Goal: Task Accomplishment & Management: Complete application form

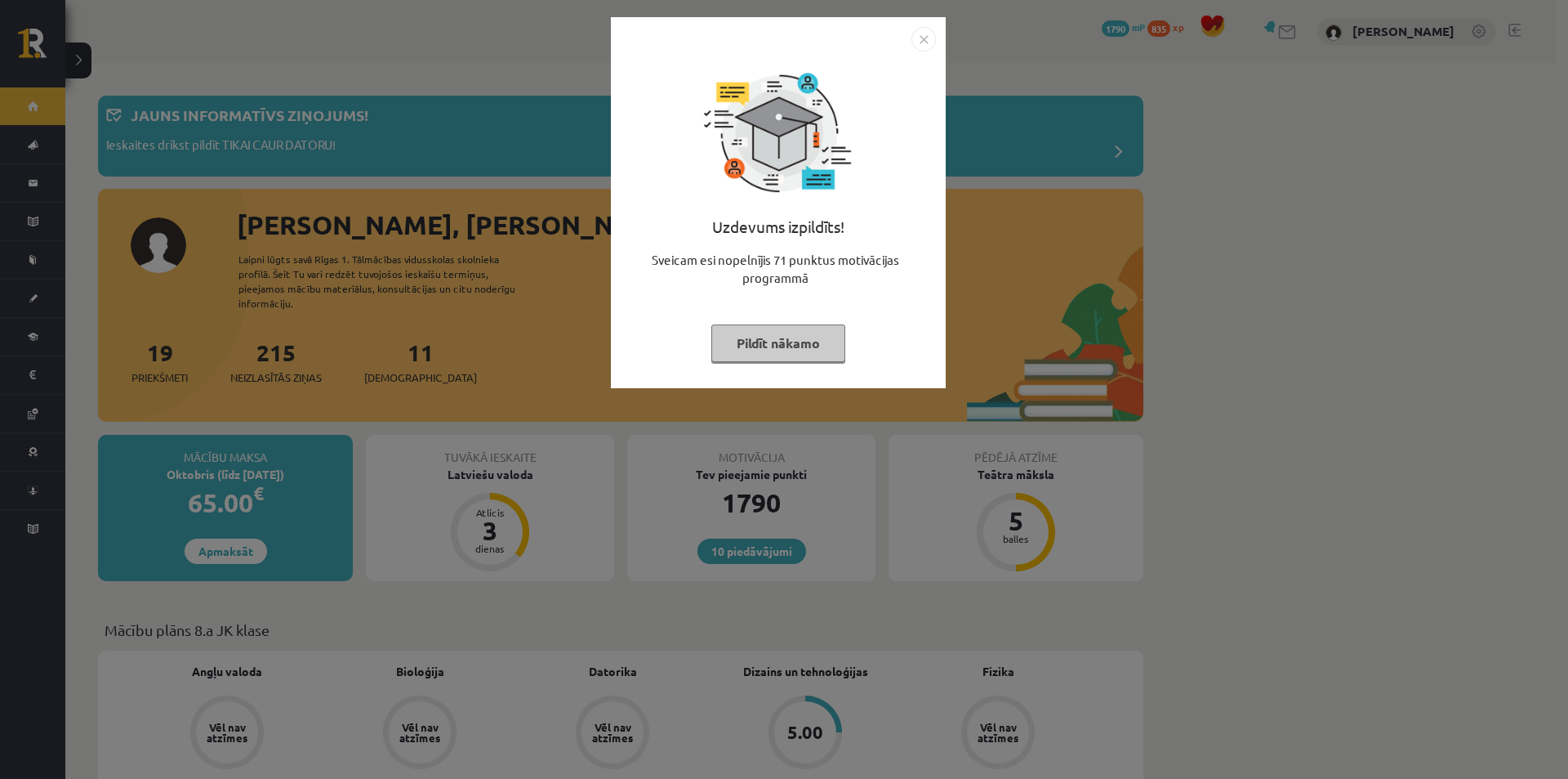
click at [811, 336] on button "Pildīt nākamo" at bounding box center [778, 343] width 133 height 37
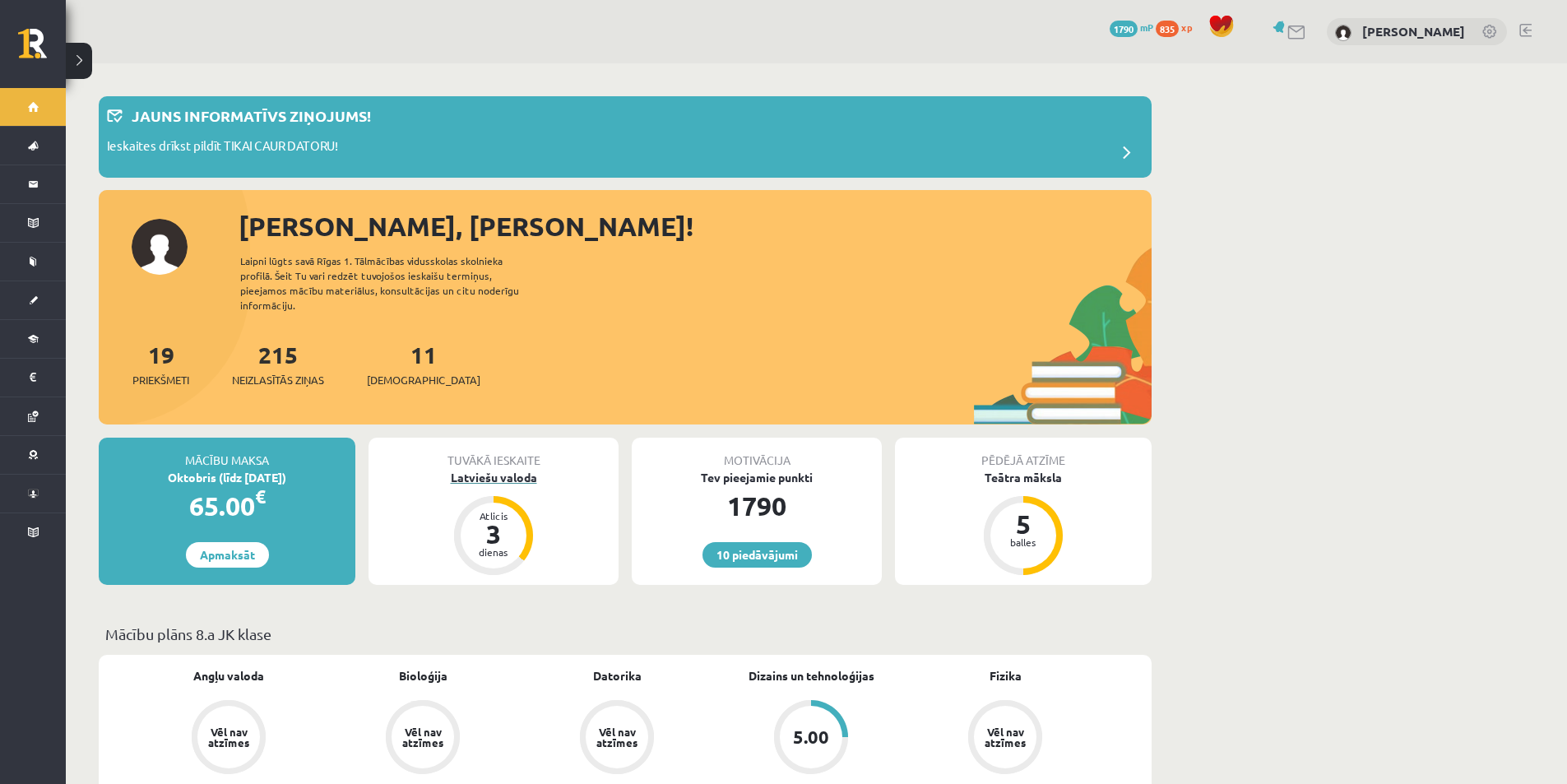
click at [517, 471] on div "Latviešu valoda" at bounding box center [493, 478] width 251 height 17
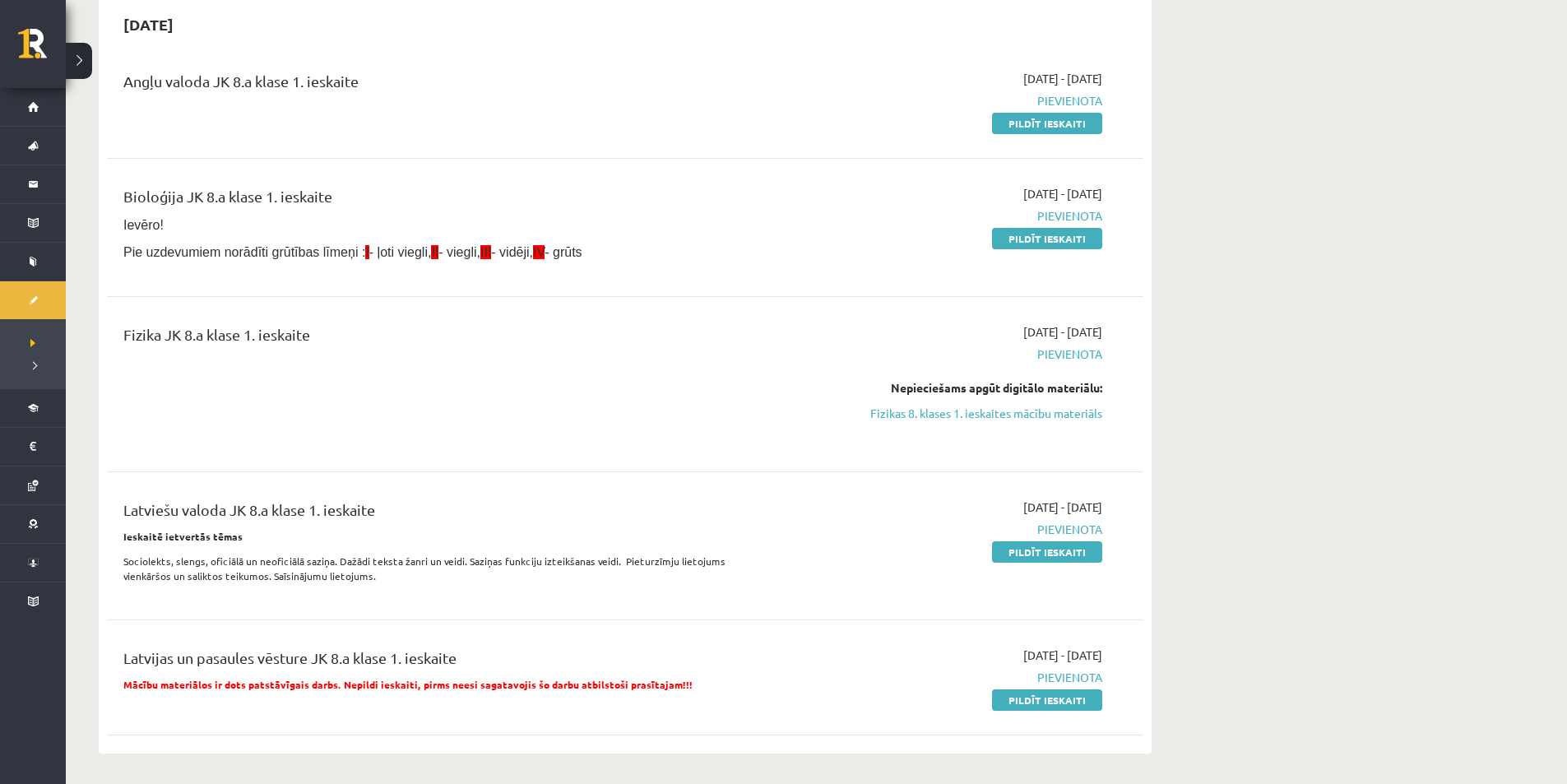
scroll to position [164, 0]
drag, startPoint x: 1044, startPoint y: 126, endPoint x: 875, endPoint y: 85, distance: 173.9
click at [1044, 126] on link "Pildīt ieskaiti" at bounding box center [1048, 124] width 110 height 21
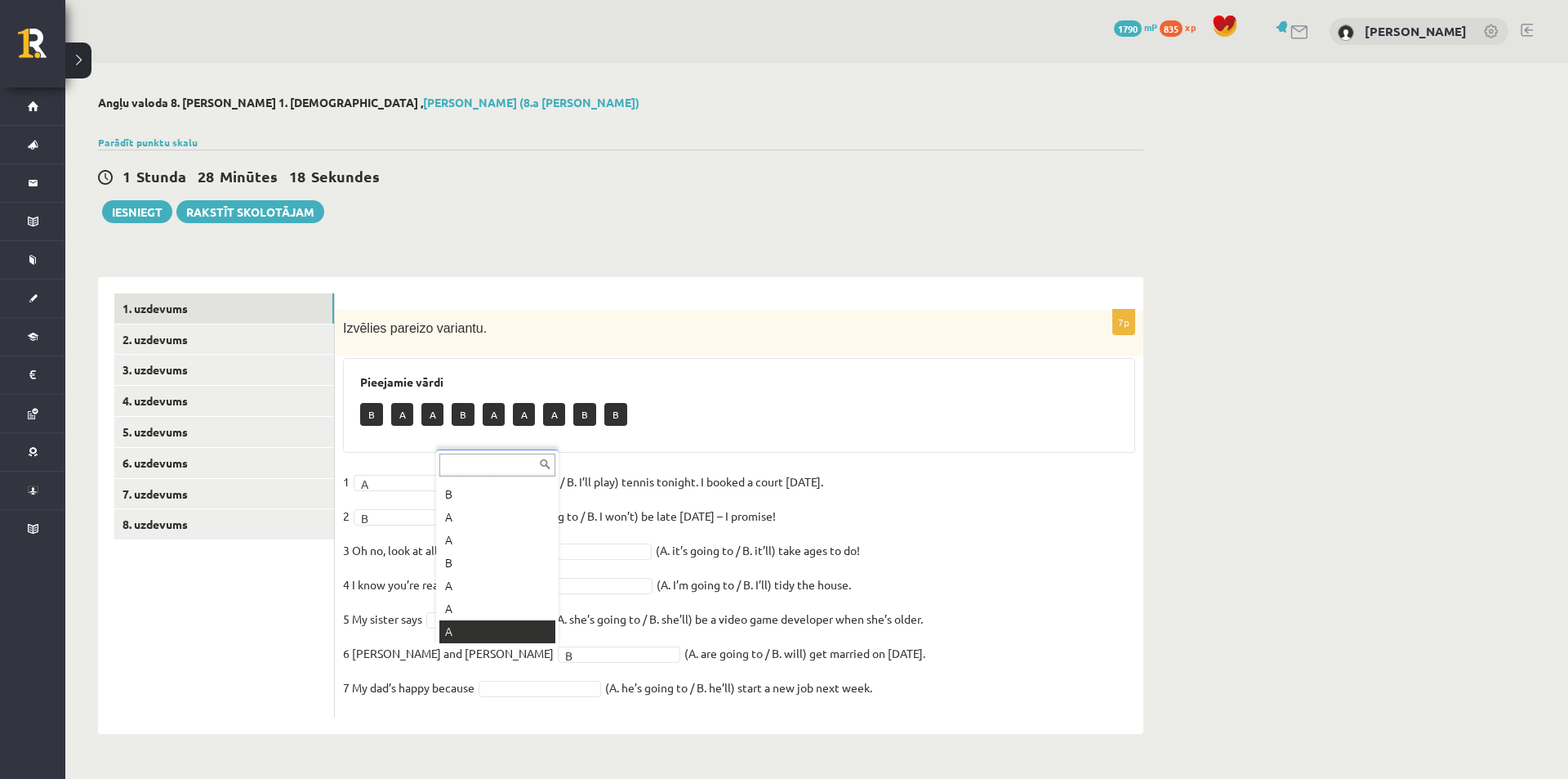
scroll to position [19, 0]
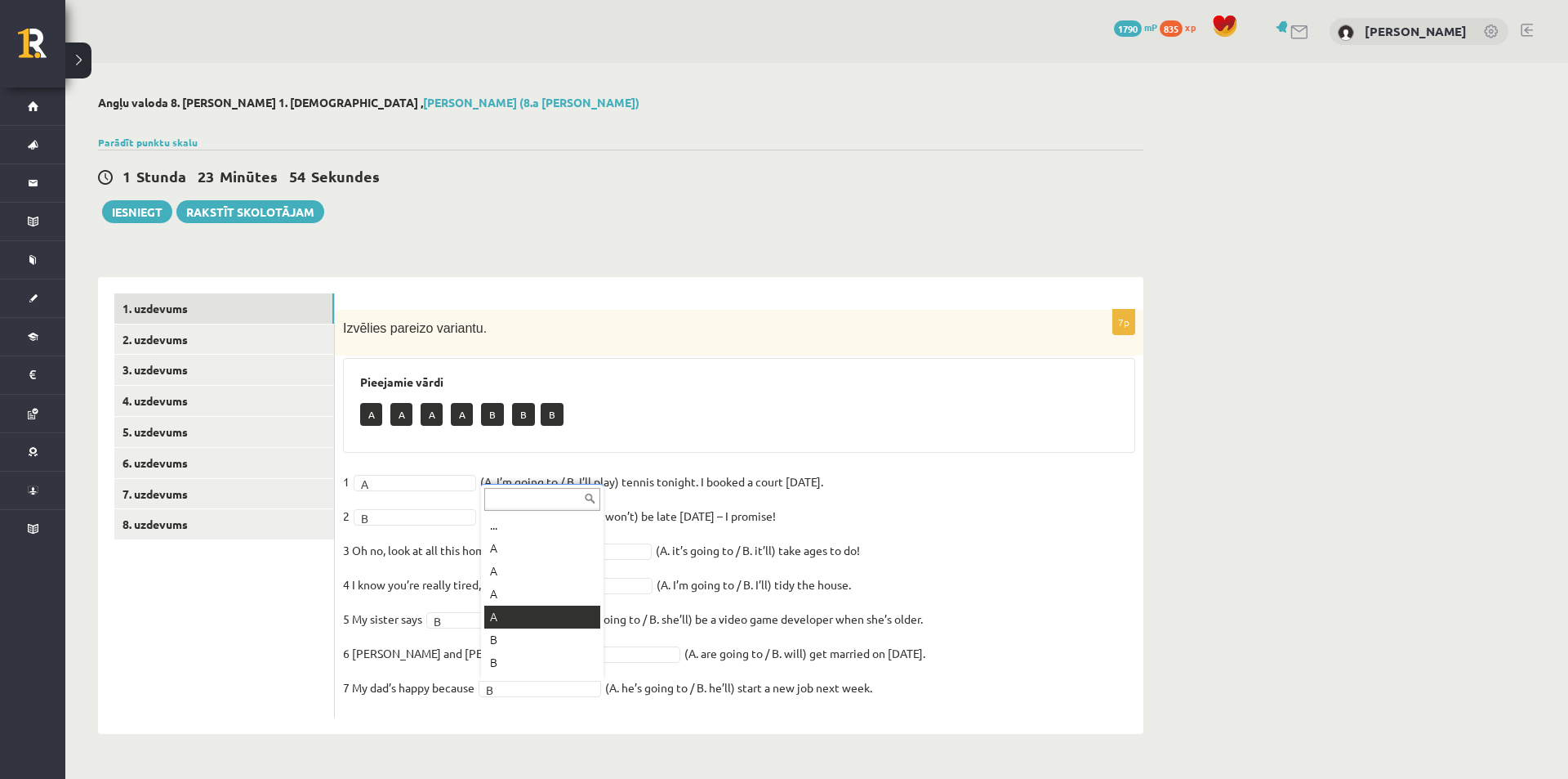
click at [573, 616] on fieldset "1 A * (A. I’m going to / B. I’ll play) tennis tonight. I booked a court yesterd…" at bounding box center [738, 589] width 792 height 240
click at [725, 675] on fieldset "1 A * (A. I’m going to / B. I’ll play) tennis tonight. I booked a court yesterd…" at bounding box center [738, 589] width 792 height 240
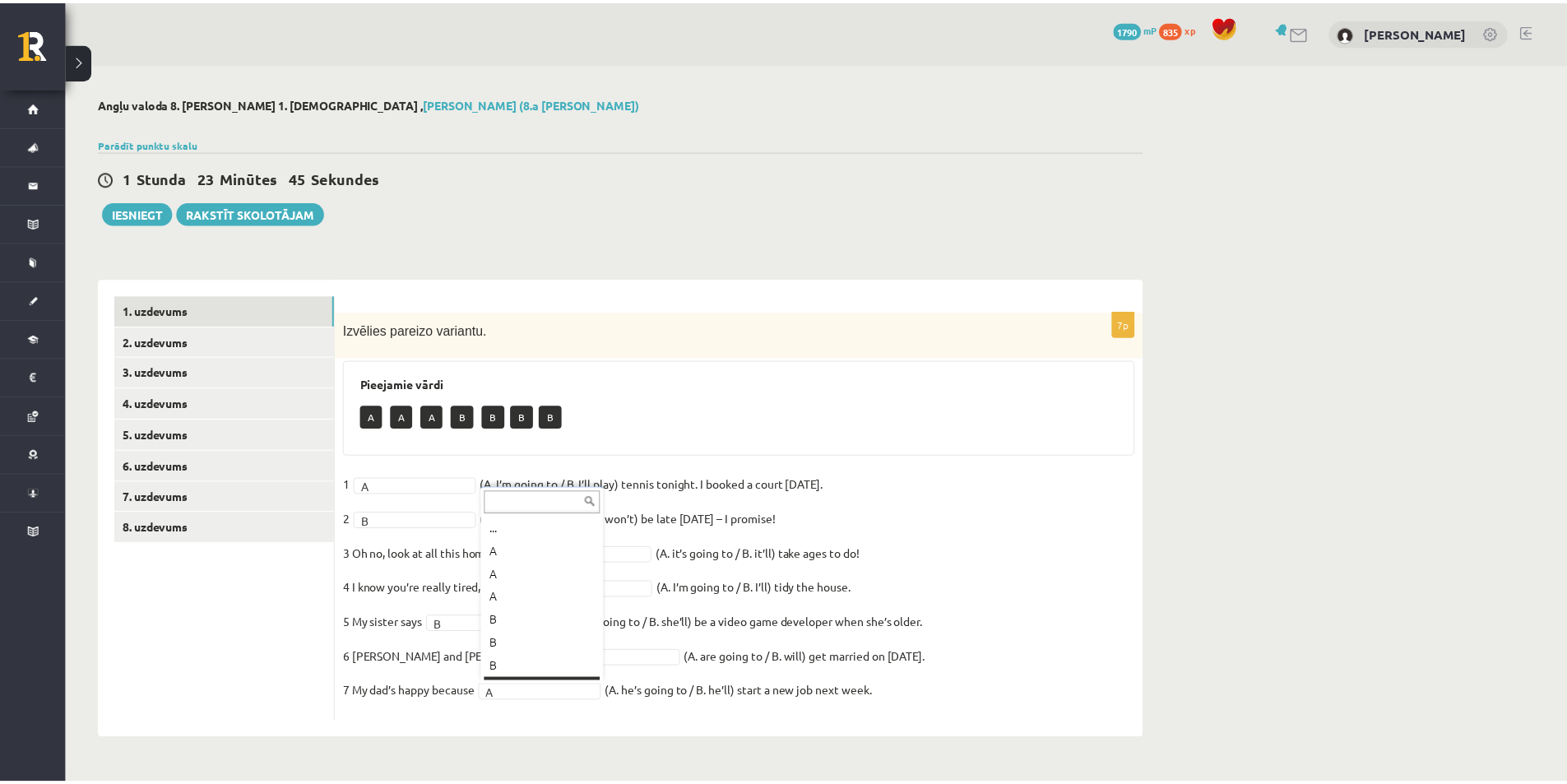
scroll to position [0, 0]
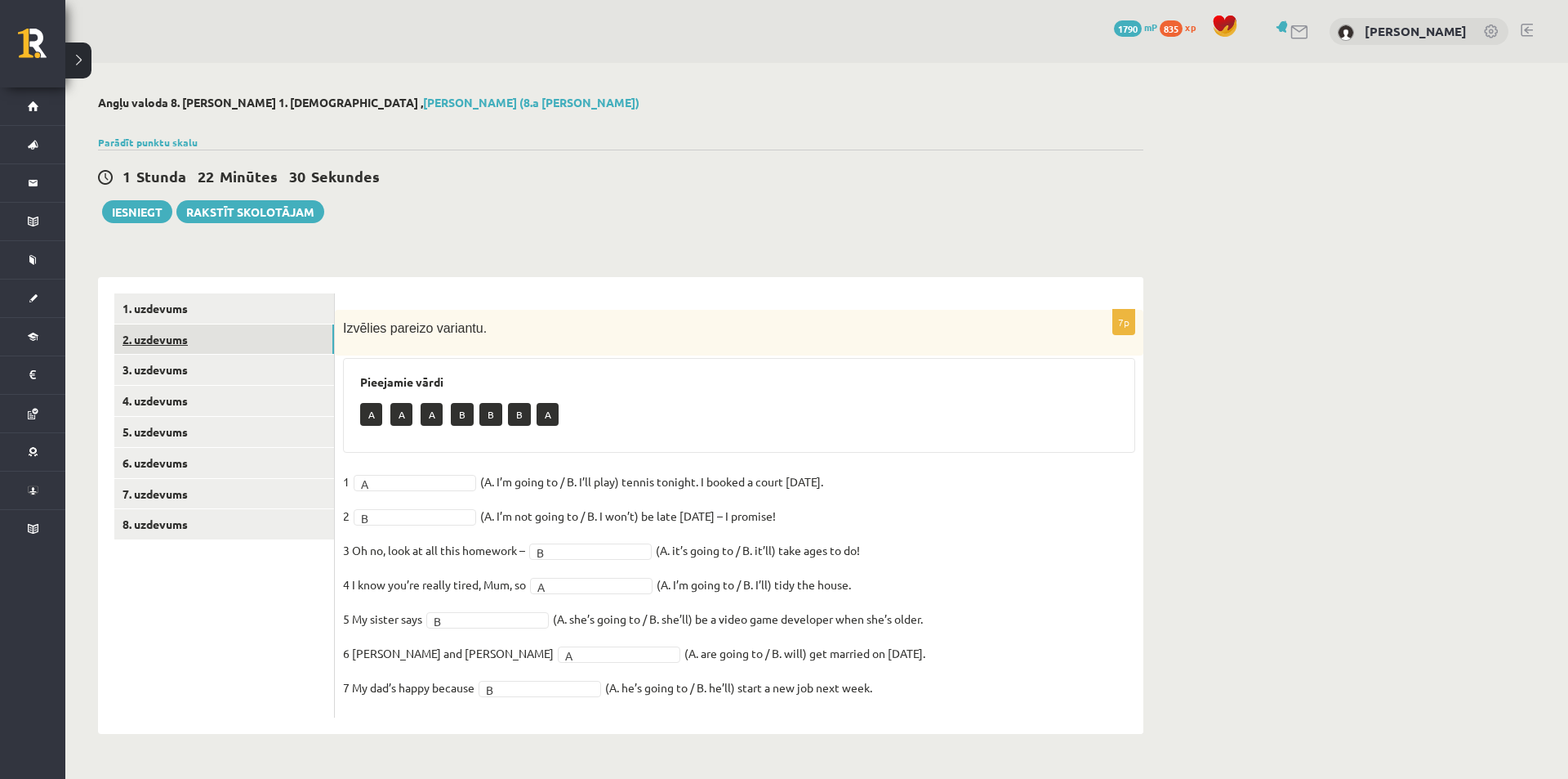
click at [295, 353] on link "2. uzdevums" at bounding box center [224, 339] width 220 height 30
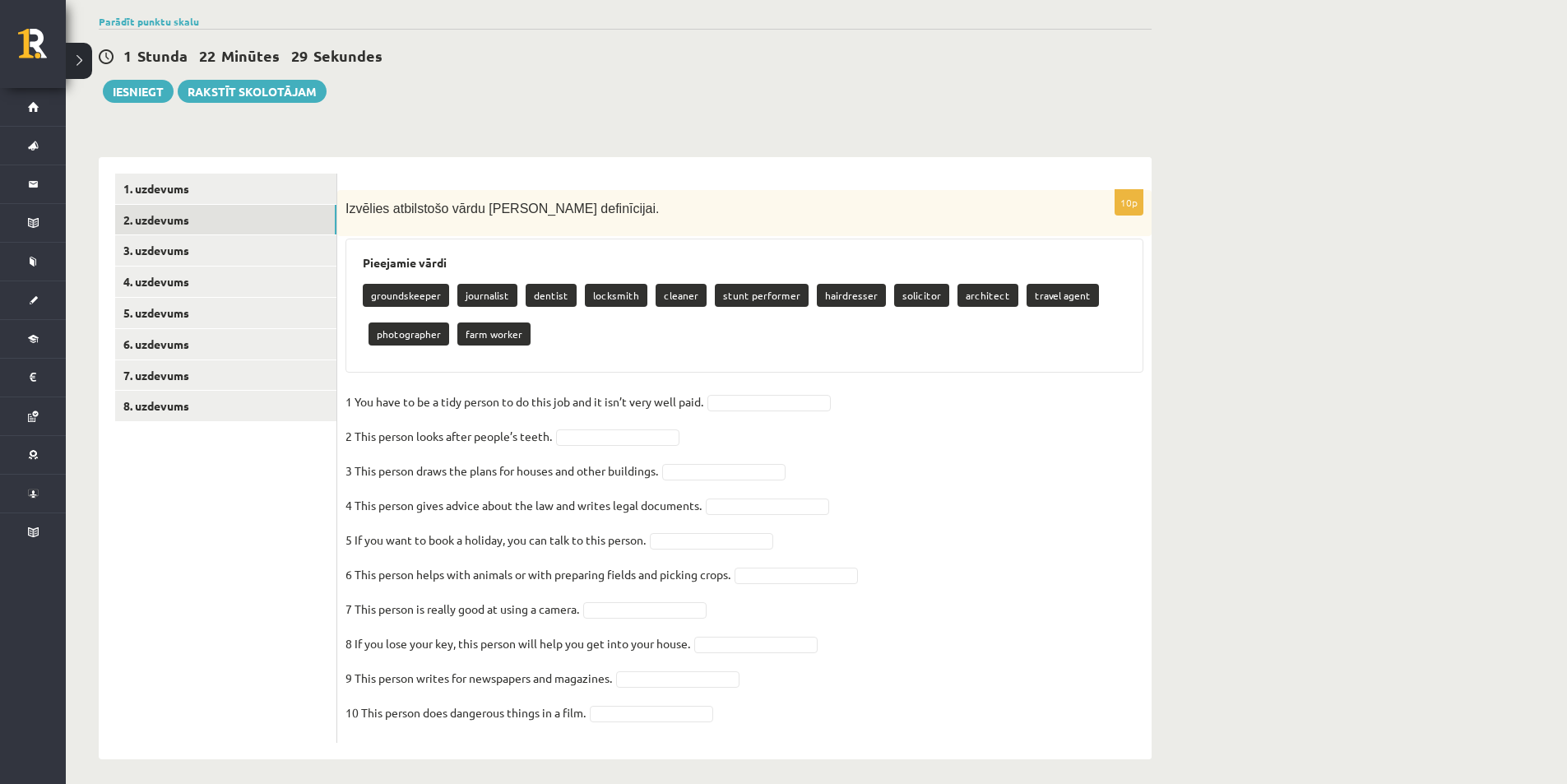
scroll to position [130, 0]
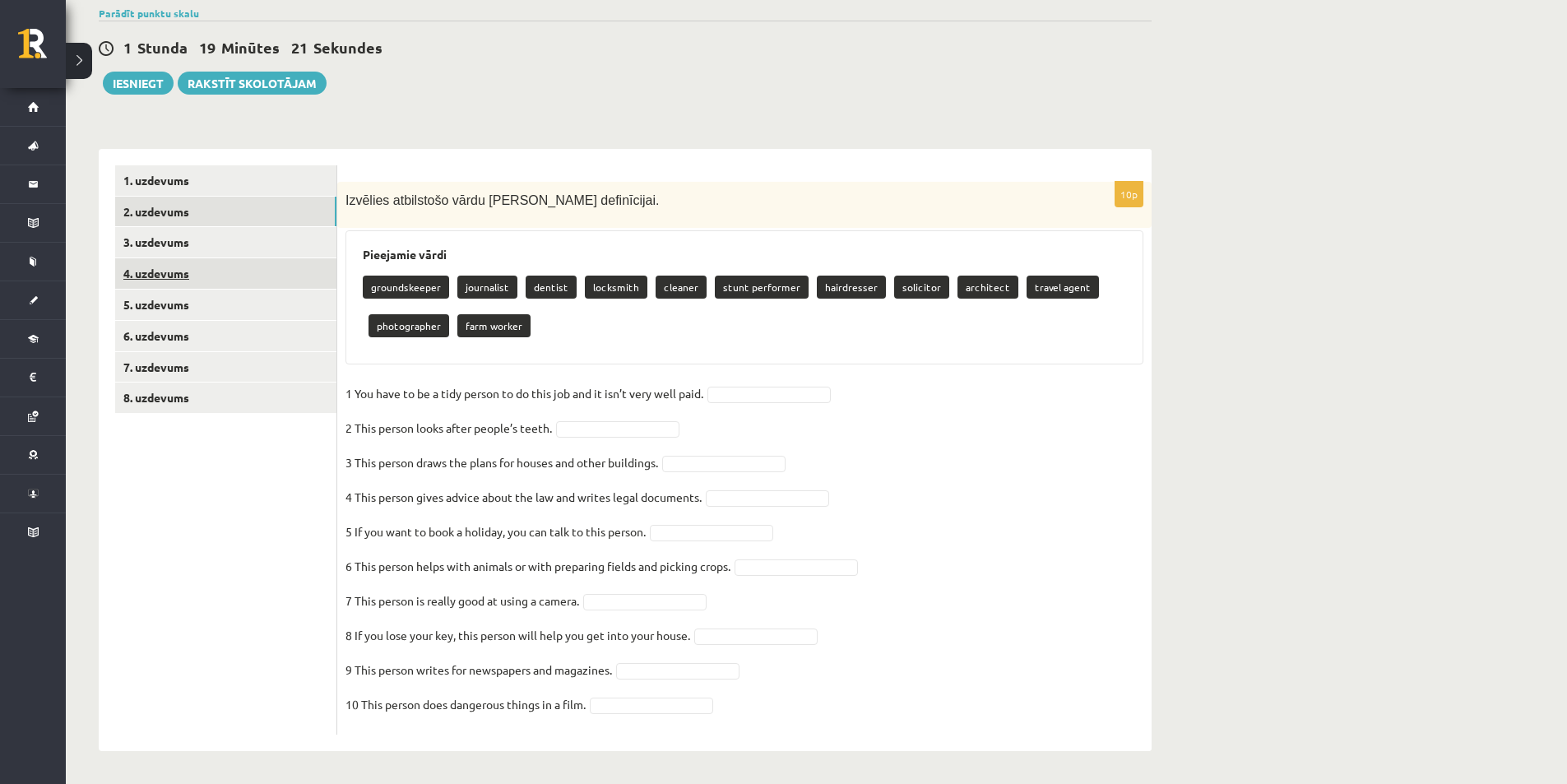
click at [185, 284] on link "4. uzdevums" at bounding box center [225, 273] width 222 height 30
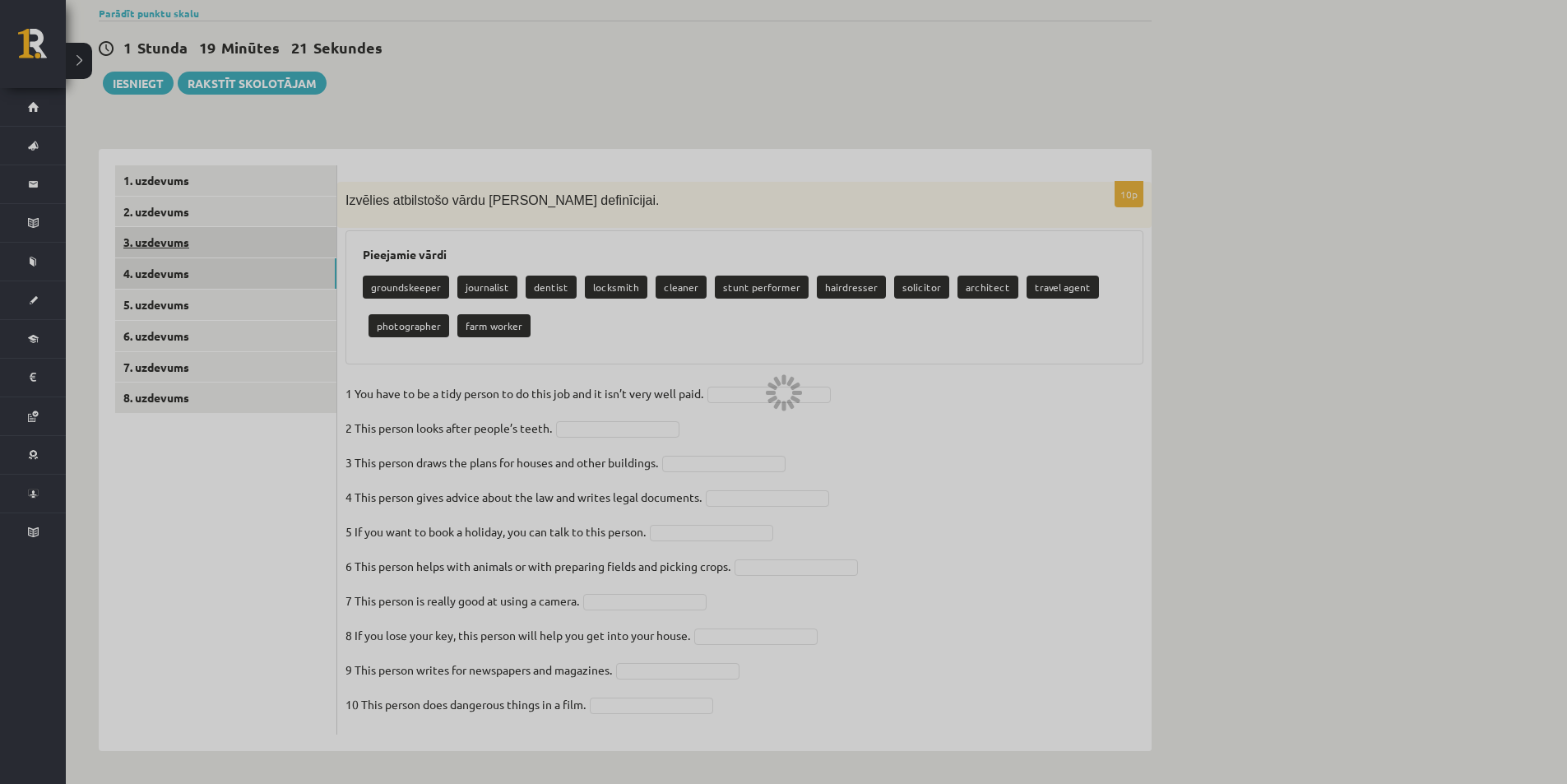
scroll to position [91, 0]
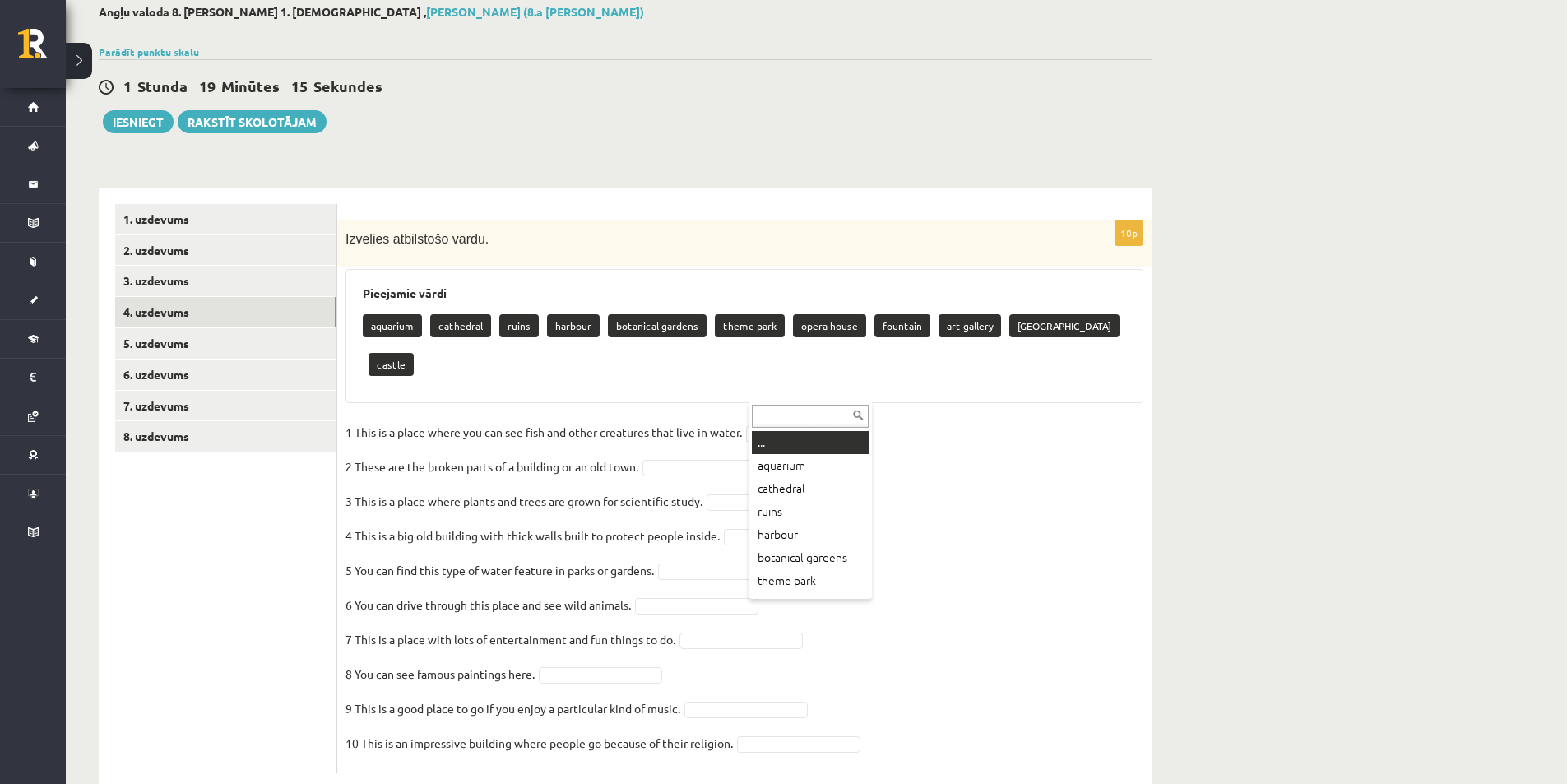
drag, startPoint x: 817, startPoint y: 393, endPoint x: 643, endPoint y: 329, distance: 185.4
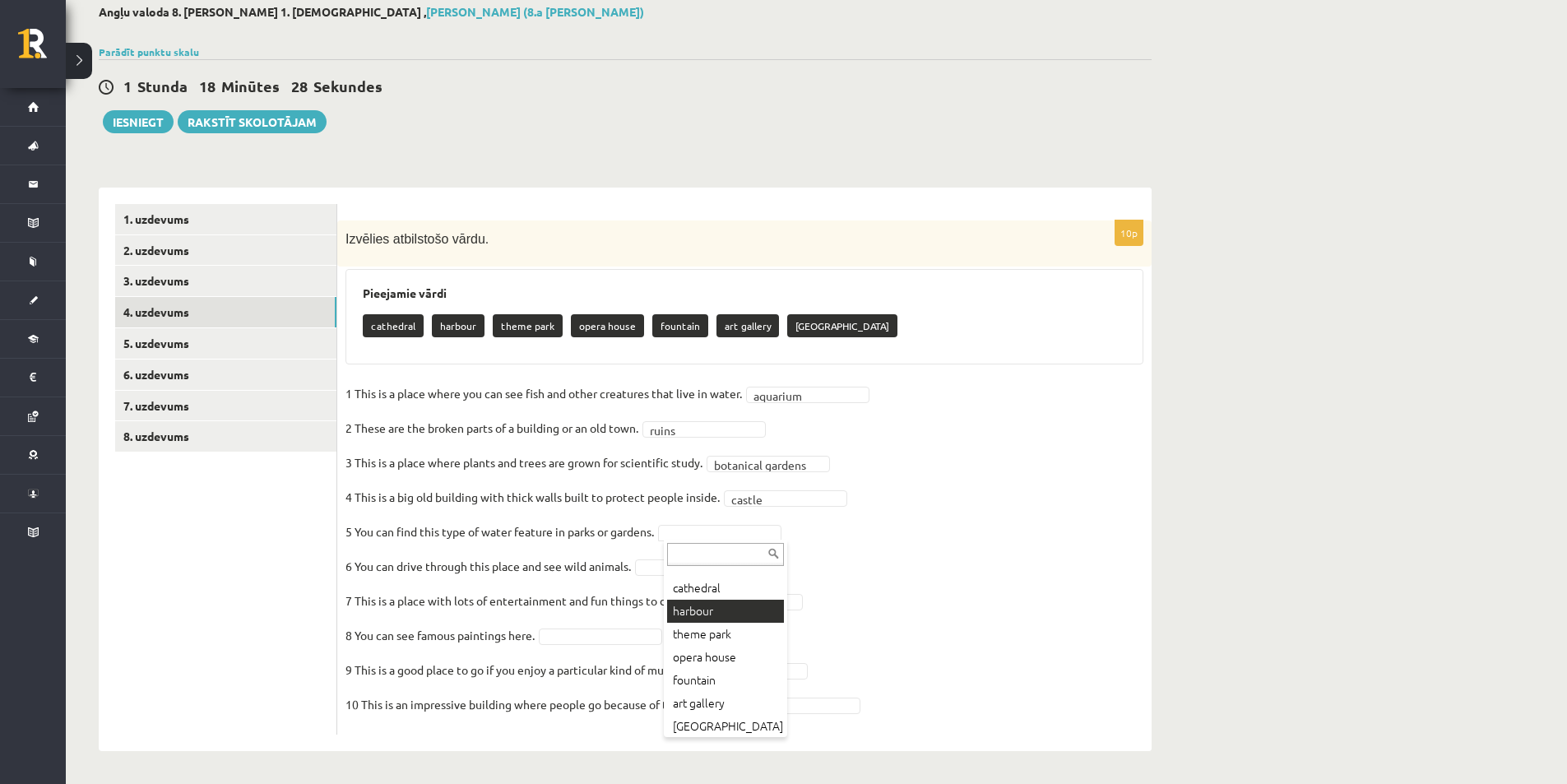
scroll to position [19, 0]
click at [724, 683] on fieldset "**********" at bounding box center [744, 553] width 798 height 345
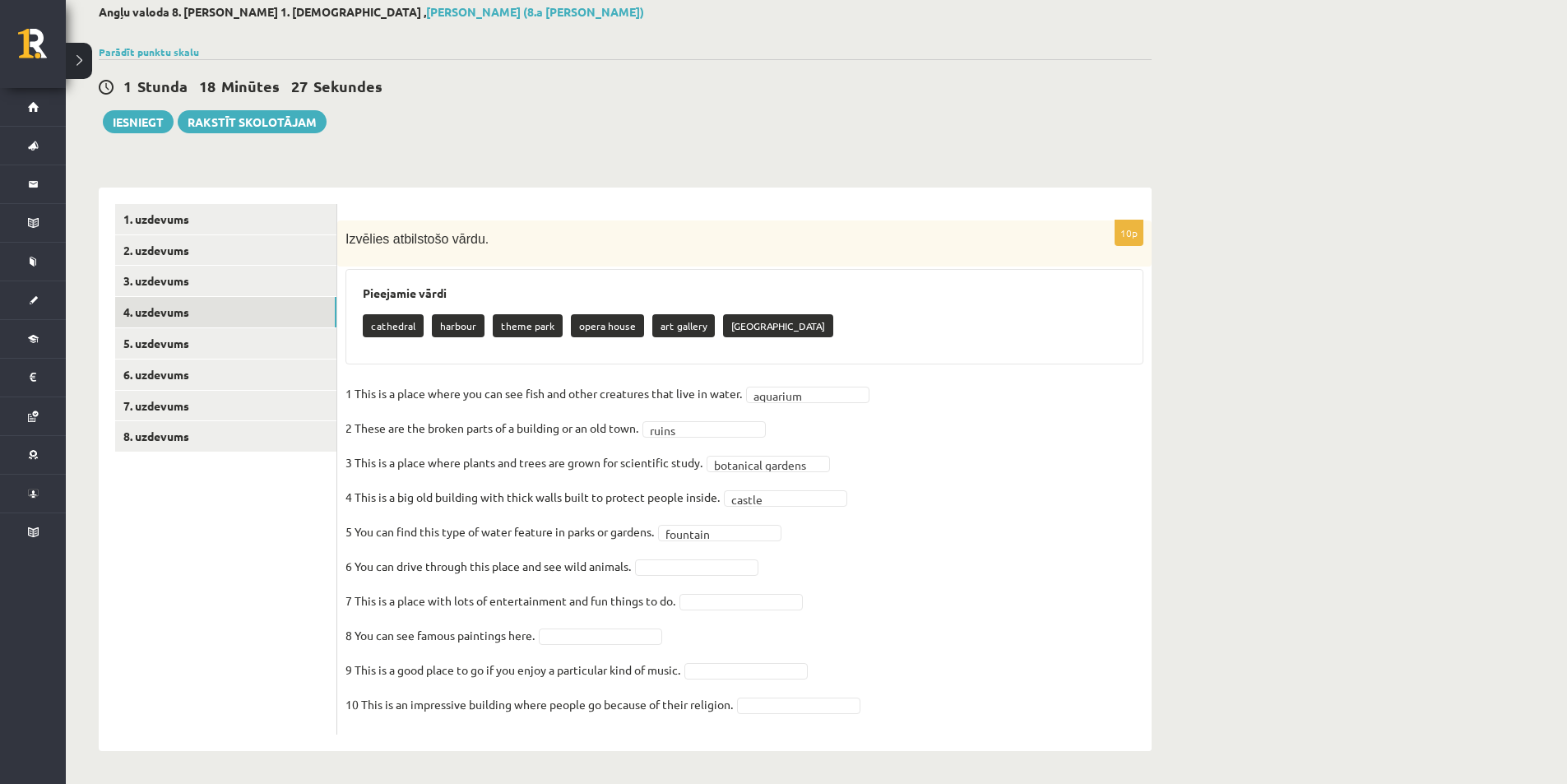
click at [917, 586] on fieldset "**********" at bounding box center [744, 553] width 798 height 345
click at [588, 580] on fieldset "**********" at bounding box center [744, 553] width 798 height 345
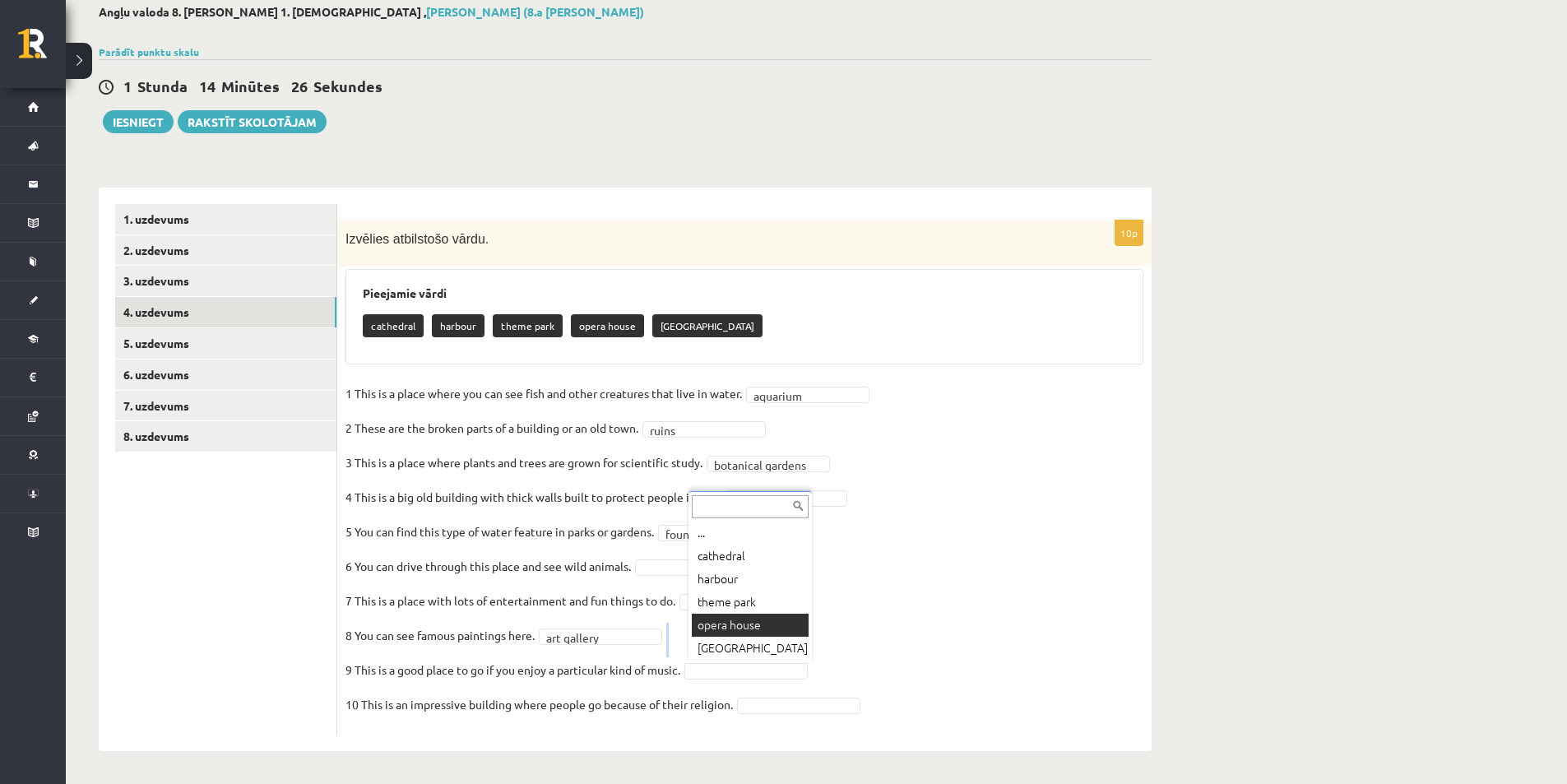
click at [728, 624] on fieldset "**********" at bounding box center [744, 553] width 798 height 345
click at [817, 654] on fieldset "**********" at bounding box center [744, 553] width 798 height 345
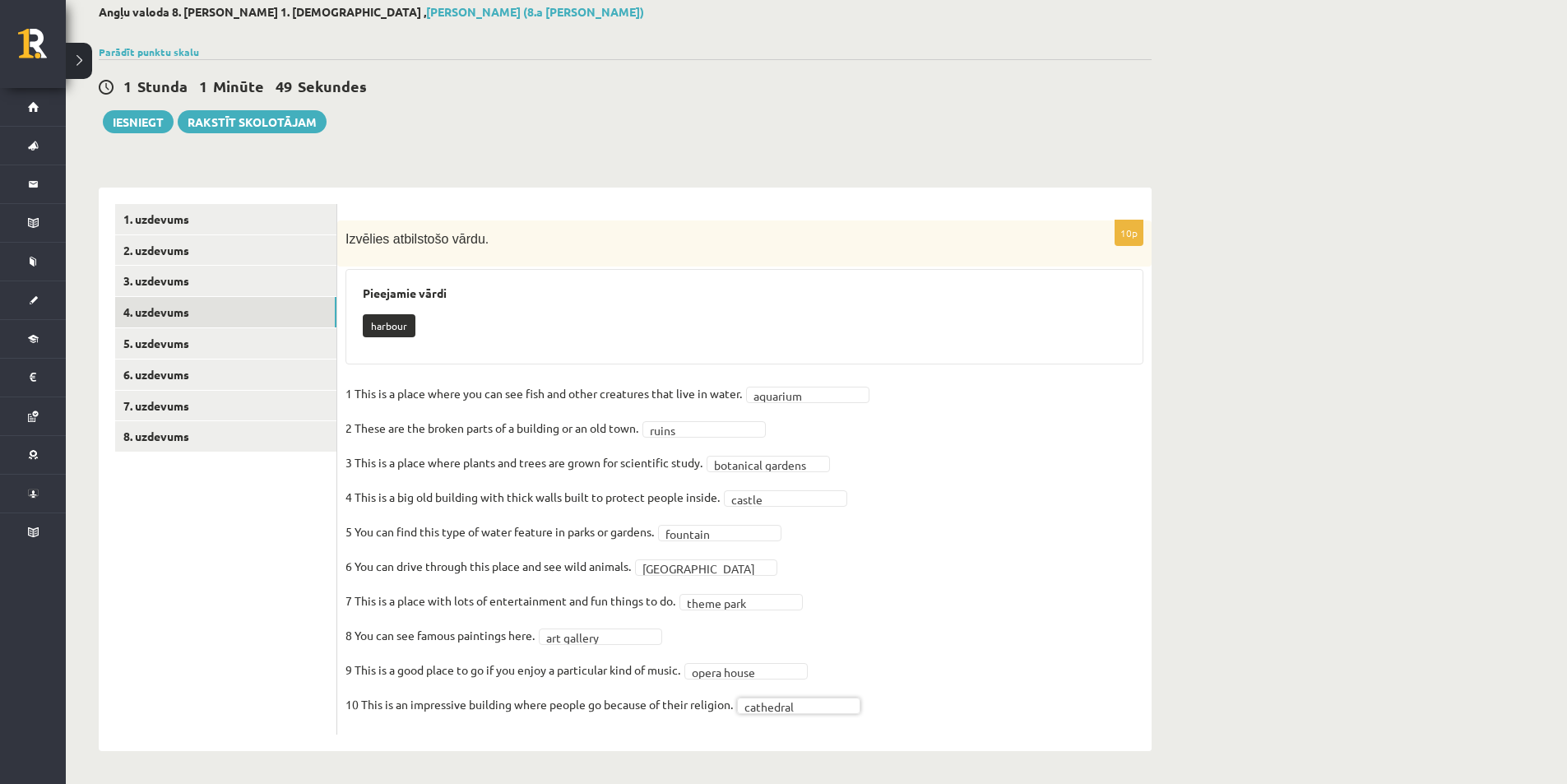
click at [414, 327] on p "harbour" at bounding box center [389, 326] width 52 height 23
click at [366, 328] on p "harbour" at bounding box center [389, 326] width 52 height 23
click at [359, 346] on div "Pieejamie vārdi harbour" at bounding box center [744, 316] width 798 height 96
click at [239, 342] on link "5. uzdevums" at bounding box center [225, 342] width 222 height 30
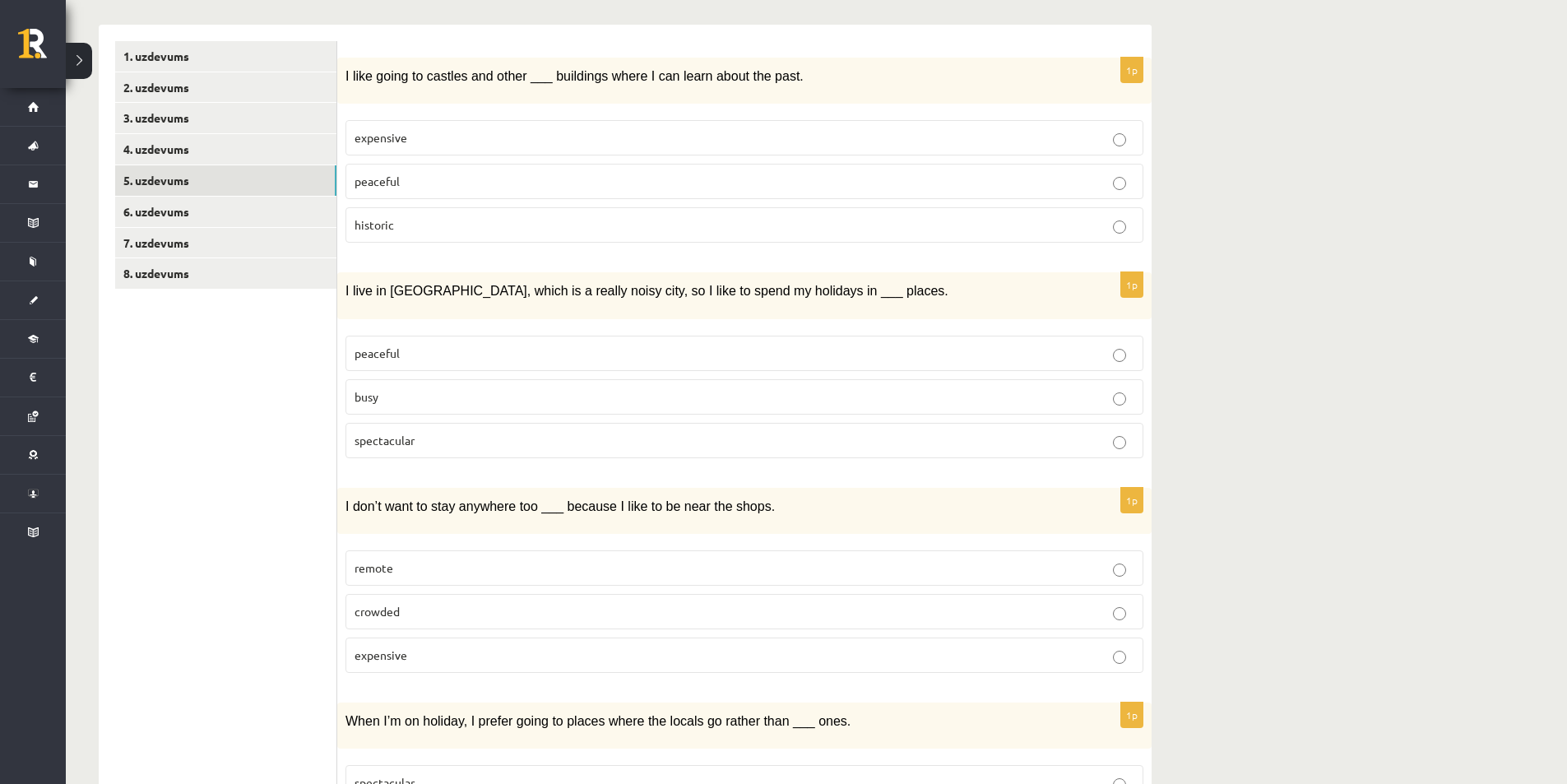
scroll to position [256, 0]
click at [1110, 357] on p "peaceful" at bounding box center [745, 352] width 780 height 17
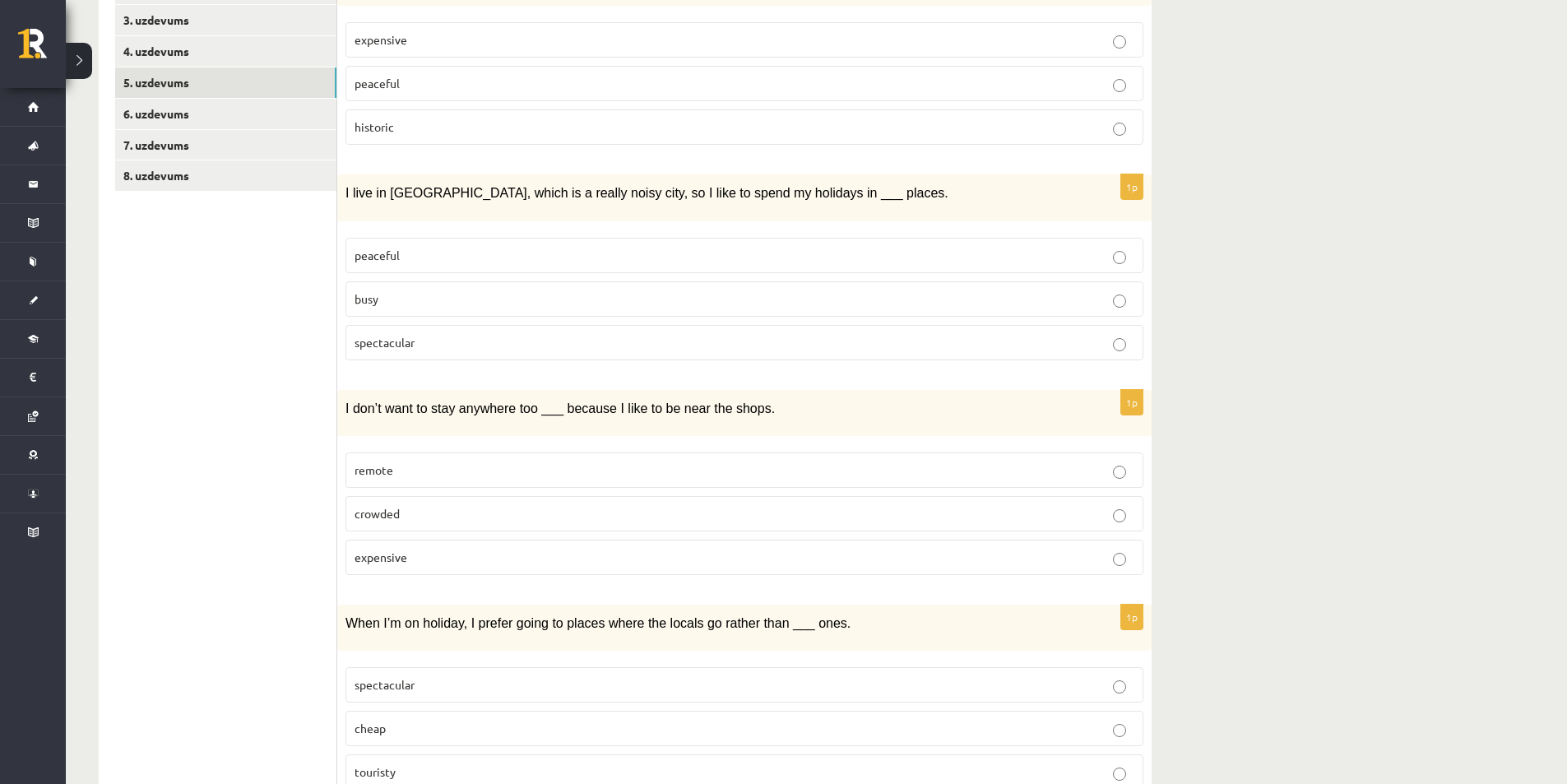
scroll to position [503, 0]
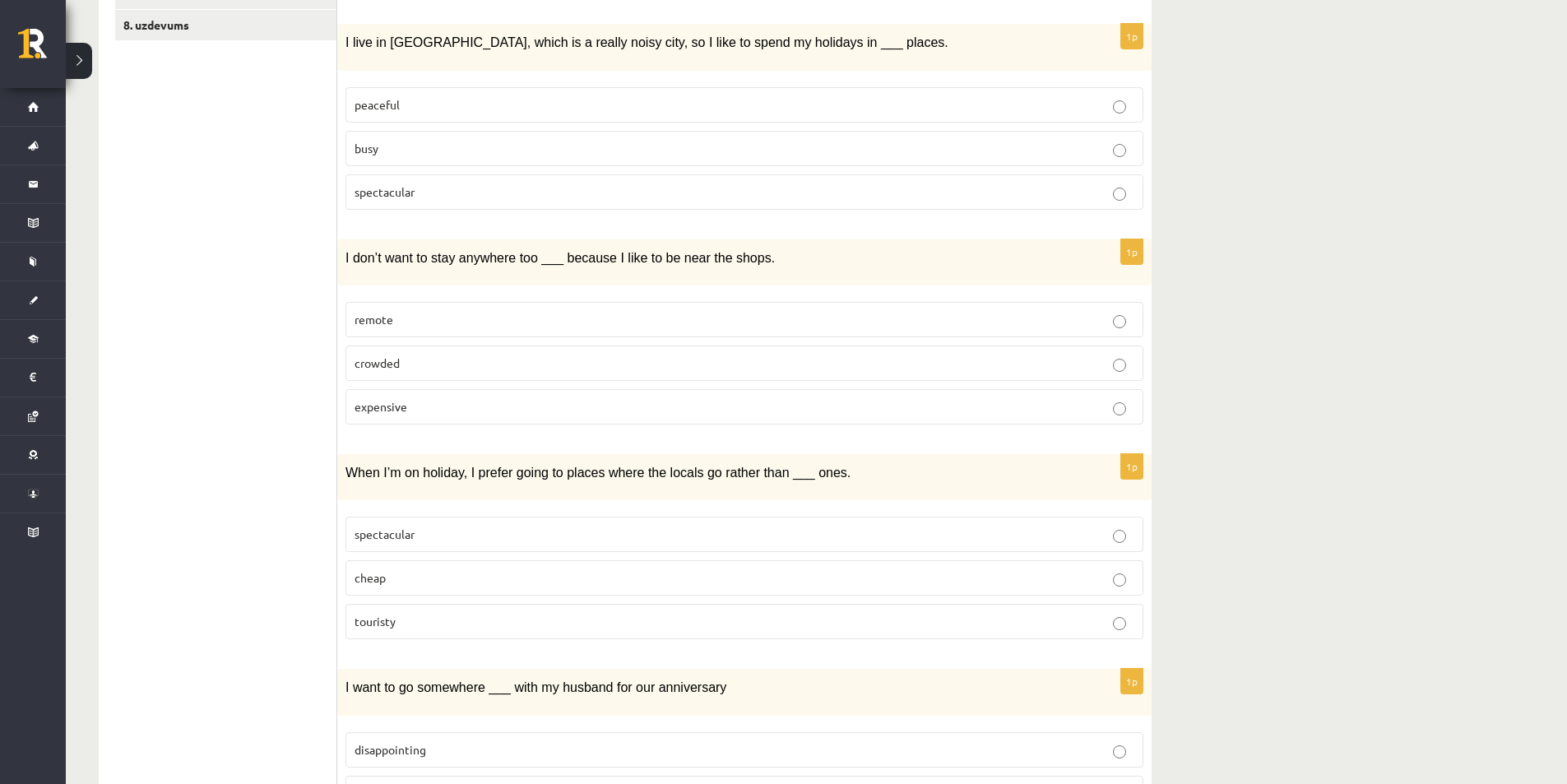
click at [1127, 318] on p "remote" at bounding box center [745, 320] width 780 height 17
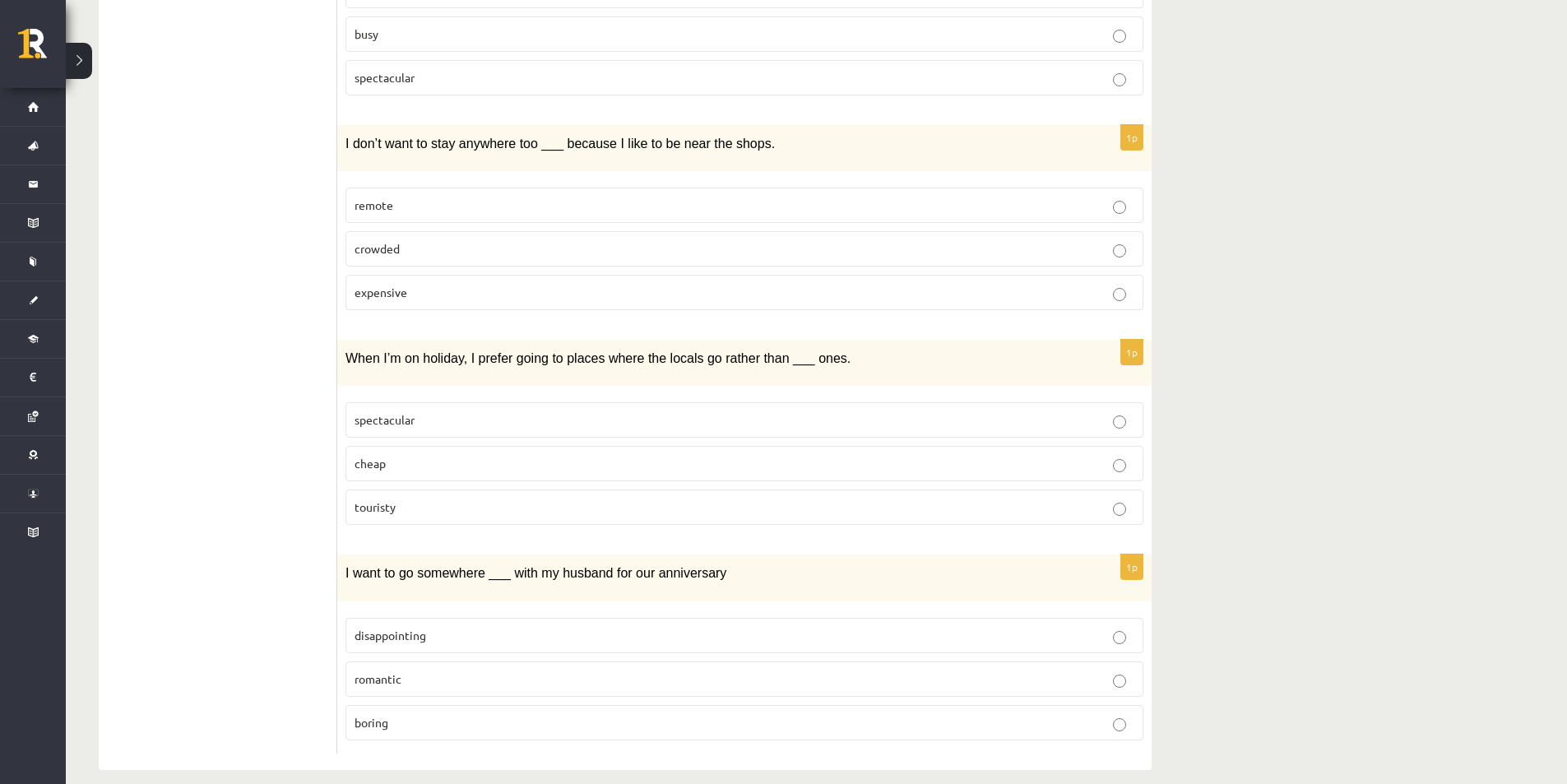
scroll to position [632, 0]
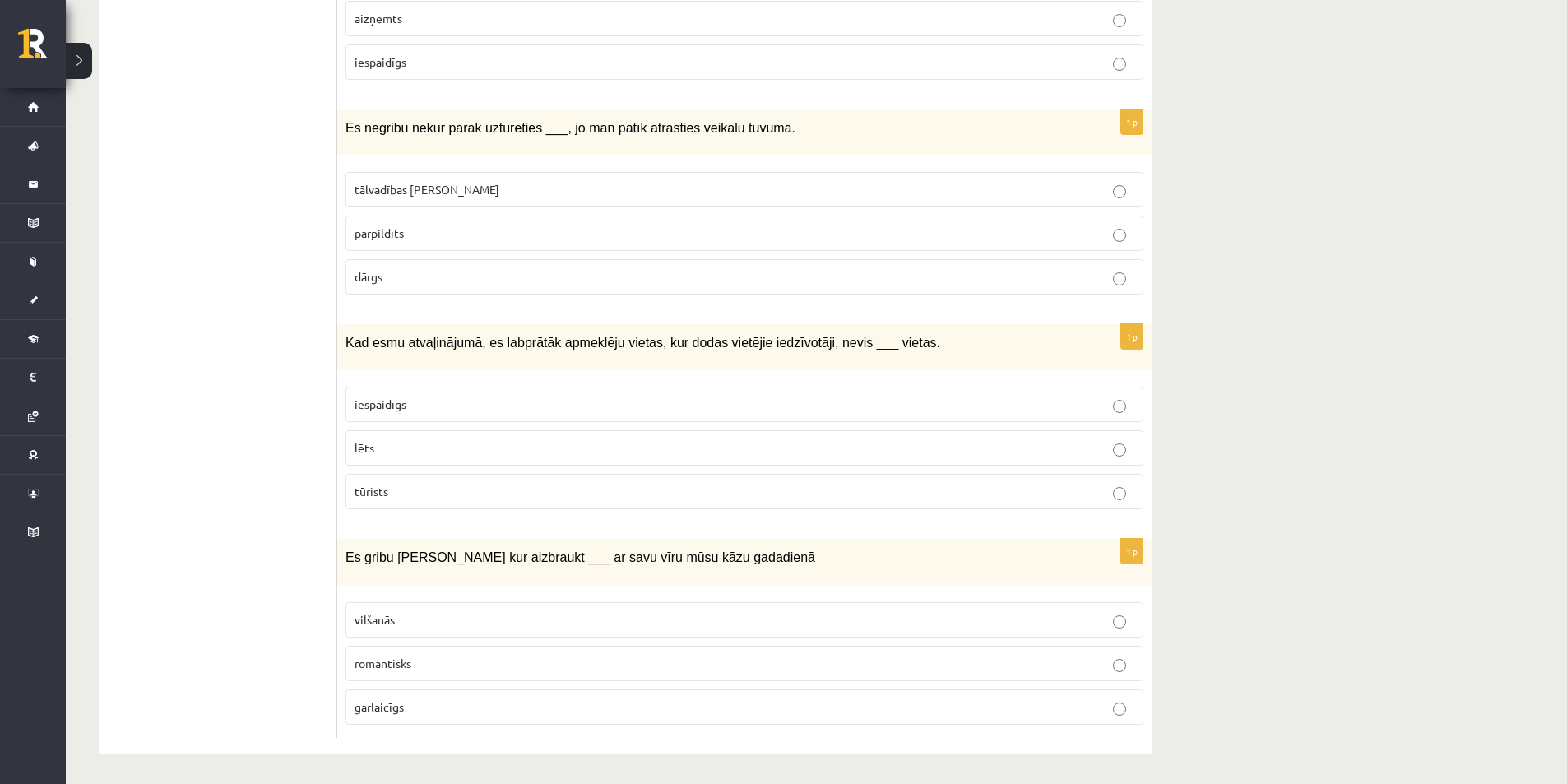
click at [1122, 499] on label "tūrists" at bounding box center [744, 491] width 798 height 36
click at [1139, 661] on label "romantisks" at bounding box center [744, 663] width 798 height 36
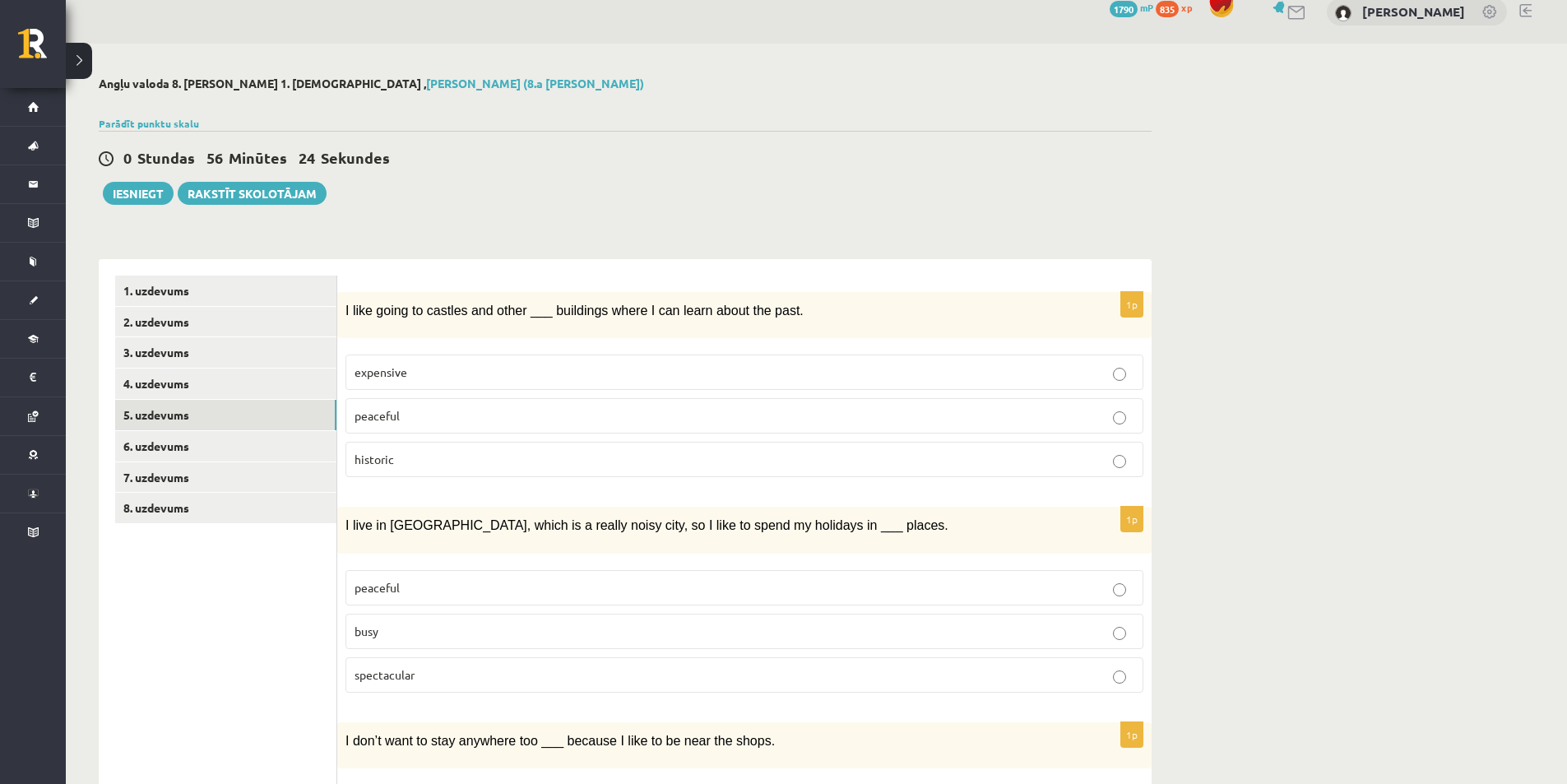
scroll to position [0, 0]
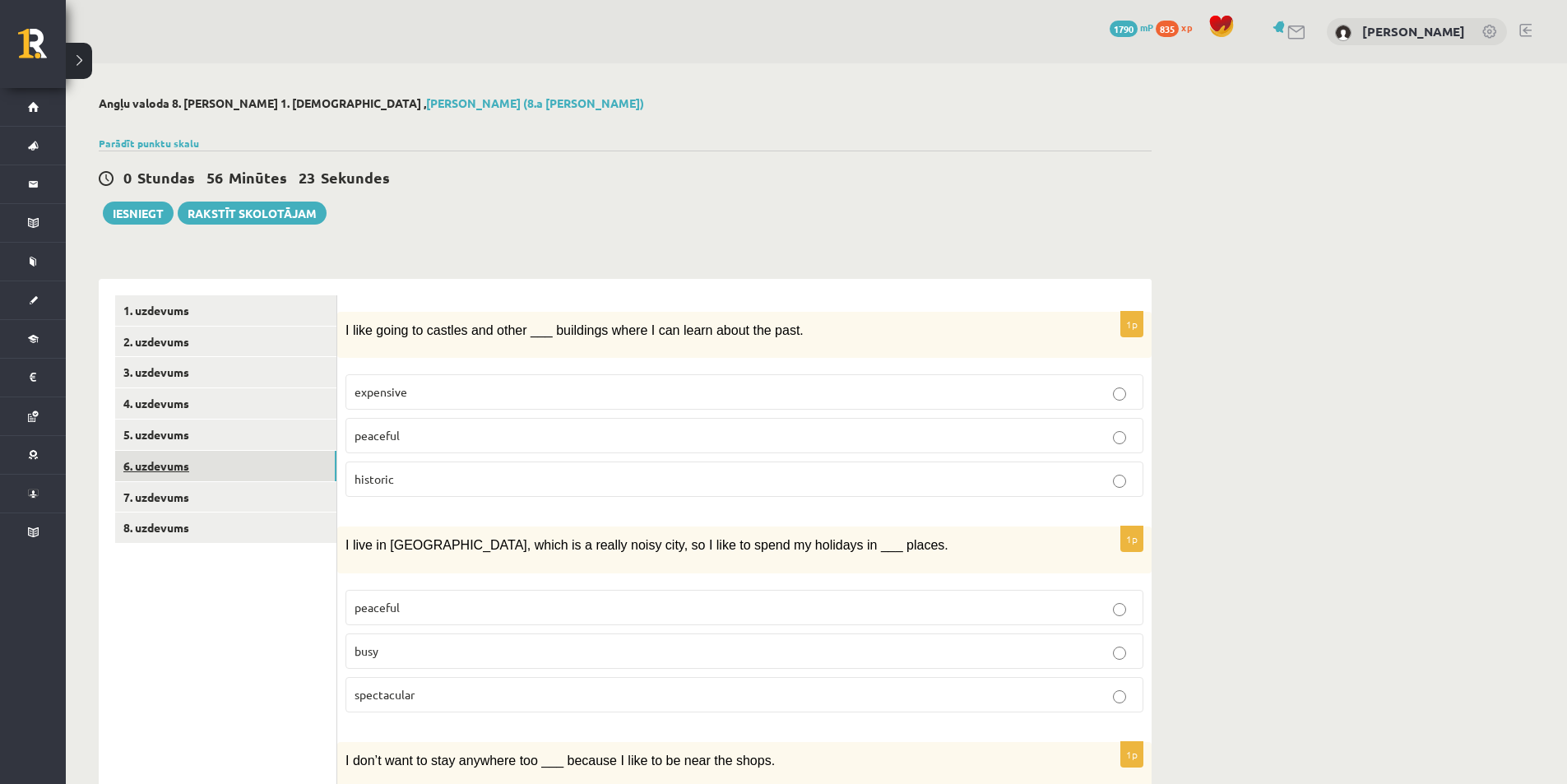
click at [270, 466] on link "6. uzdevums" at bounding box center [225, 465] width 222 height 30
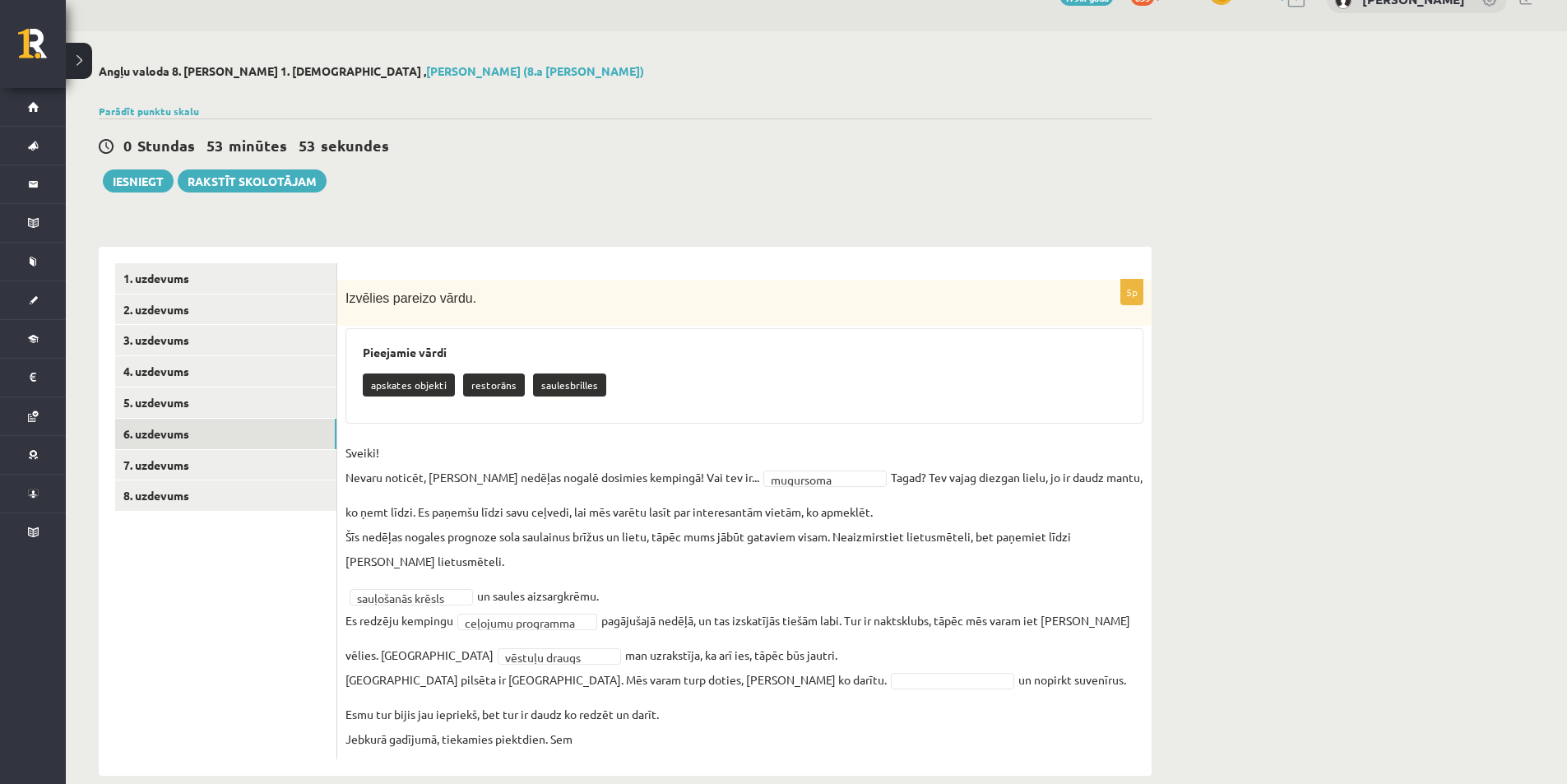
scroll to position [57, 0]
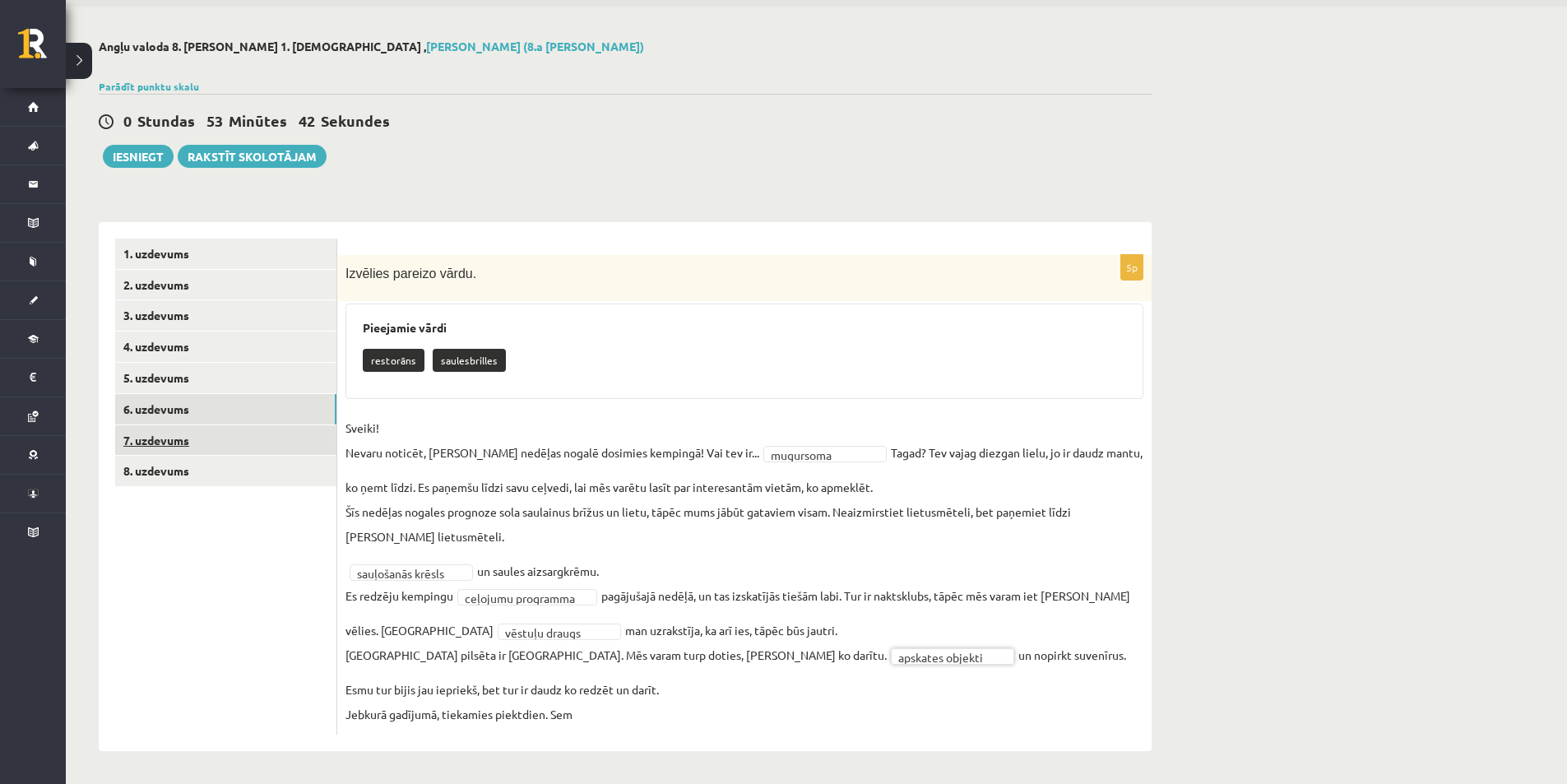
click at [308, 446] on link "7. uzdevums" at bounding box center [225, 440] width 222 height 30
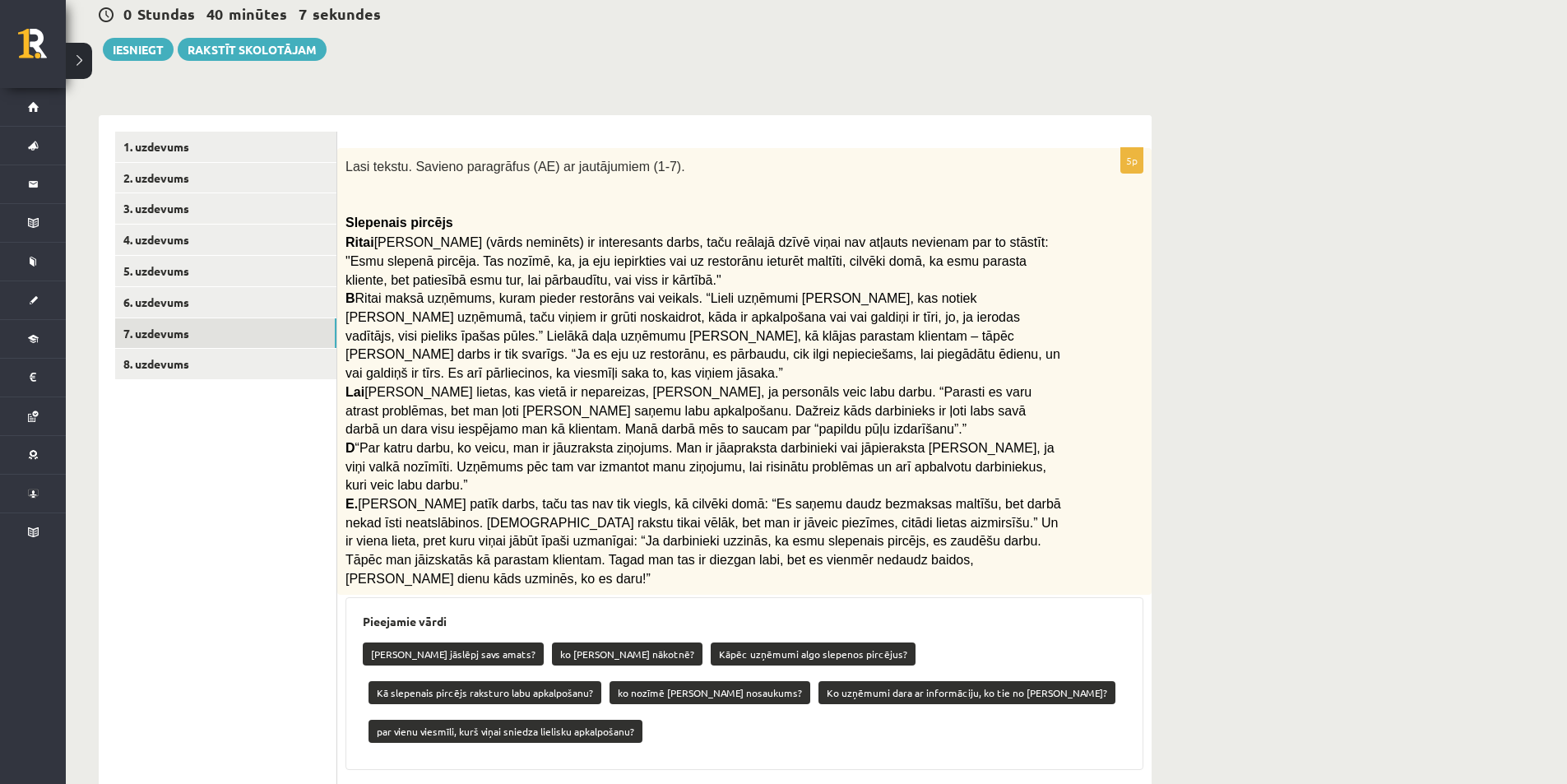
scroll to position [164, 0]
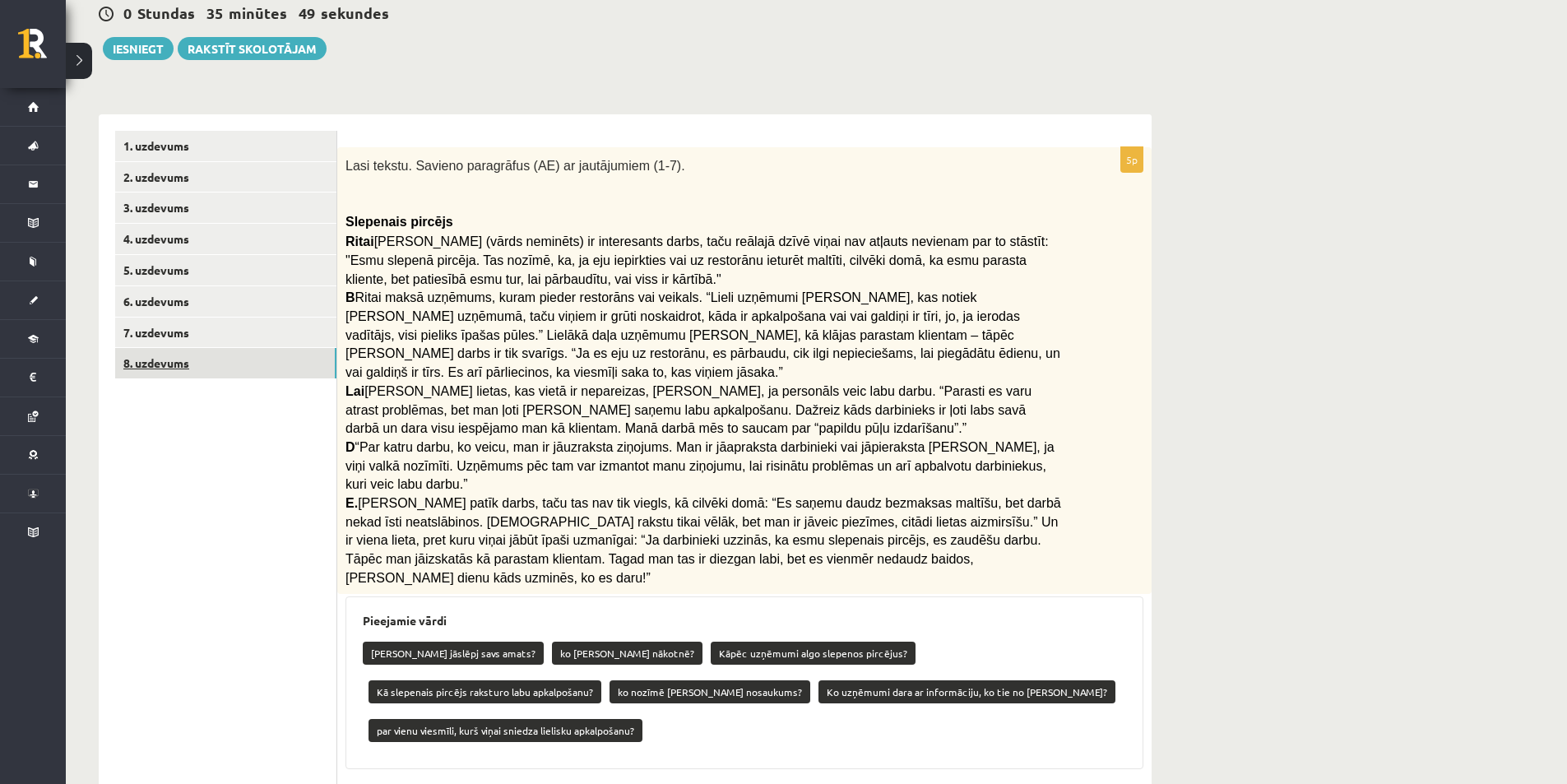
click at [263, 371] on link "8. uzdevums" at bounding box center [225, 363] width 222 height 30
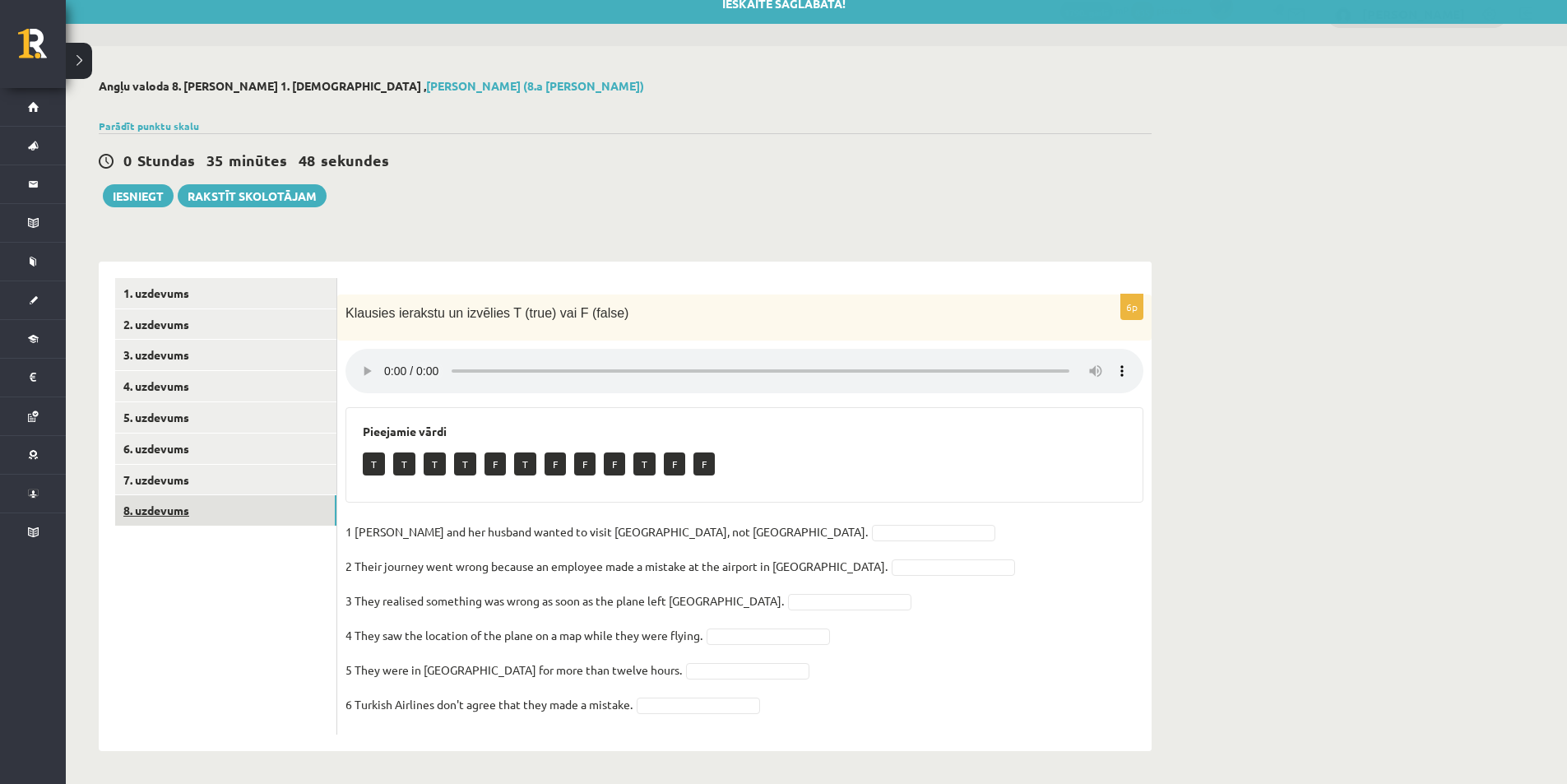
scroll to position [18, 0]
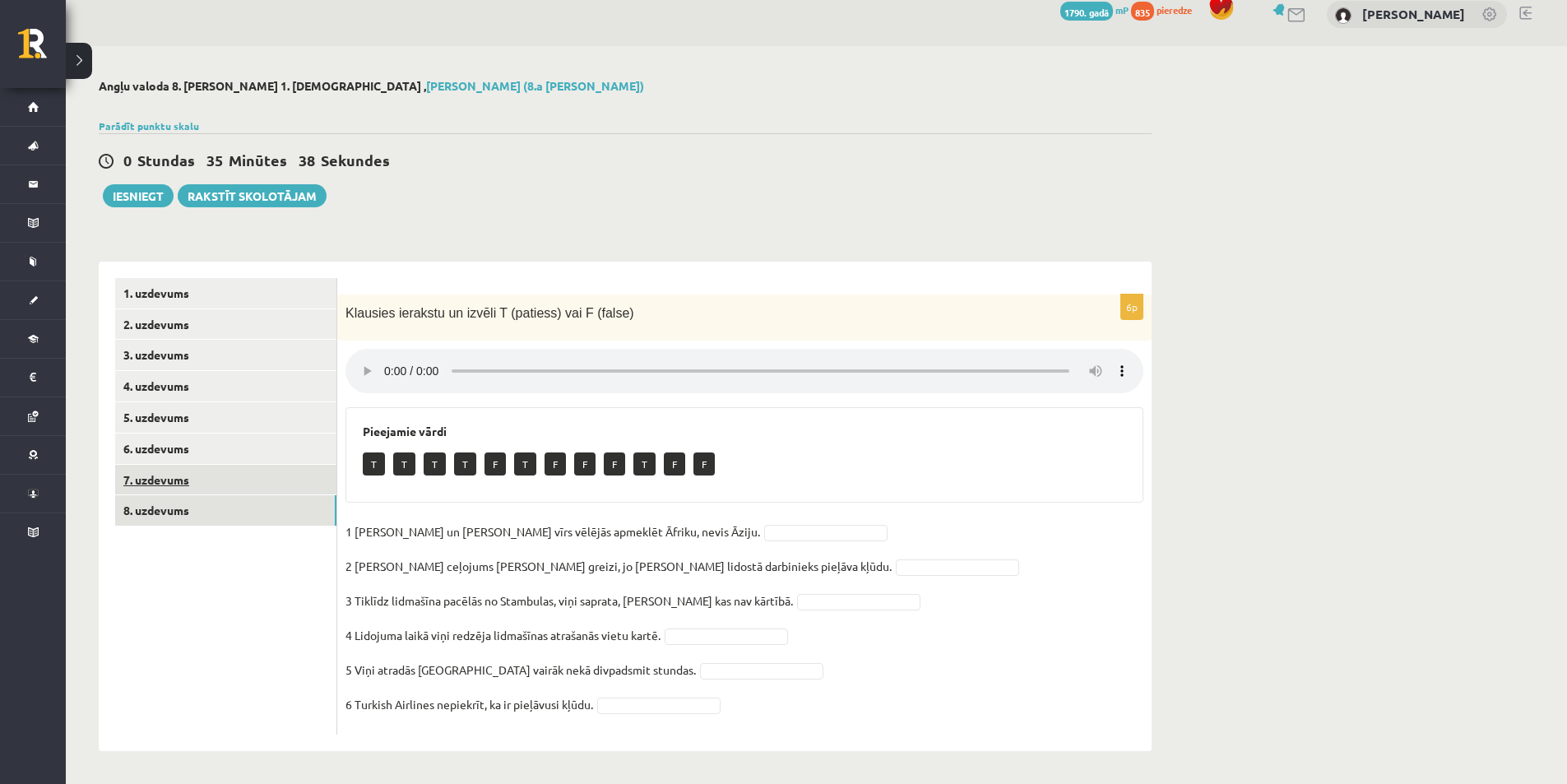
click at [292, 477] on link "7. uzdevums" at bounding box center [225, 479] width 222 height 30
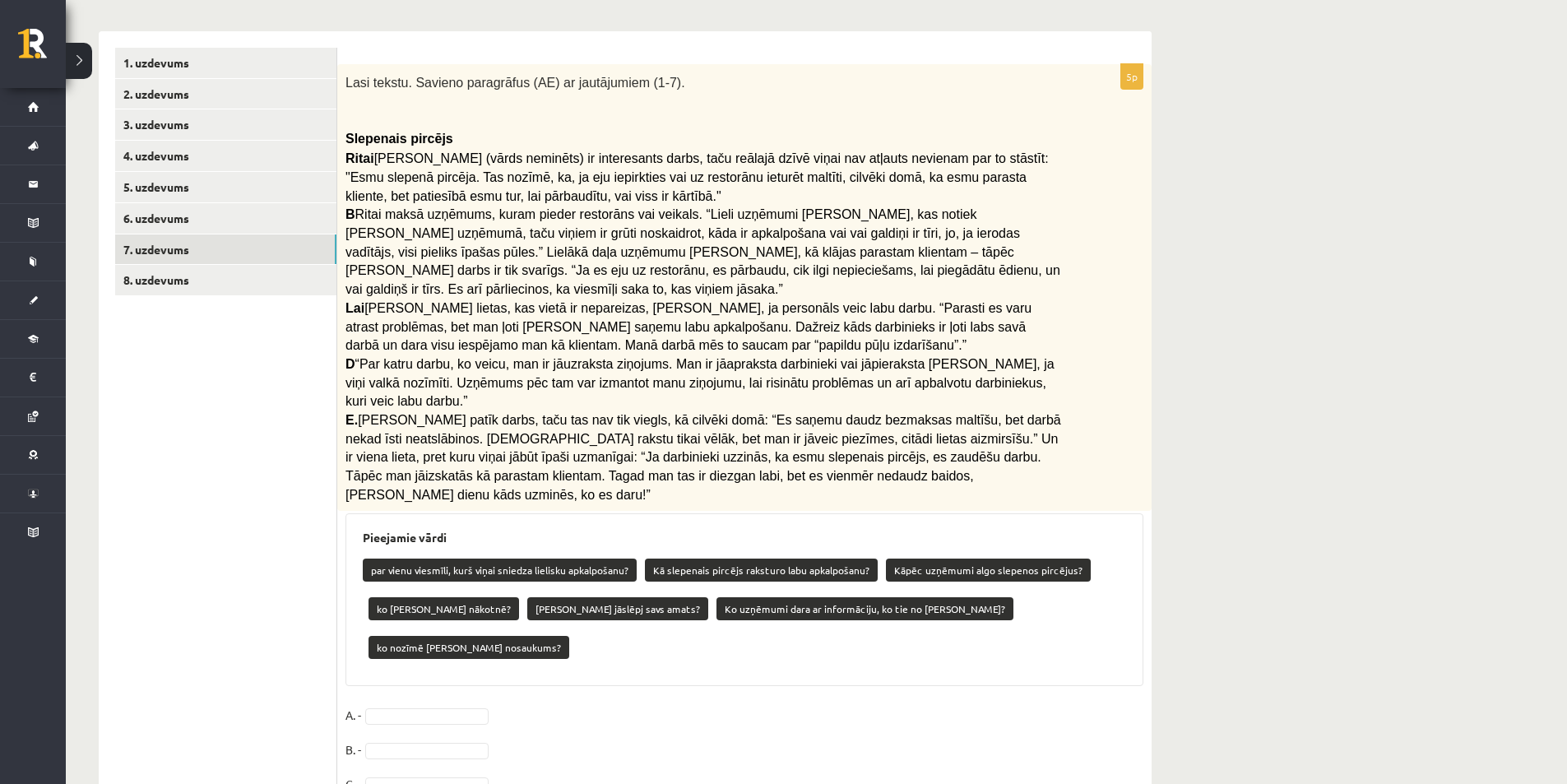
scroll to position [265, 0]
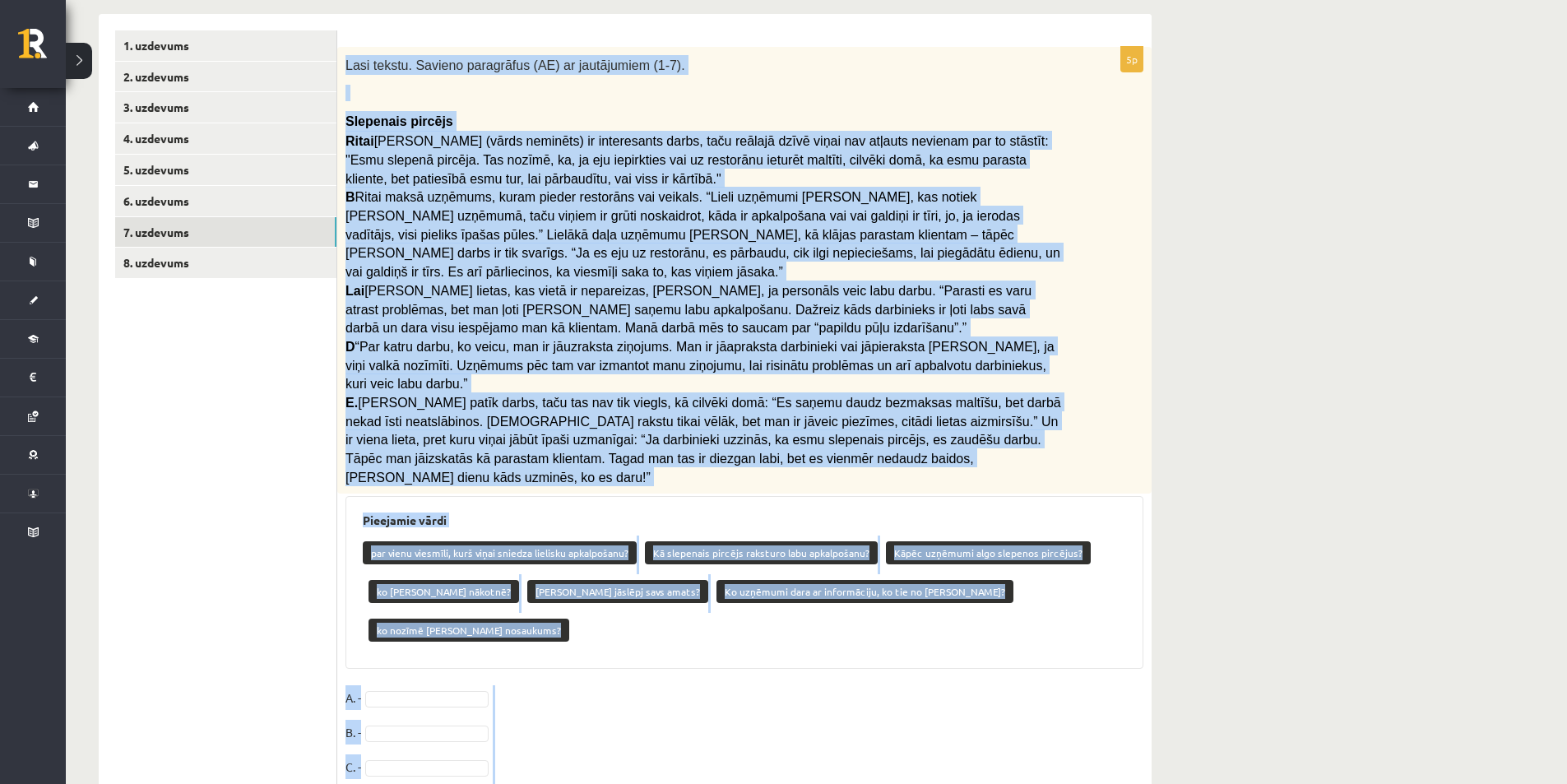
drag, startPoint x: 345, startPoint y: 63, endPoint x: 503, endPoint y: 748, distance: 703.0
click at [503, 748] on div "5p Lasi tekstu. Savieno paragrāfus (AE) ar jautājumiem (1-7). Slepenais pircējs…" at bounding box center [745, 455] width 814 height 819
copy div "Lasi tekstu. Savieno paragrāfus (AE) ar jautājumiem (1-7). Slepenais pircējs Ri…"
click at [232, 498] on ul "1. uzdevums 2. uzdevums 3. uzdevums 4. uzdevums 5. uzdevums 6. uzdevums 7. uzde…" at bounding box center [226, 448] width 222 height 835
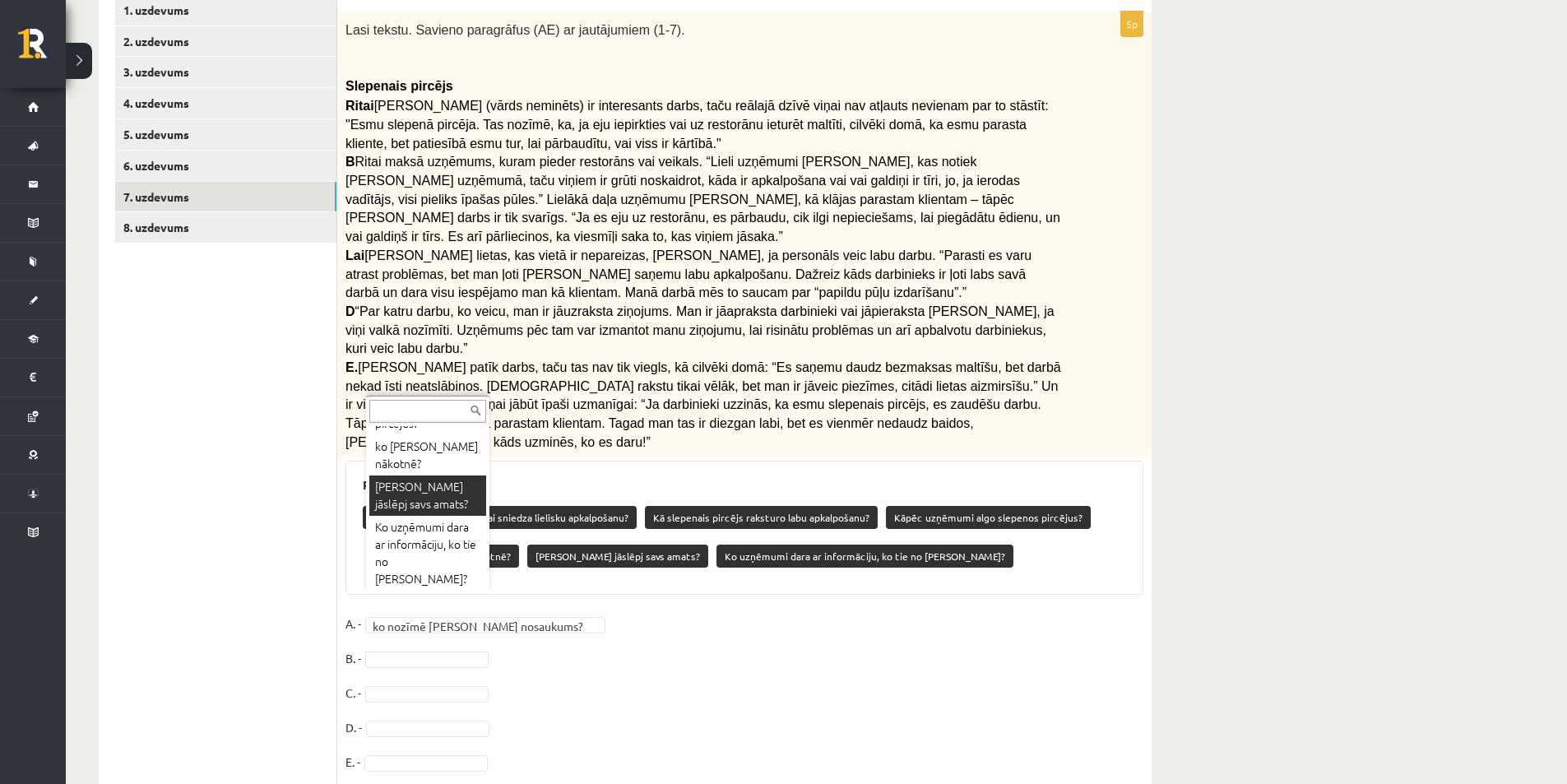
scroll to position [139, 0]
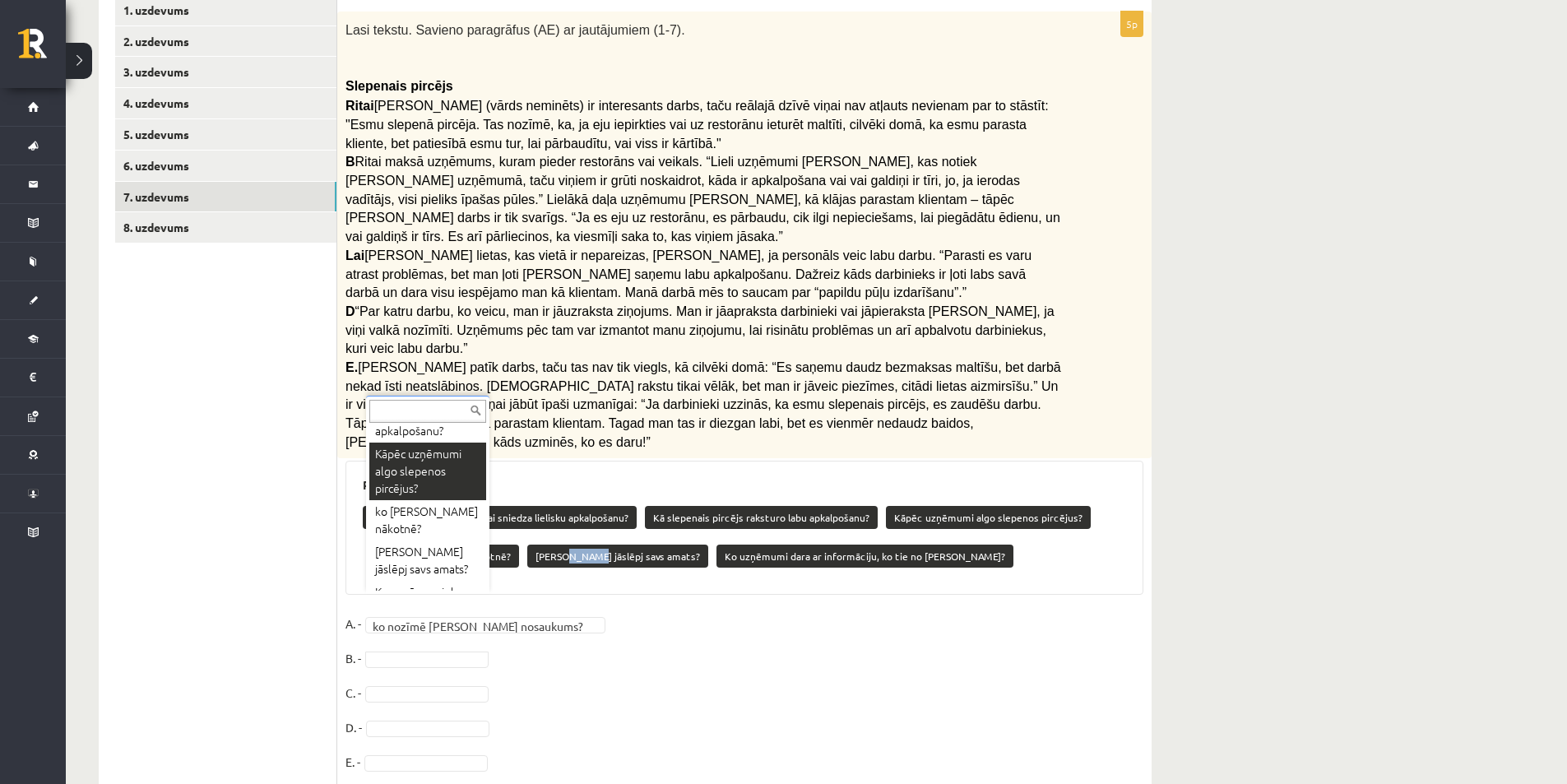
click at [536, 549] on font "Kāpēc viņai jāslēpj savs amats?" at bounding box center [618, 556] width 164 height 14
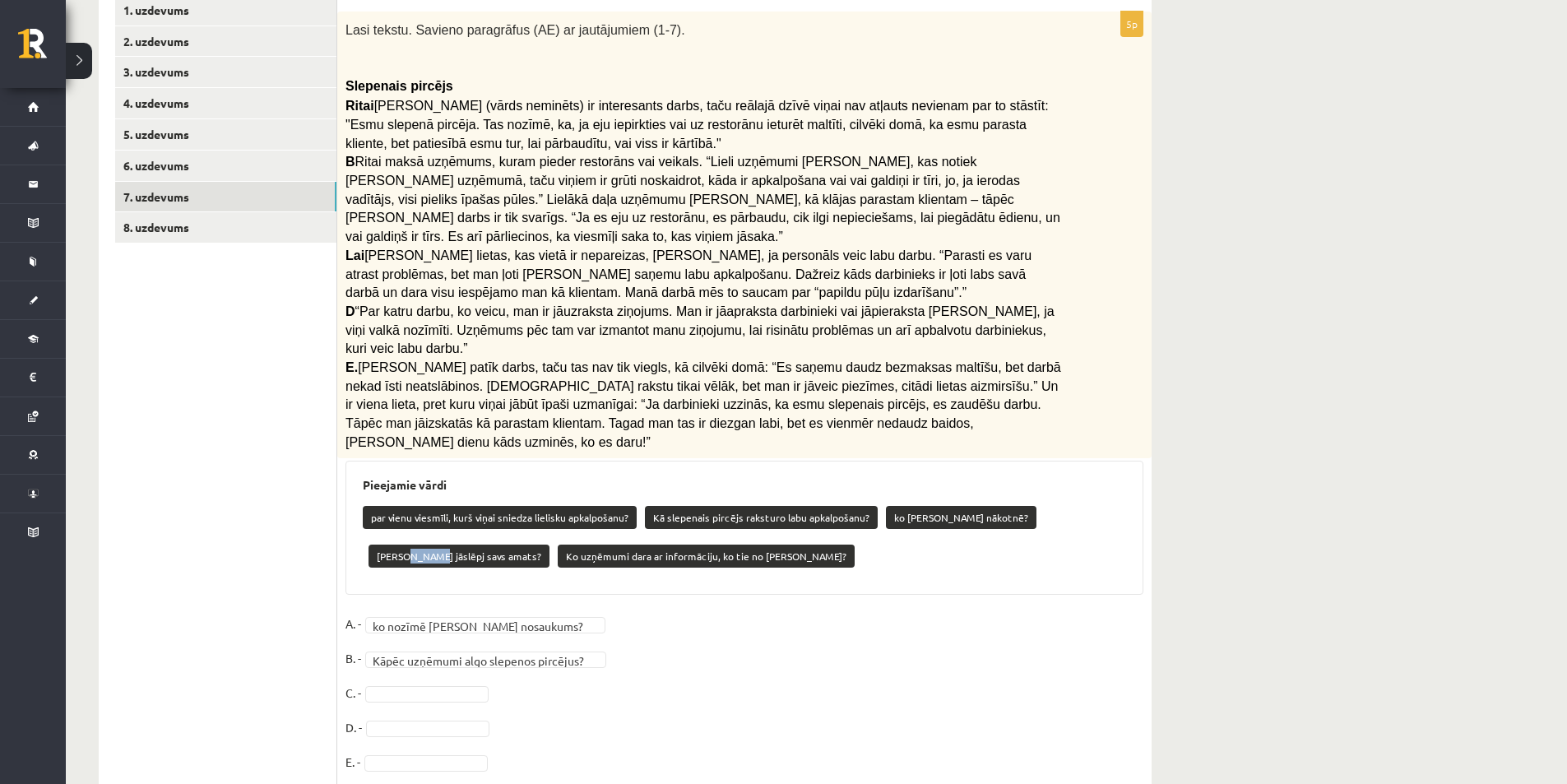
click at [674, 611] on fieldset "**********" at bounding box center [744, 697] width 798 height 173
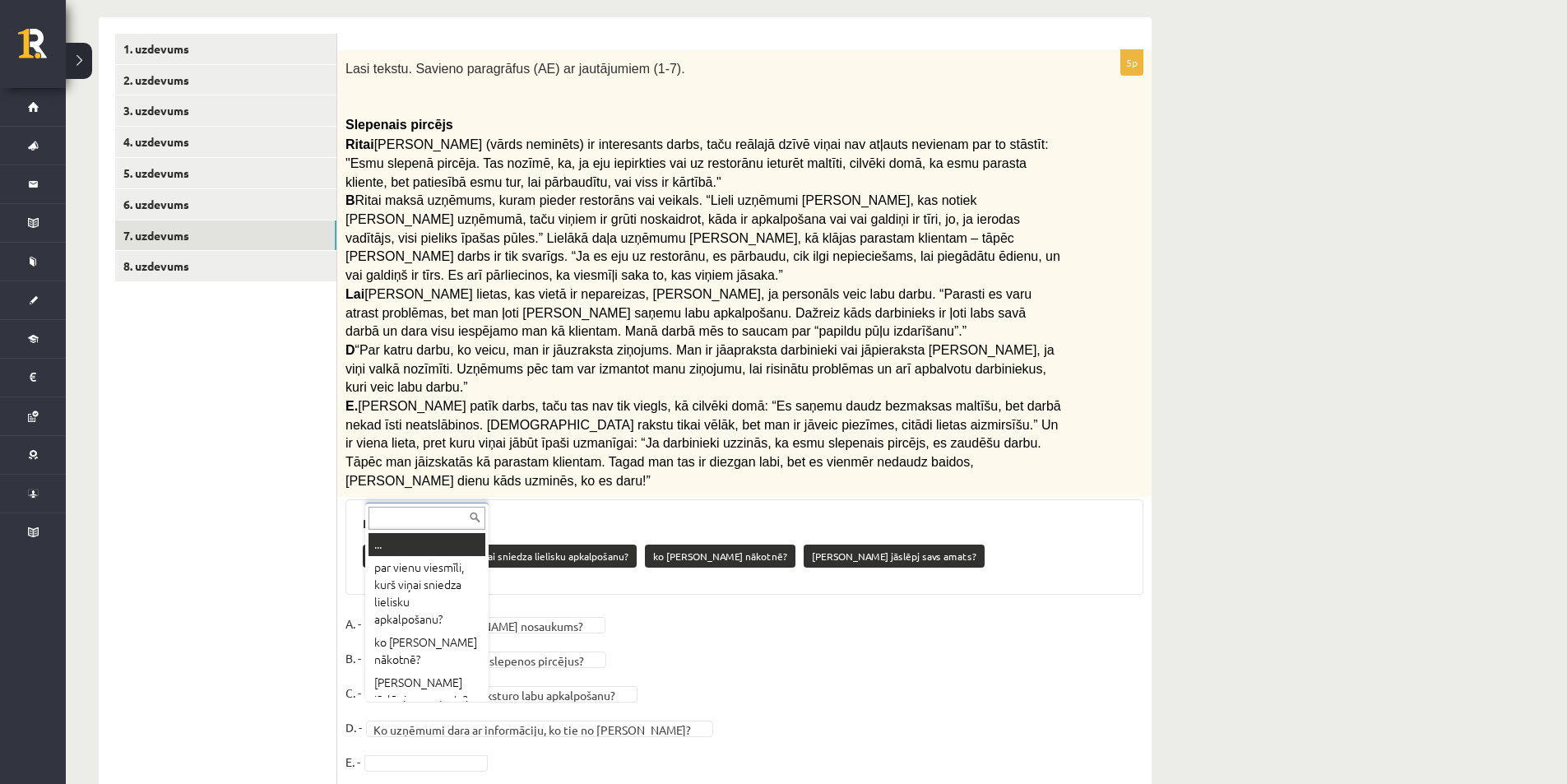
scroll to position [14, 0]
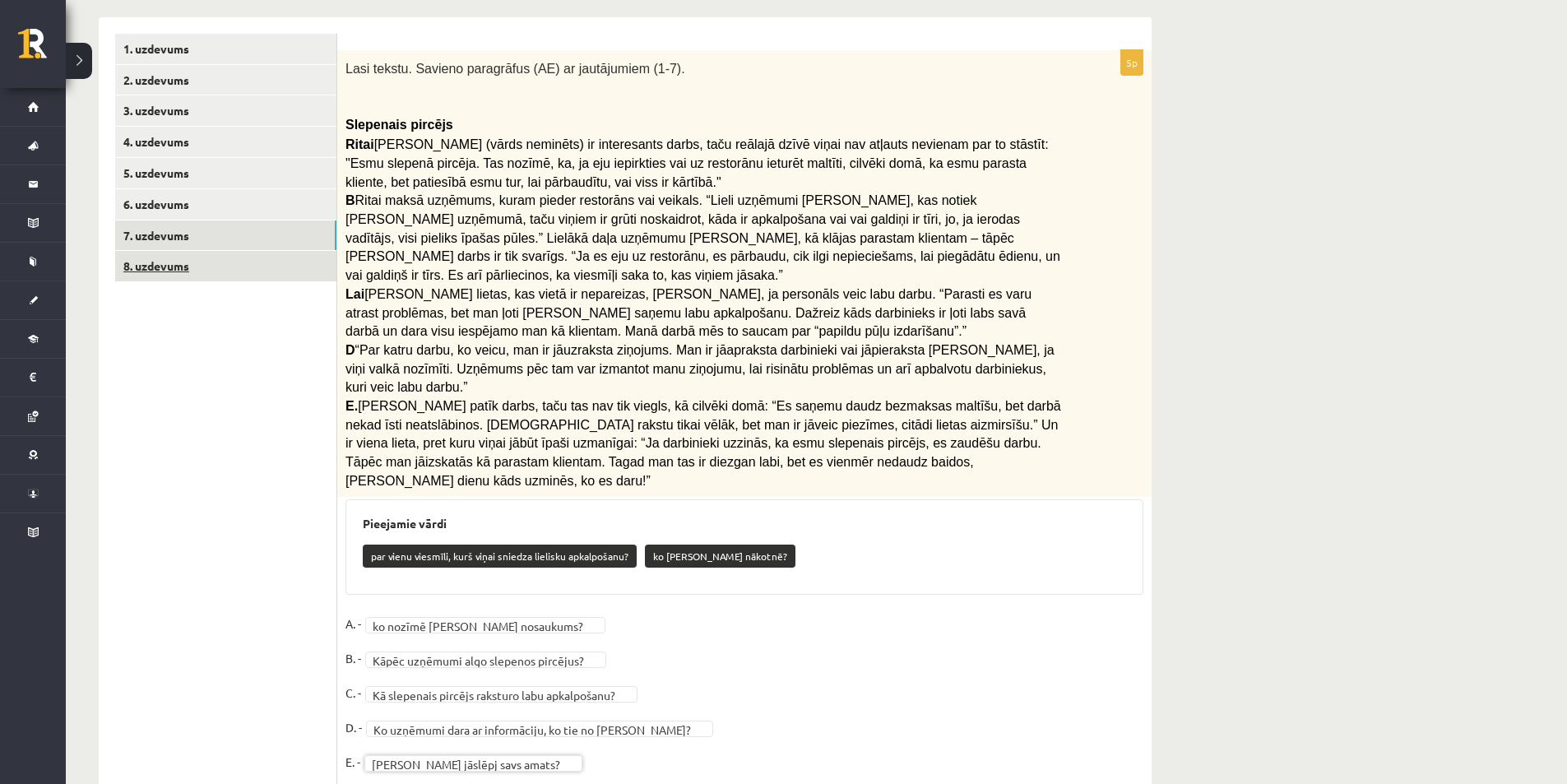
click at [235, 276] on link "8. uzdevums" at bounding box center [225, 265] width 222 height 30
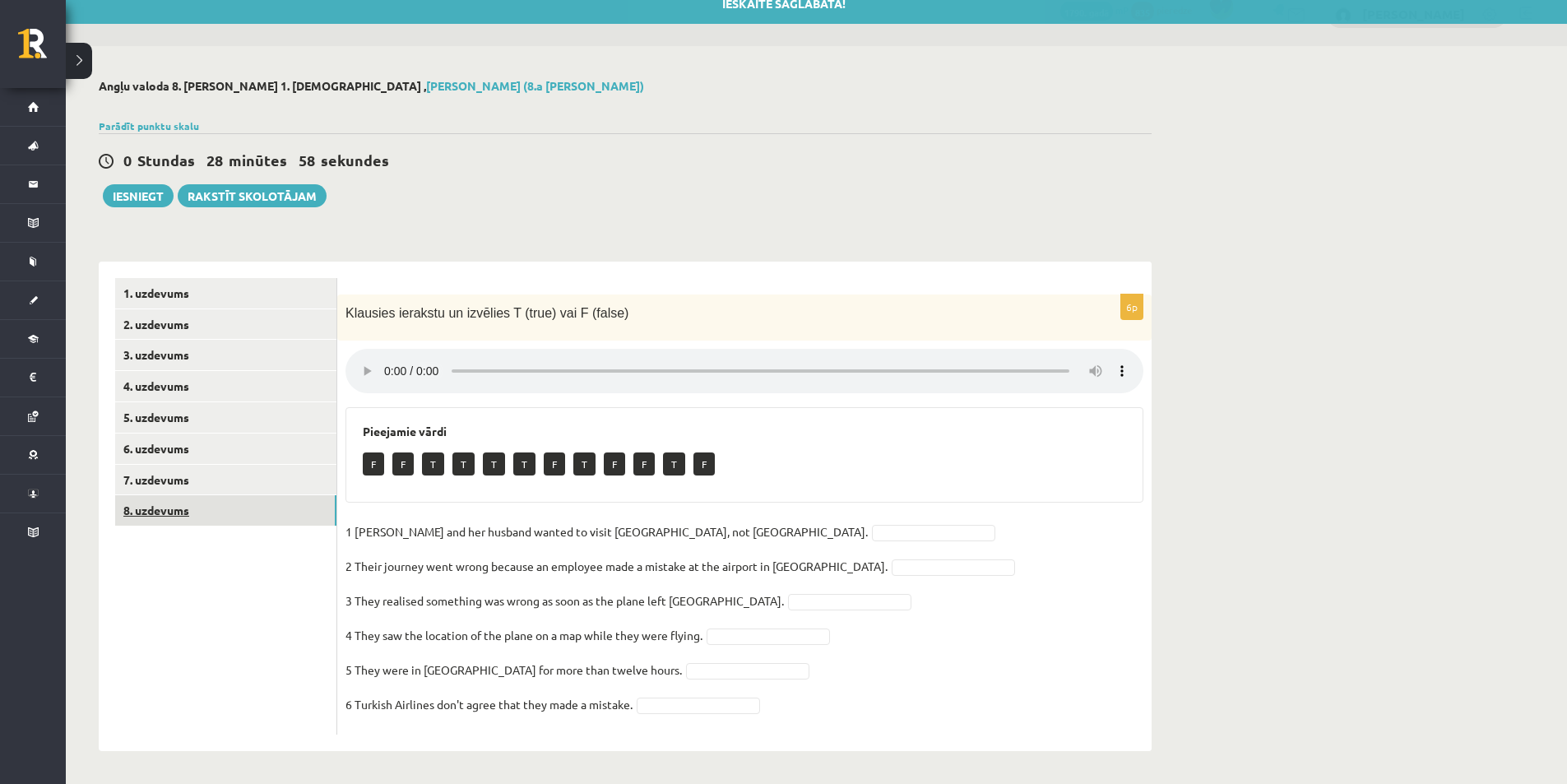
scroll to position [18, 0]
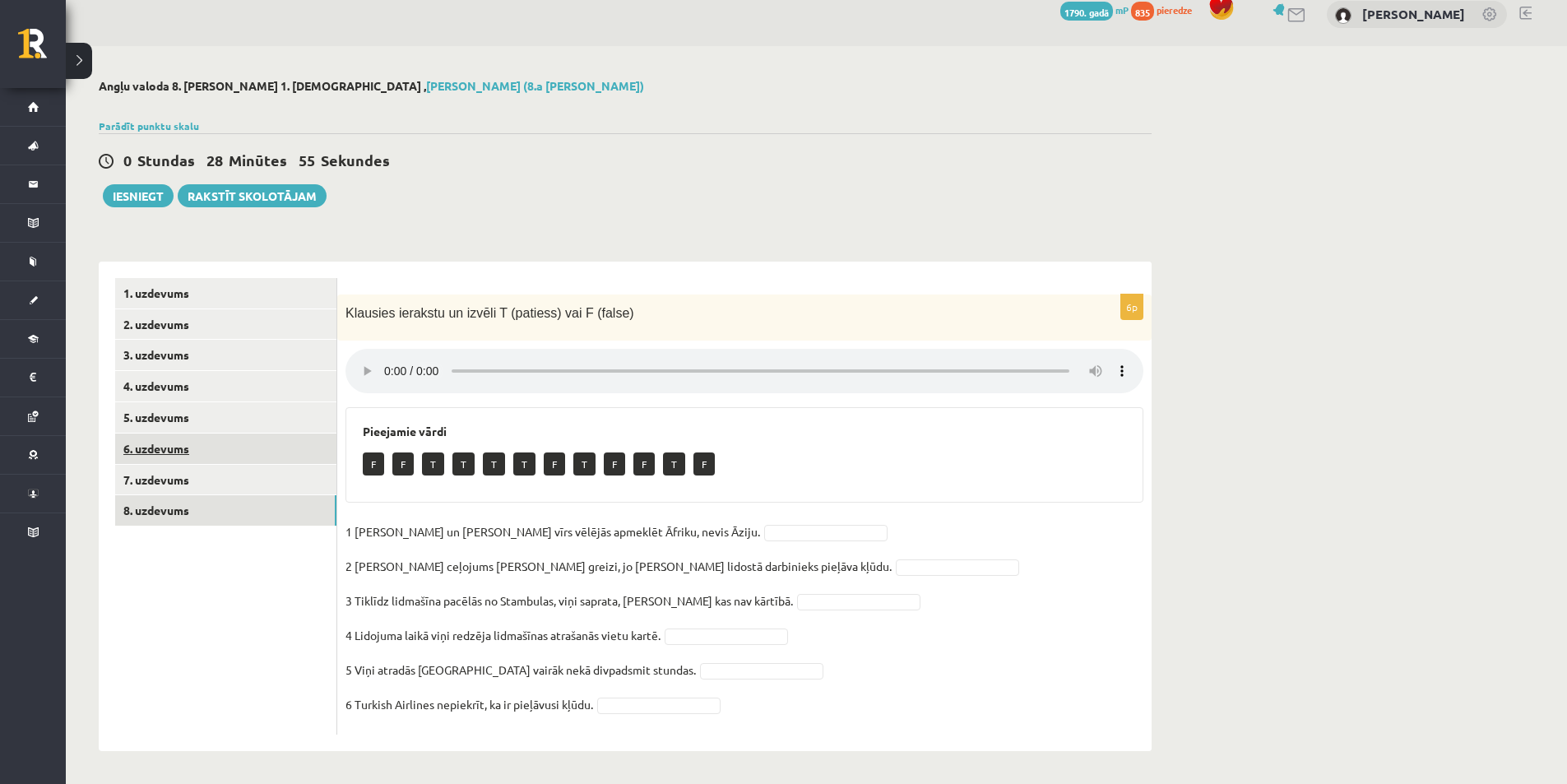
click at [256, 452] on link "6. uzdevums" at bounding box center [225, 448] width 222 height 30
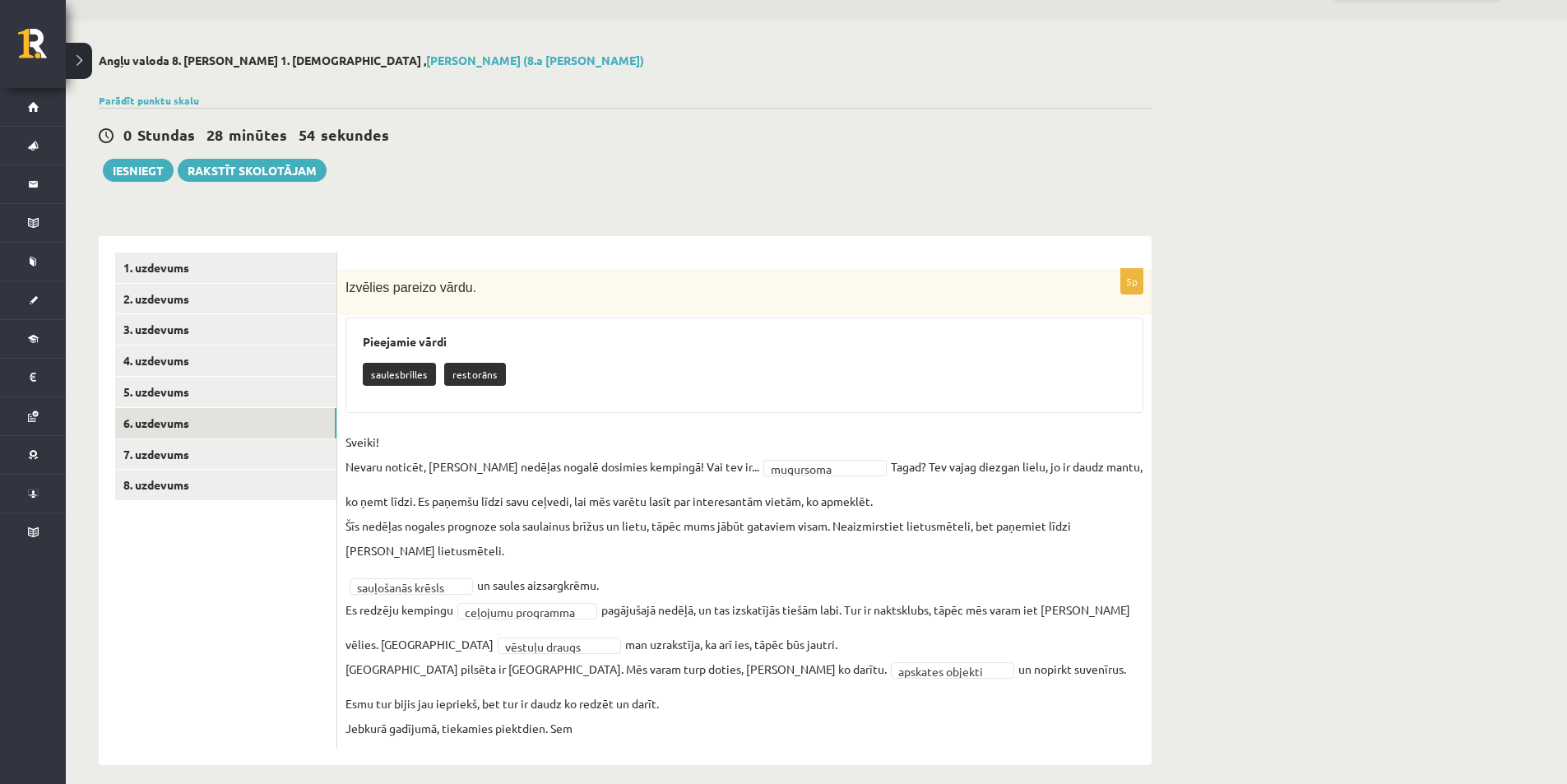
scroll to position [57, 0]
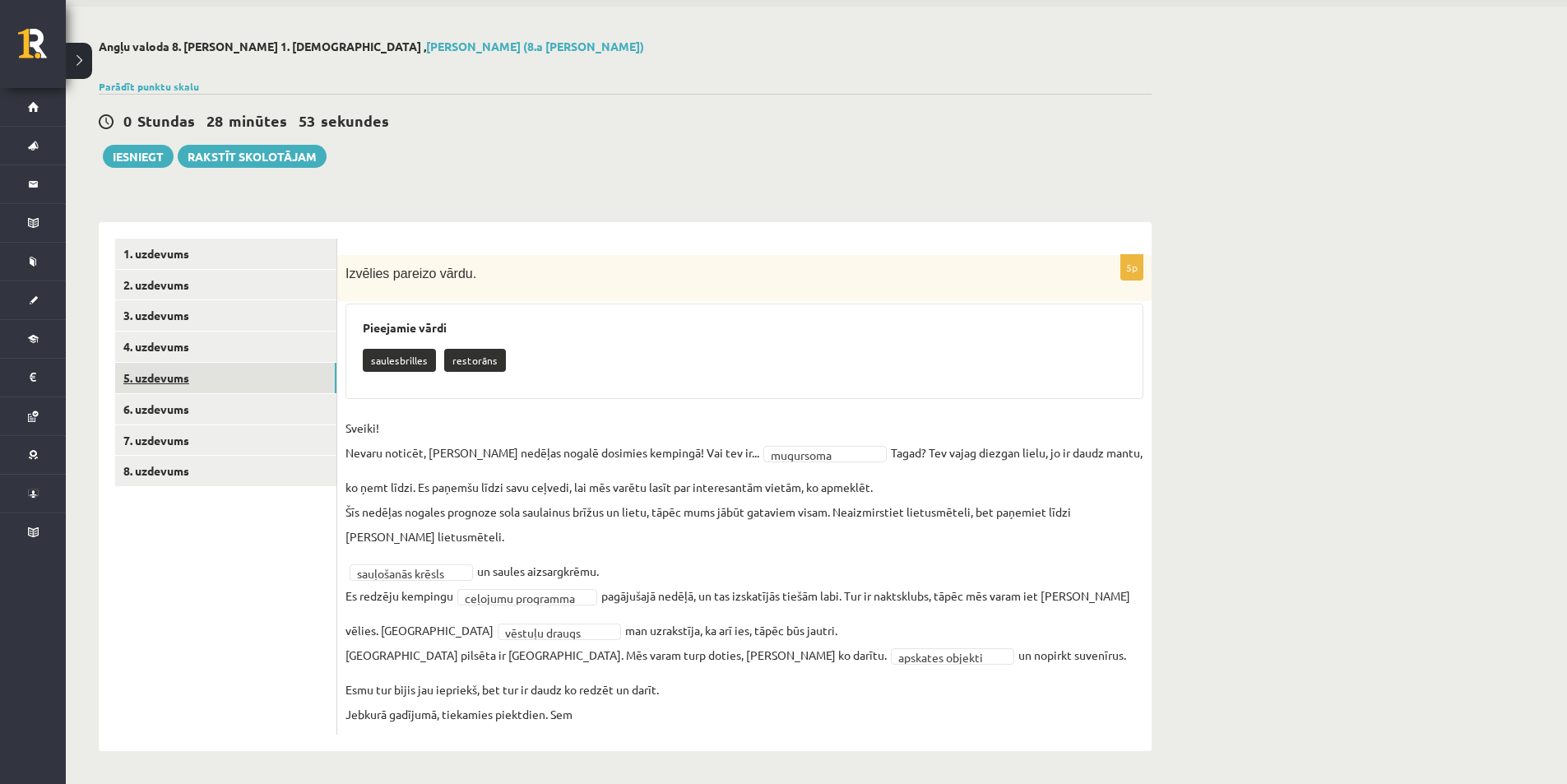
click at [293, 375] on link "5. uzdevums" at bounding box center [225, 377] width 222 height 30
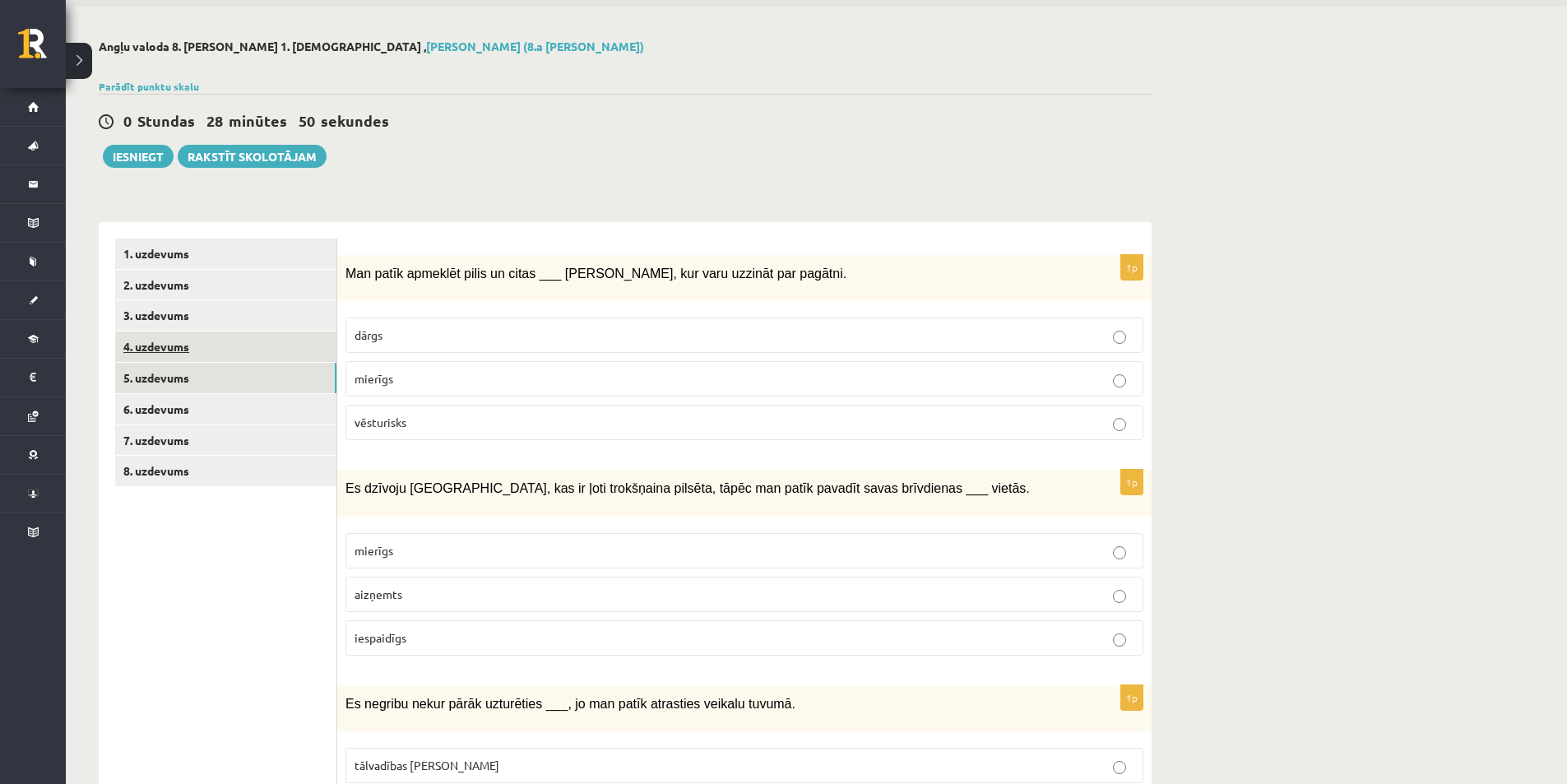
click at [271, 343] on link "4. uzdevums" at bounding box center [225, 346] width 222 height 30
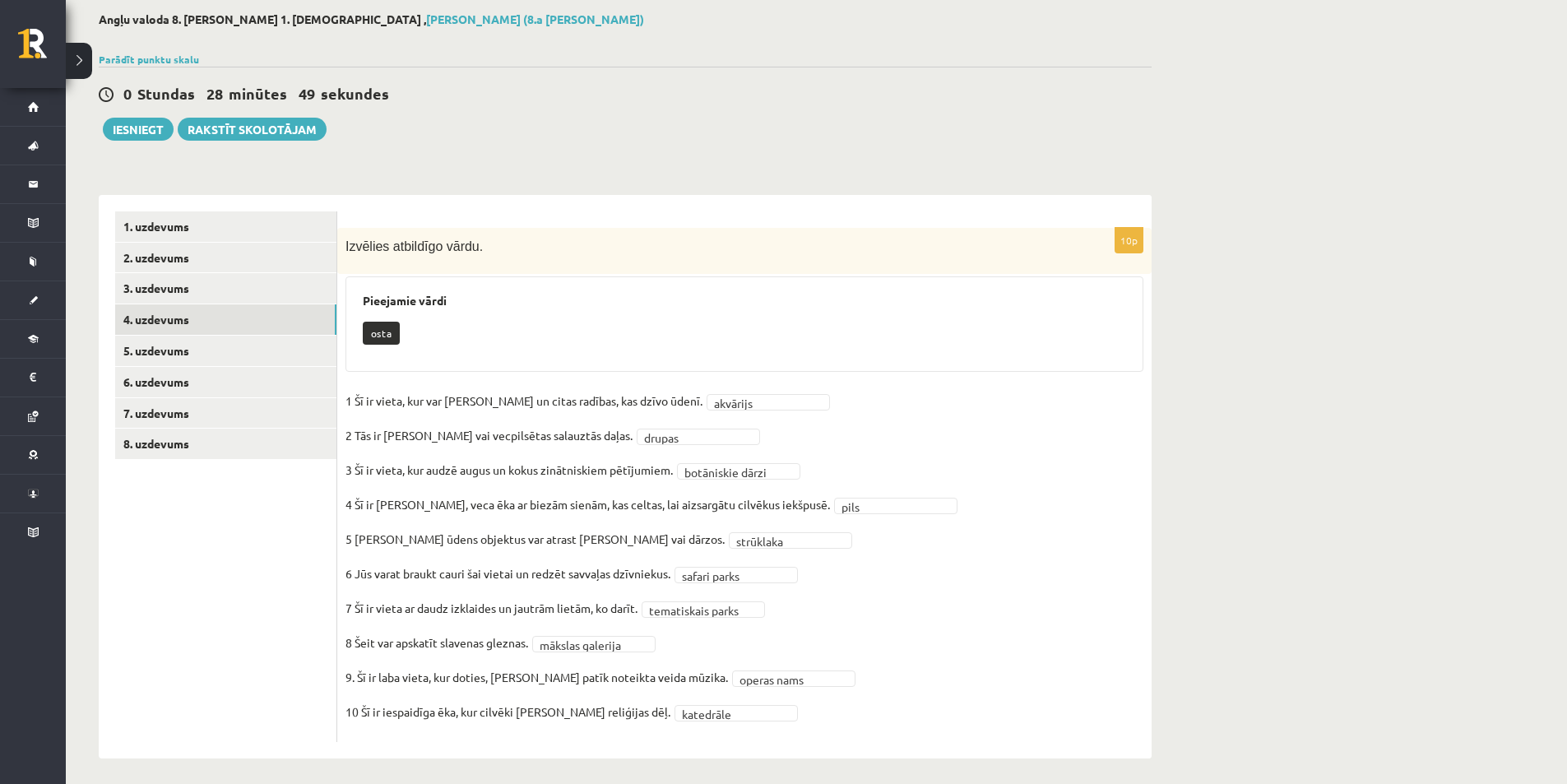
scroll to position [91, 0]
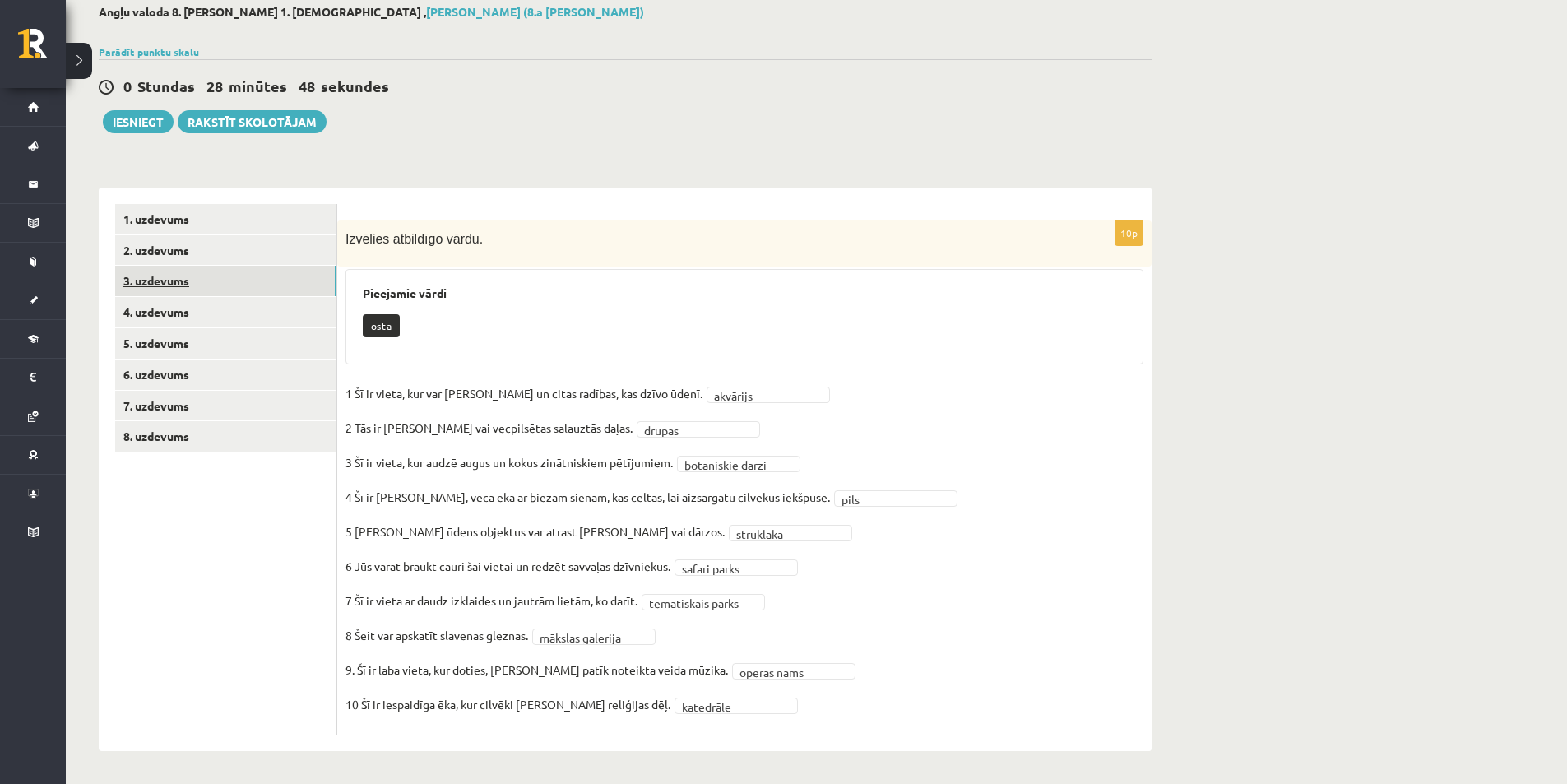
click at [185, 283] on font "3. uzdevums" at bounding box center [157, 279] width 66 height 15
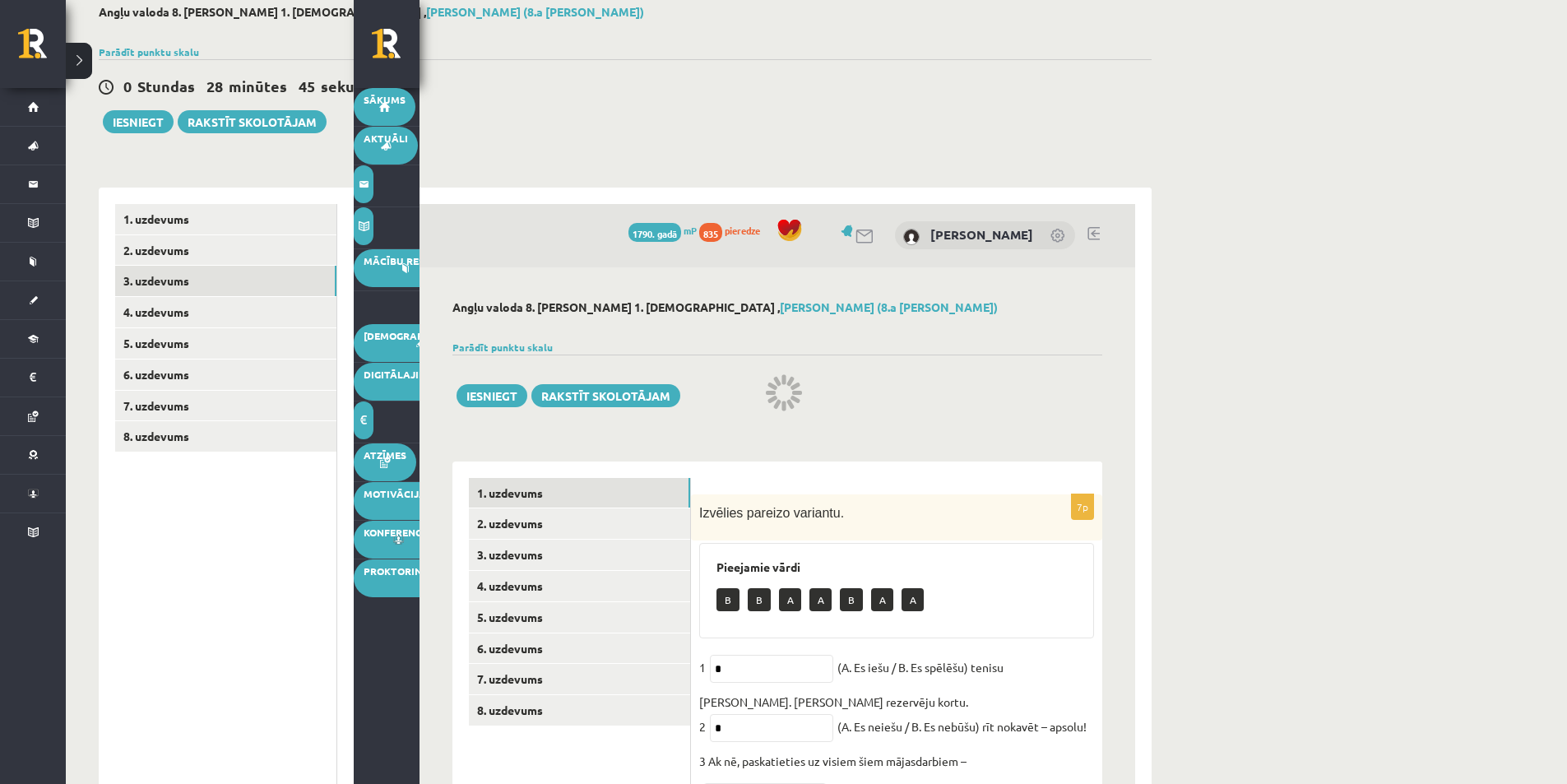
click at [892, 406] on div "Iesniegt Rakstīt skolotājam" at bounding box center [778, 381] width 650 height 52
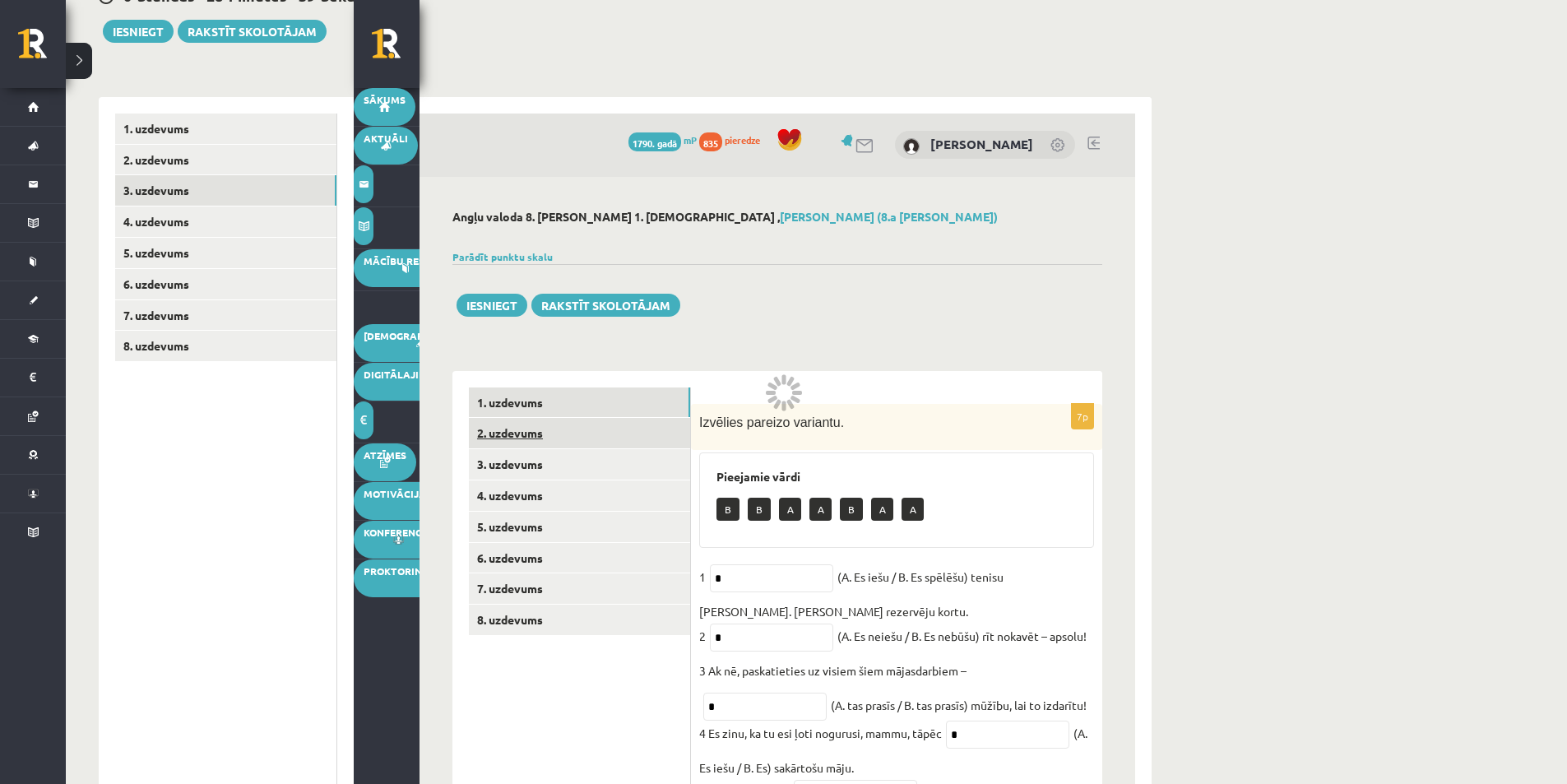
scroll to position [168, 0]
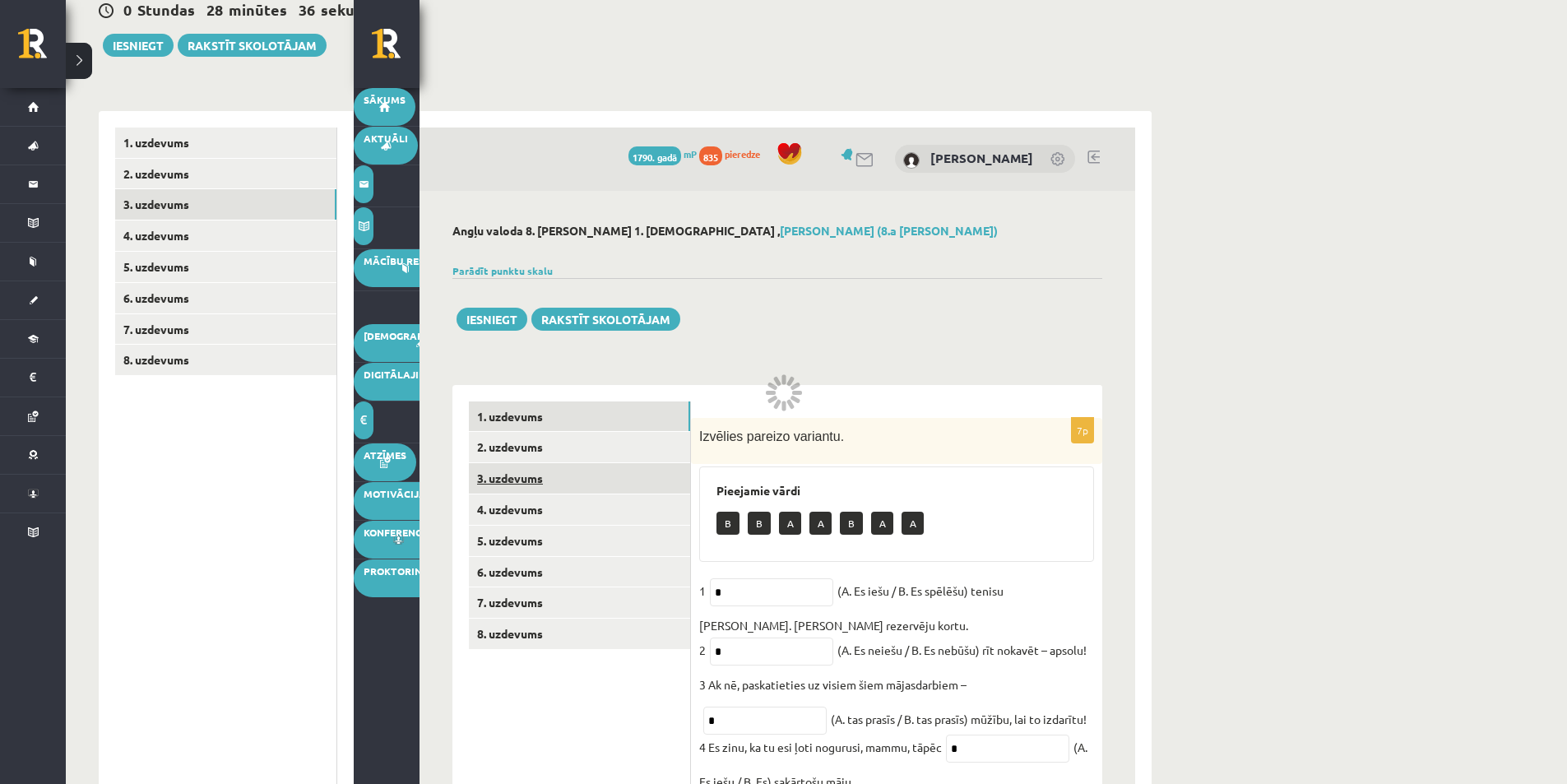
click at [493, 465] on link "3. uzdevums" at bounding box center [579, 478] width 222 height 30
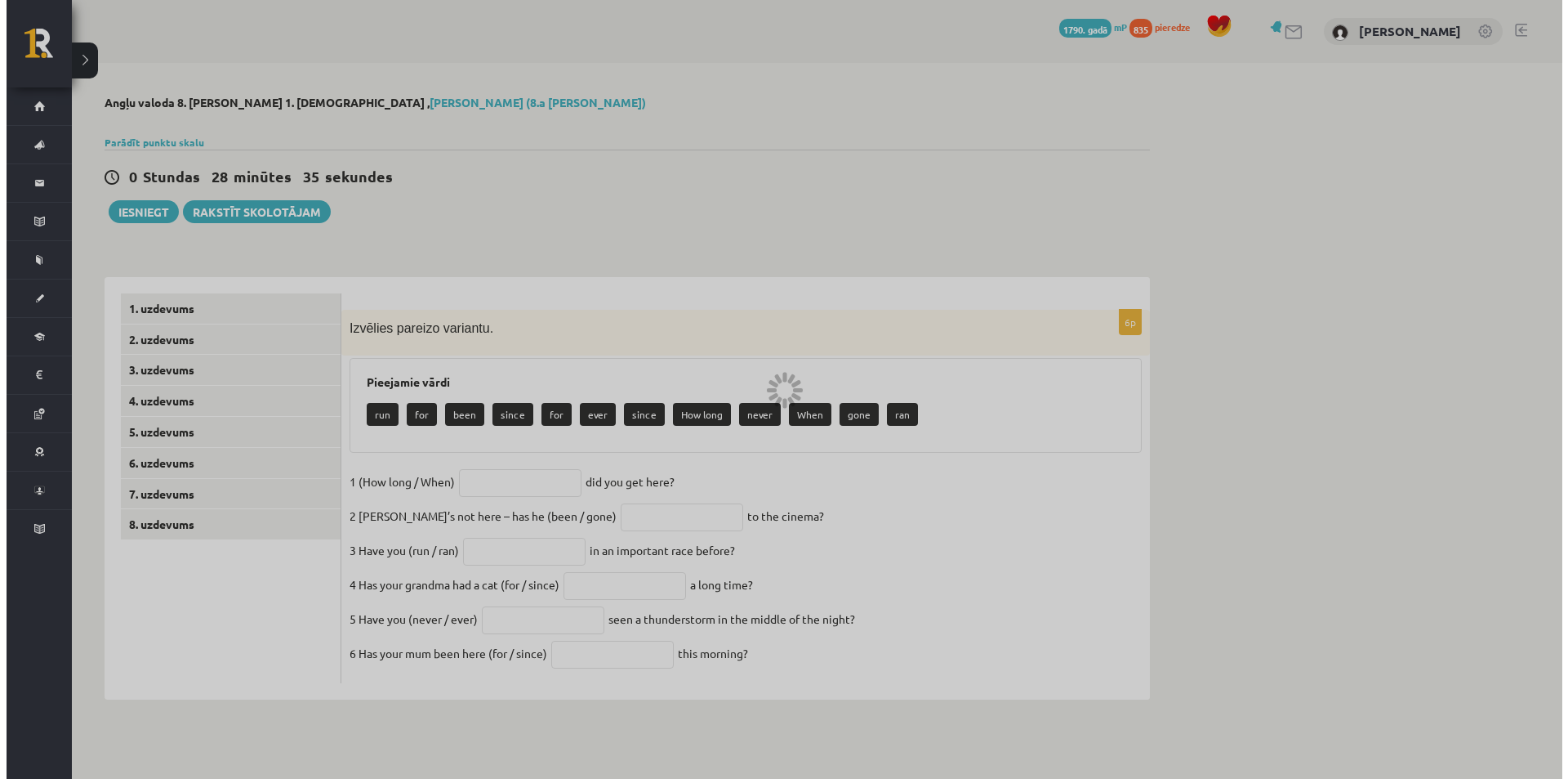
scroll to position [0, 0]
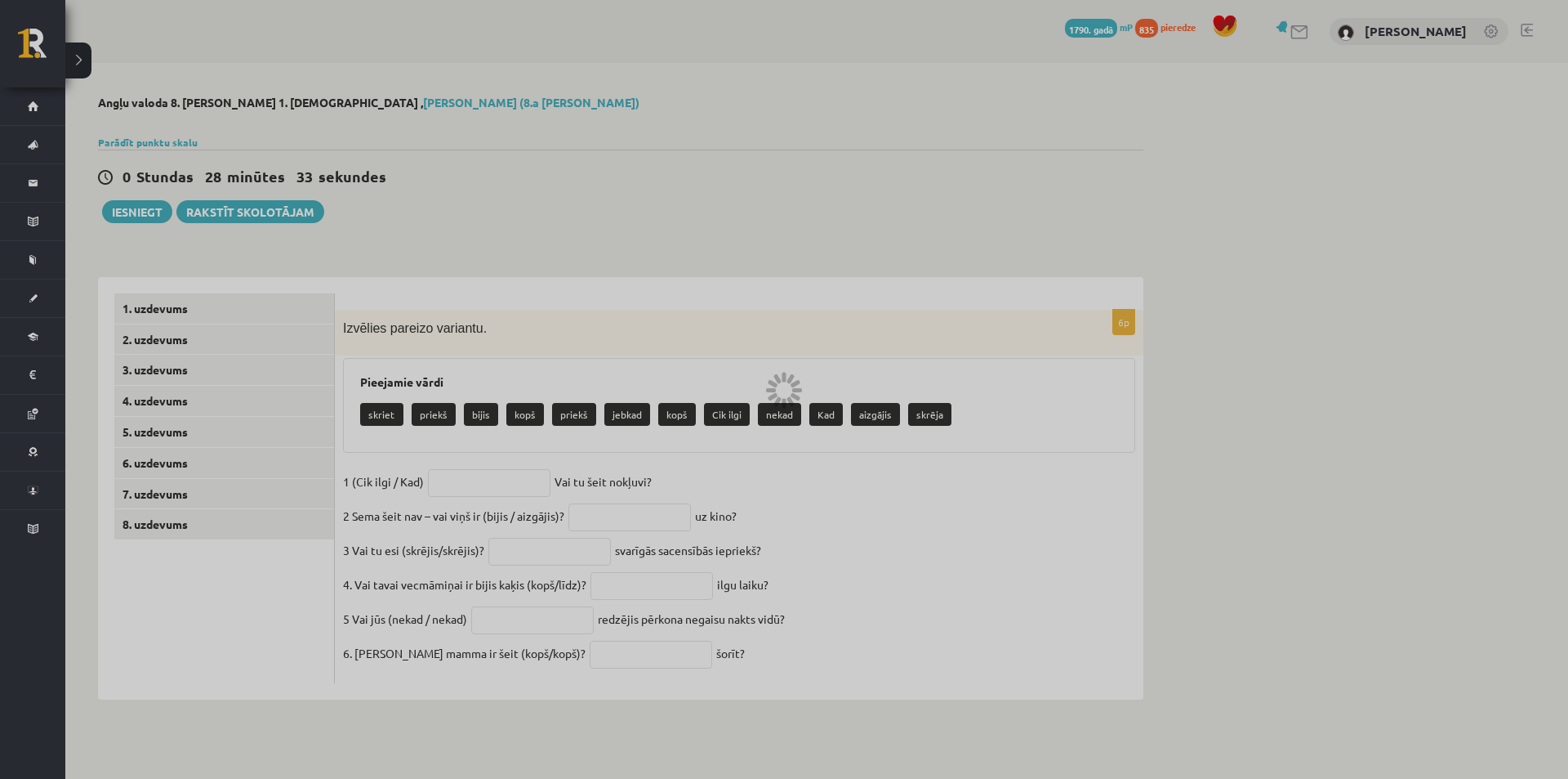
click at [457, 473] on div at bounding box center [784, 389] width 1568 height 779
click at [467, 486] on div at bounding box center [784, 389] width 1568 height 779
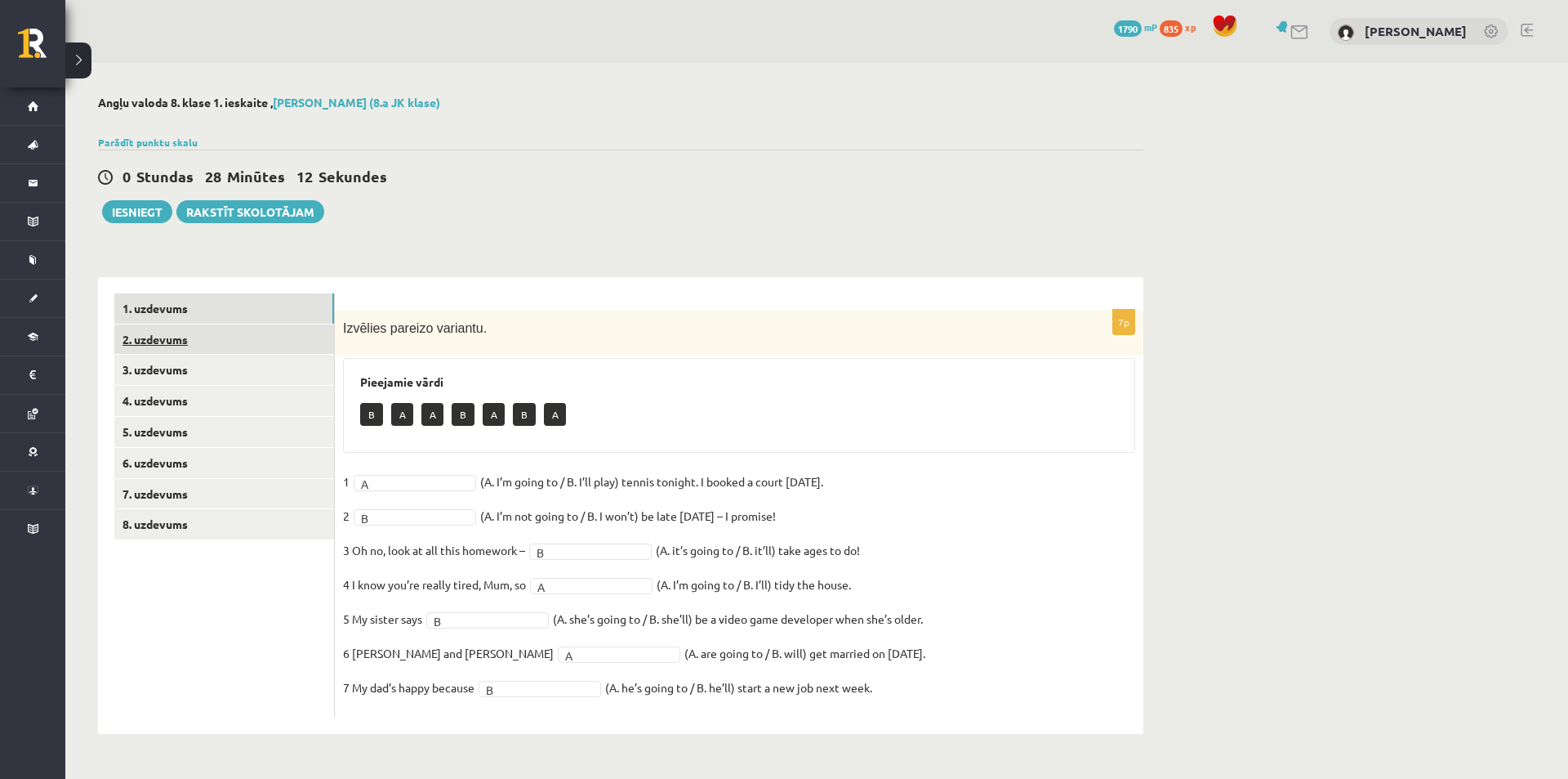
click at [180, 342] on link "2. uzdevums" at bounding box center [224, 339] width 220 height 30
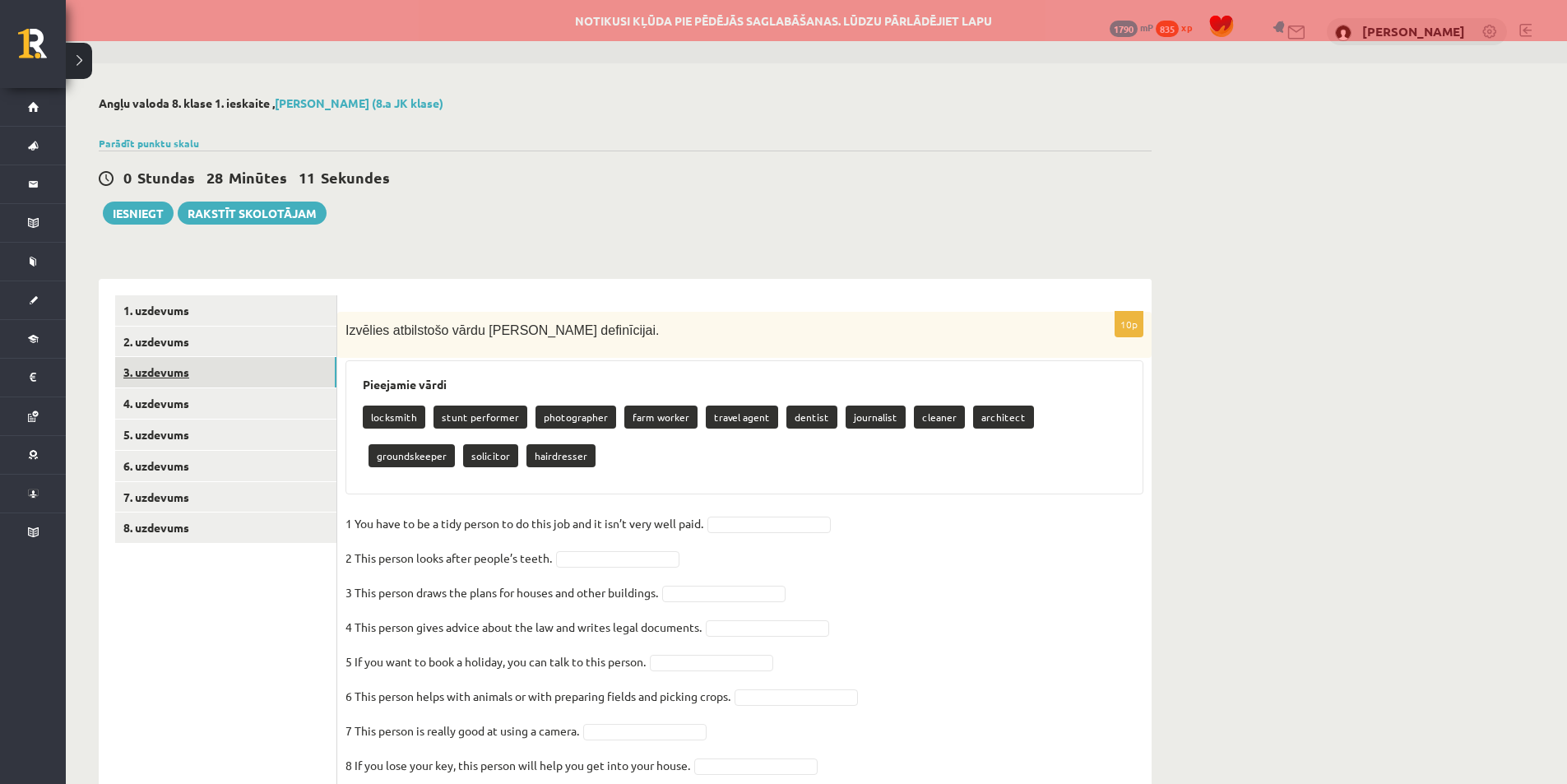
click at [192, 367] on link "3. uzdevums" at bounding box center [225, 371] width 222 height 30
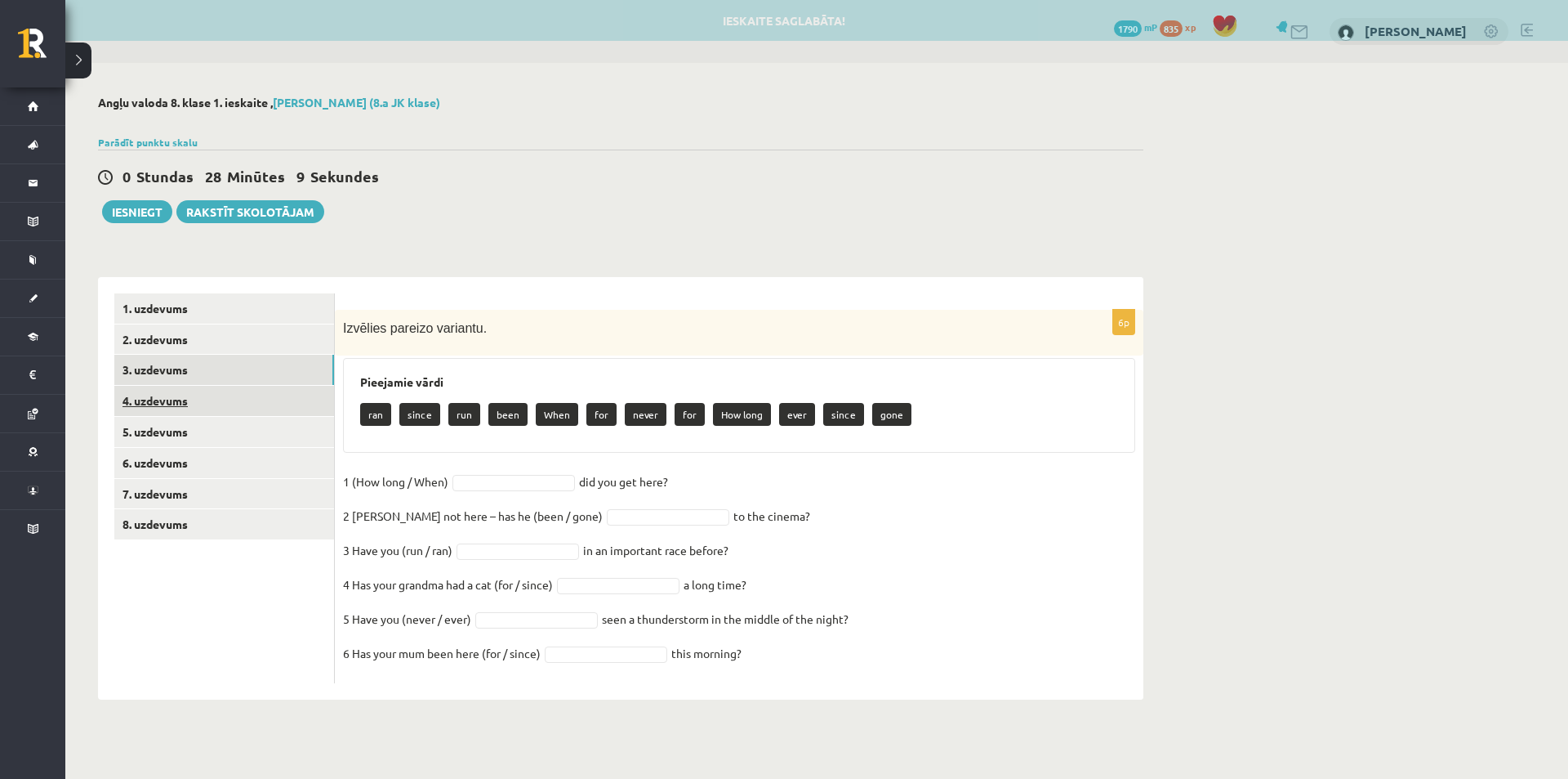
click at [214, 405] on link "4. uzdevums" at bounding box center [224, 400] width 220 height 30
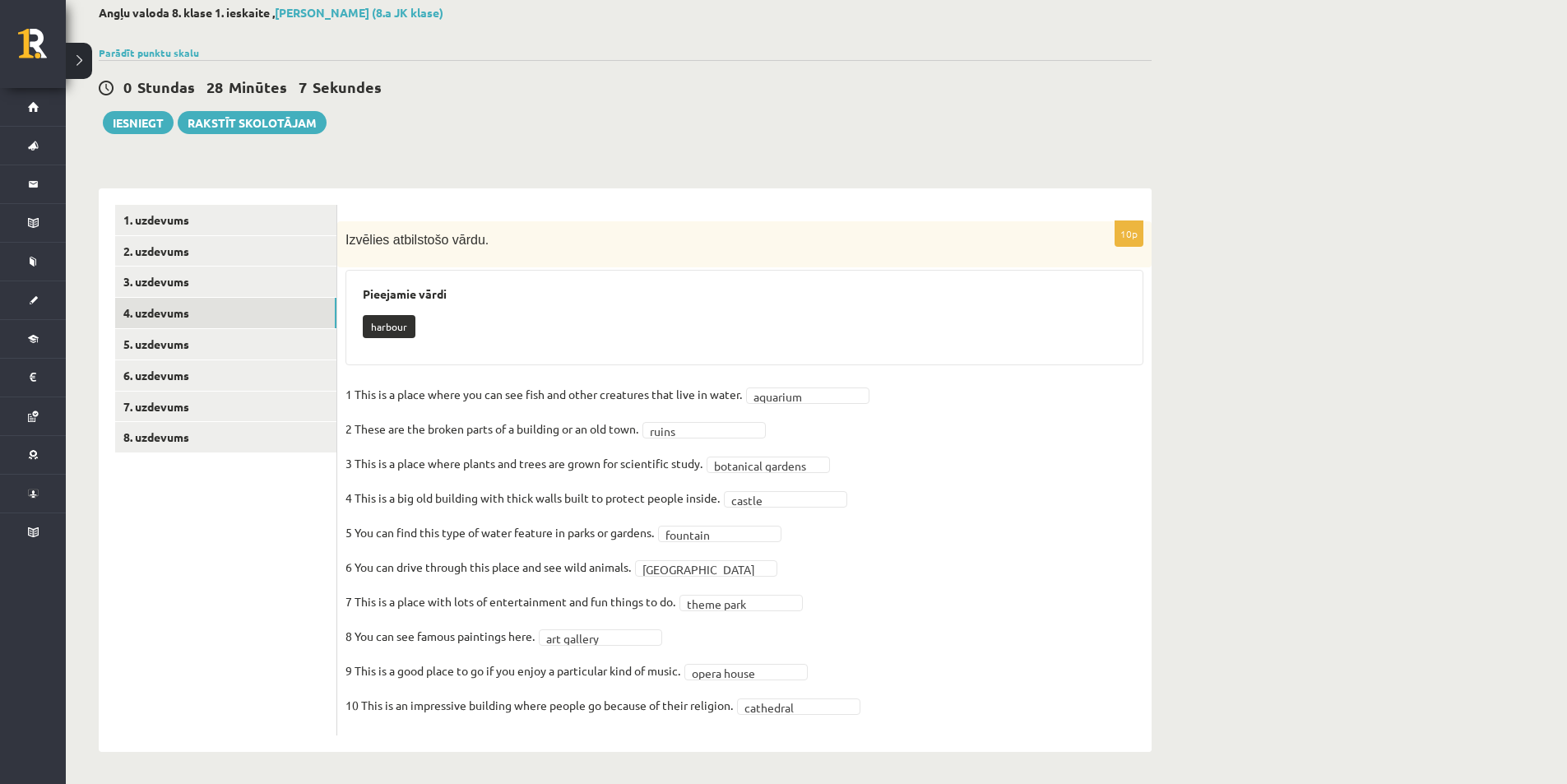
scroll to position [91, 0]
click at [223, 348] on link "5. uzdevums" at bounding box center [225, 342] width 222 height 30
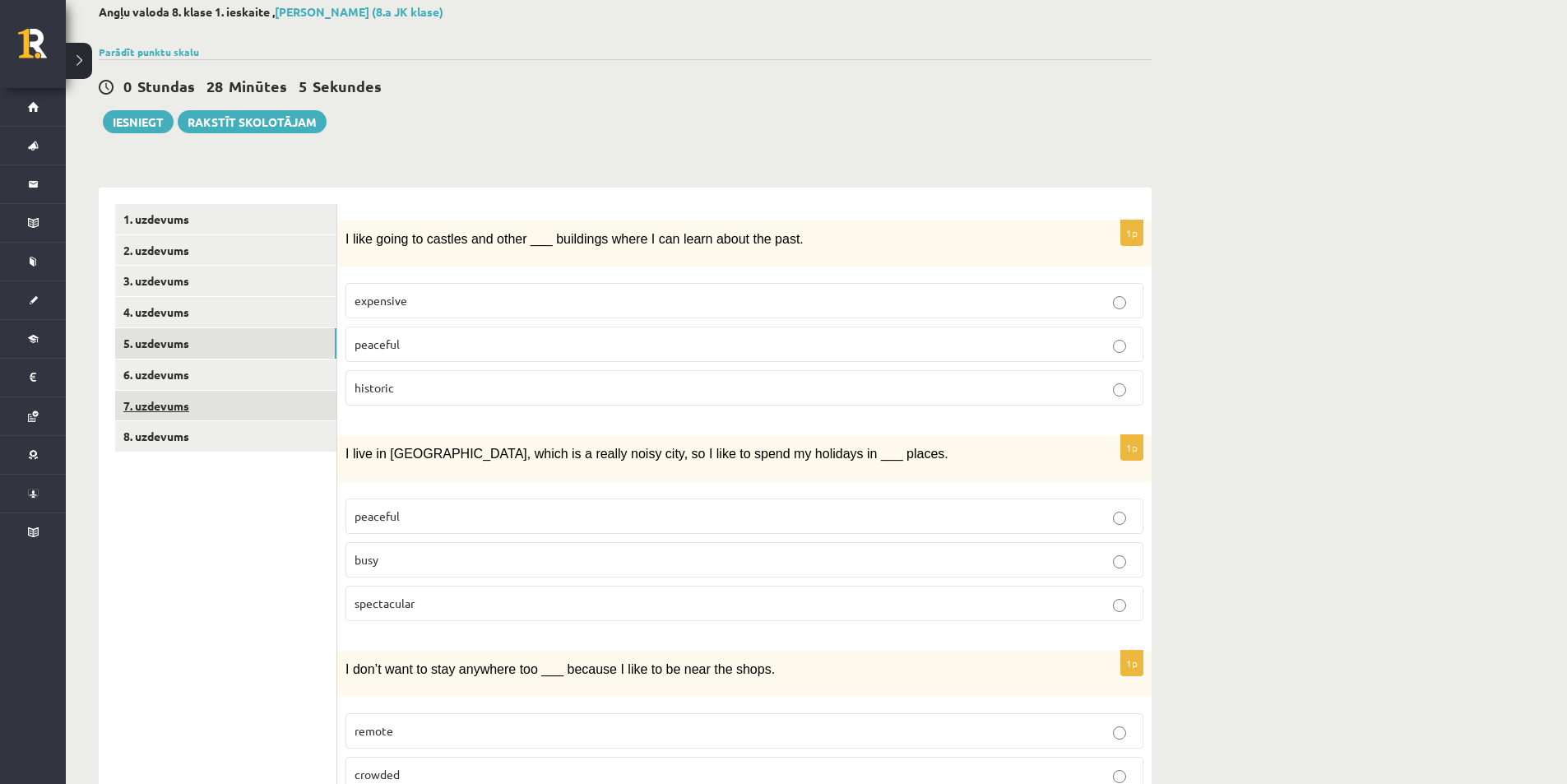
click at [223, 393] on link "7. uzdevums" at bounding box center [225, 405] width 222 height 30
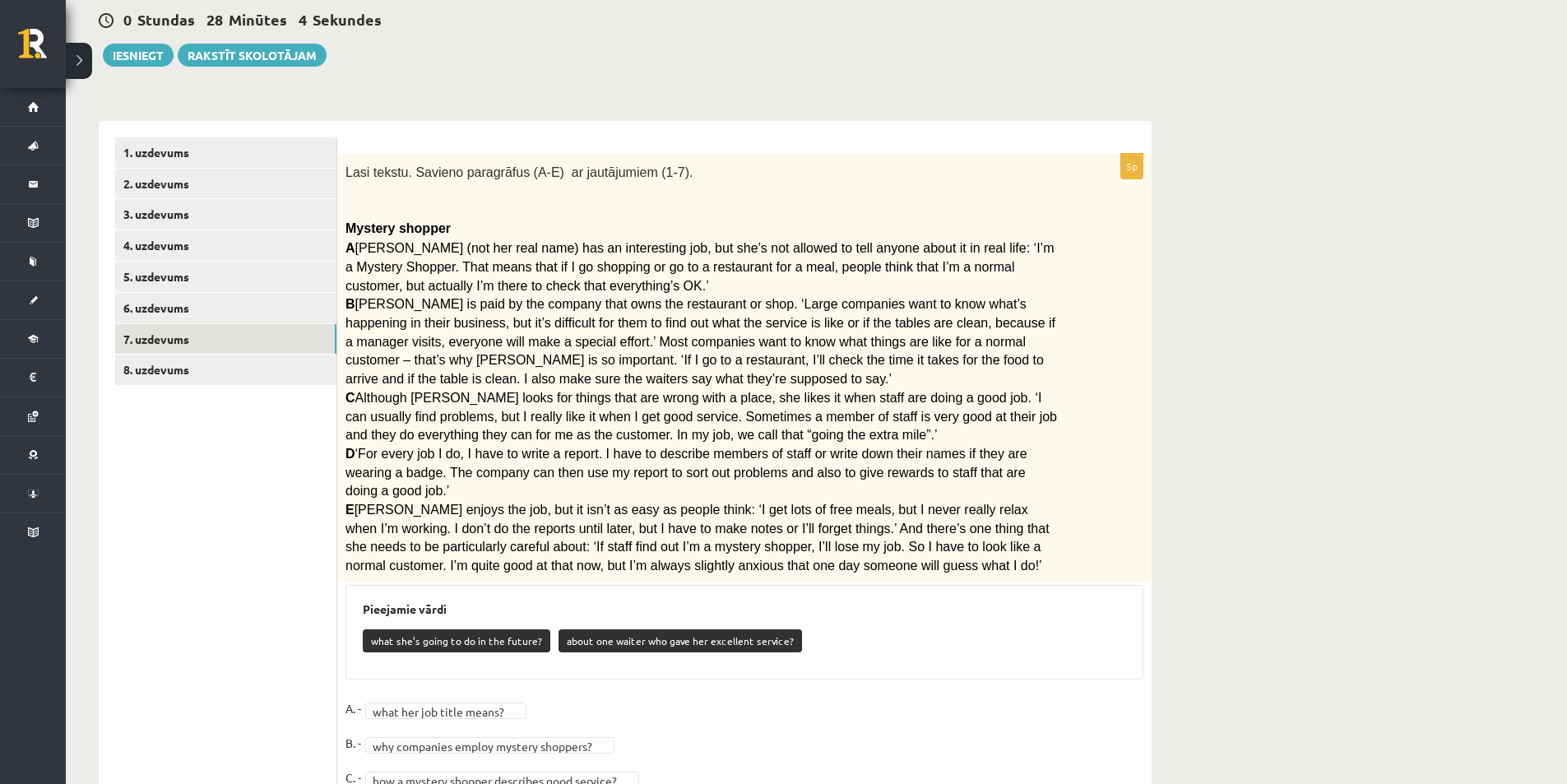
scroll to position [279, 0]
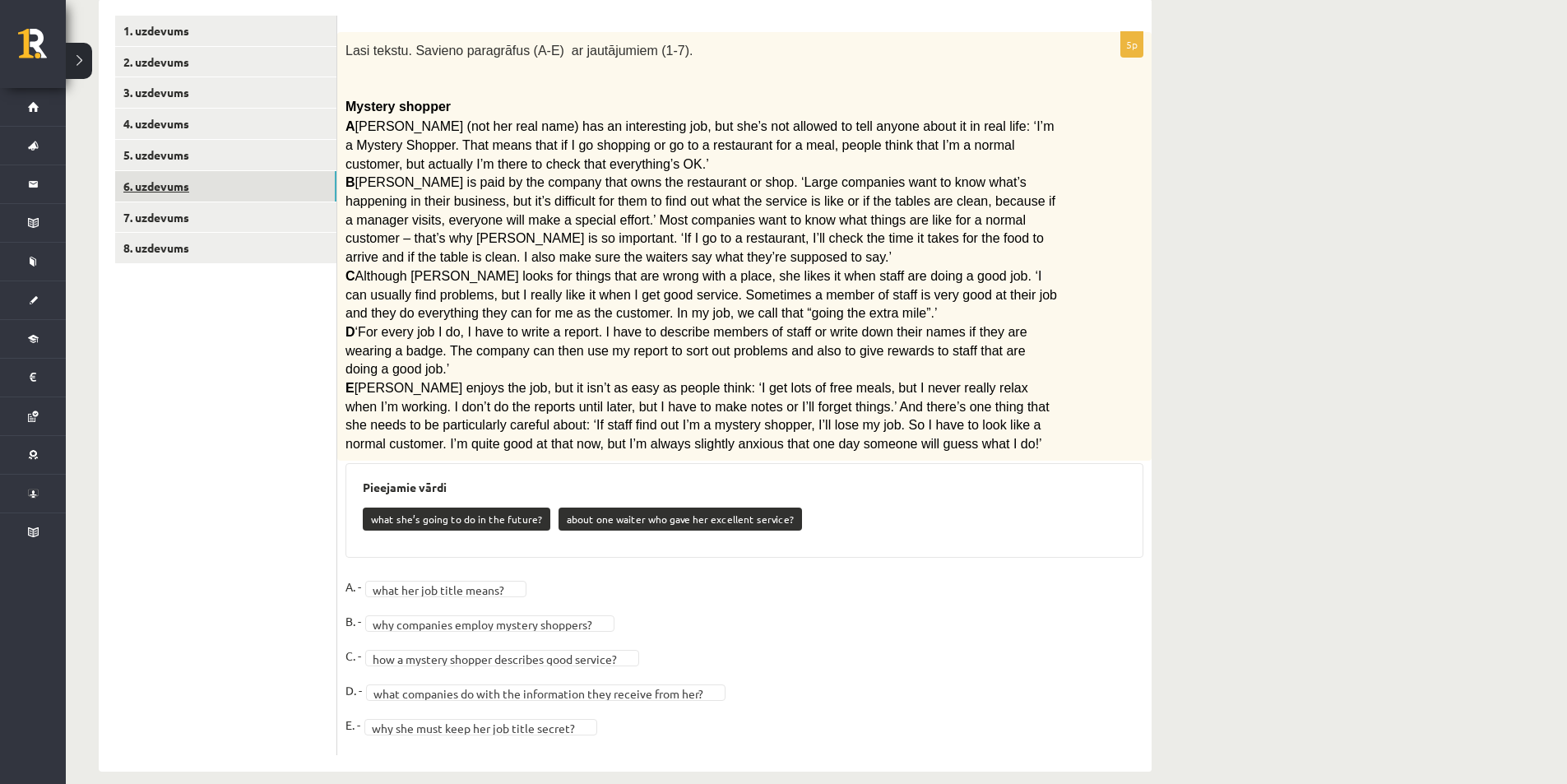
click at [222, 201] on link "6. uzdevums" at bounding box center [225, 186] width 222 height 30
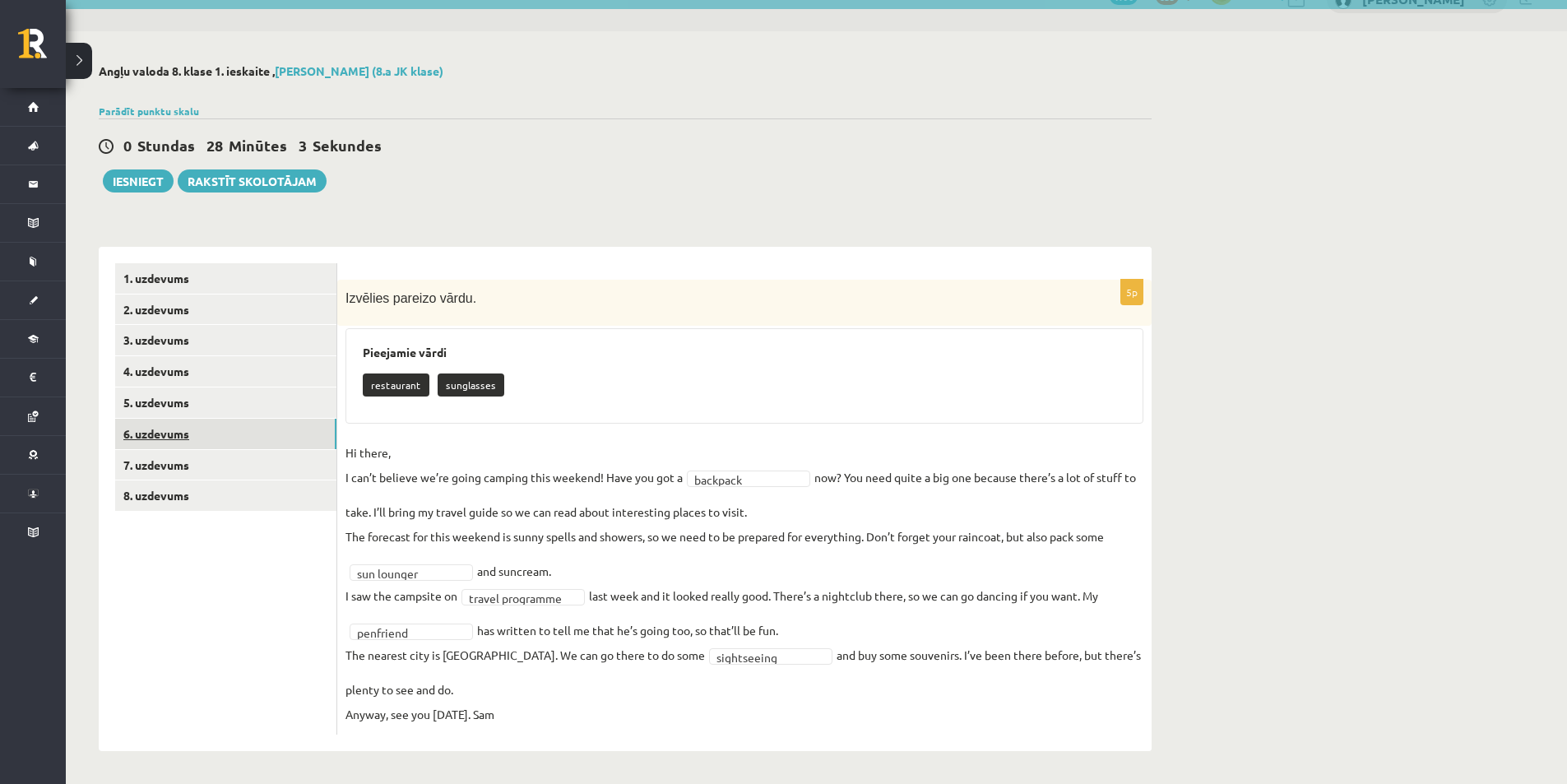
scroll to position [32, 0]
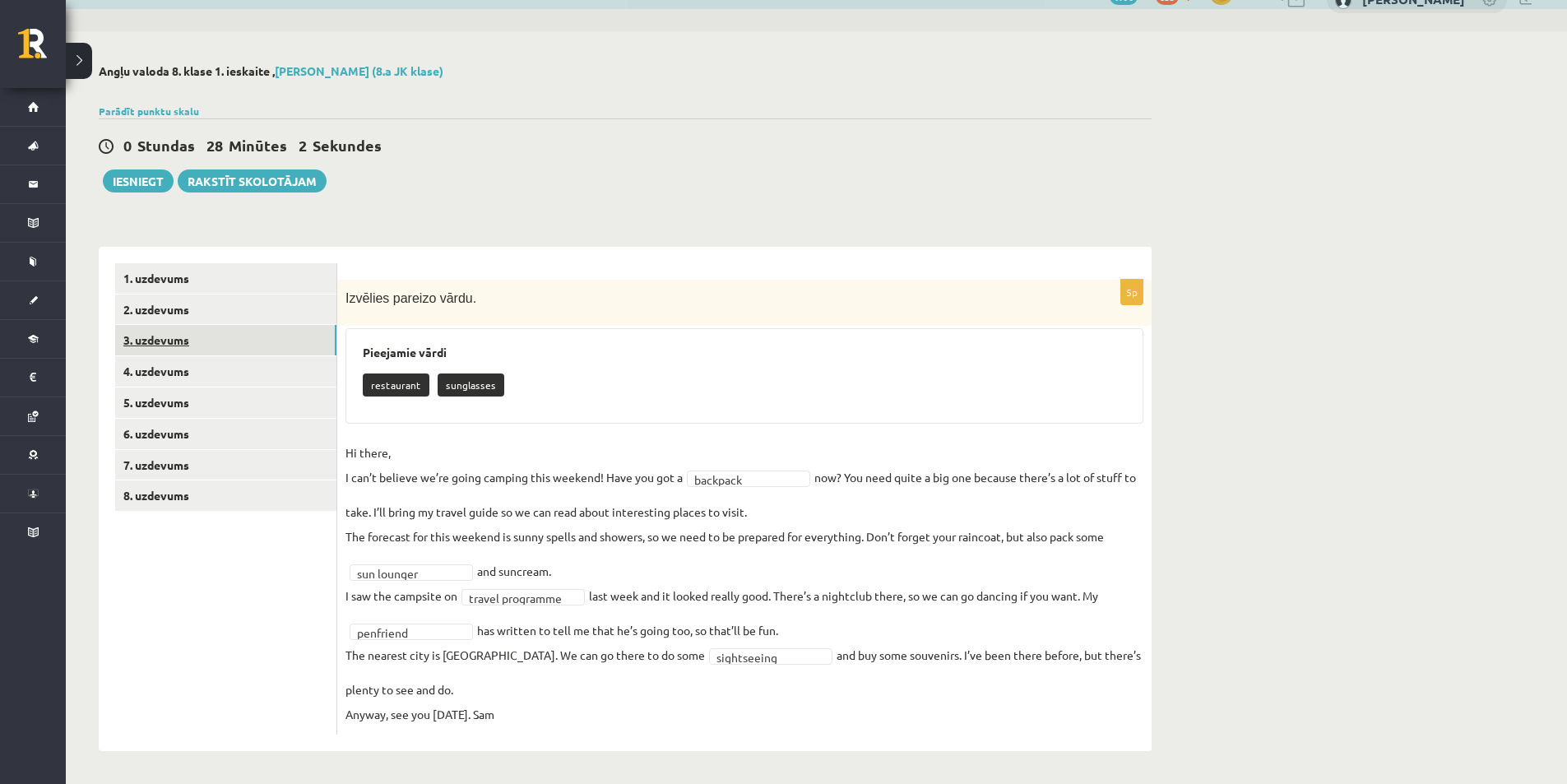
click at [180, 352] on link "3. uzdevums" at bounding box center [225, 339] width 222 height 30
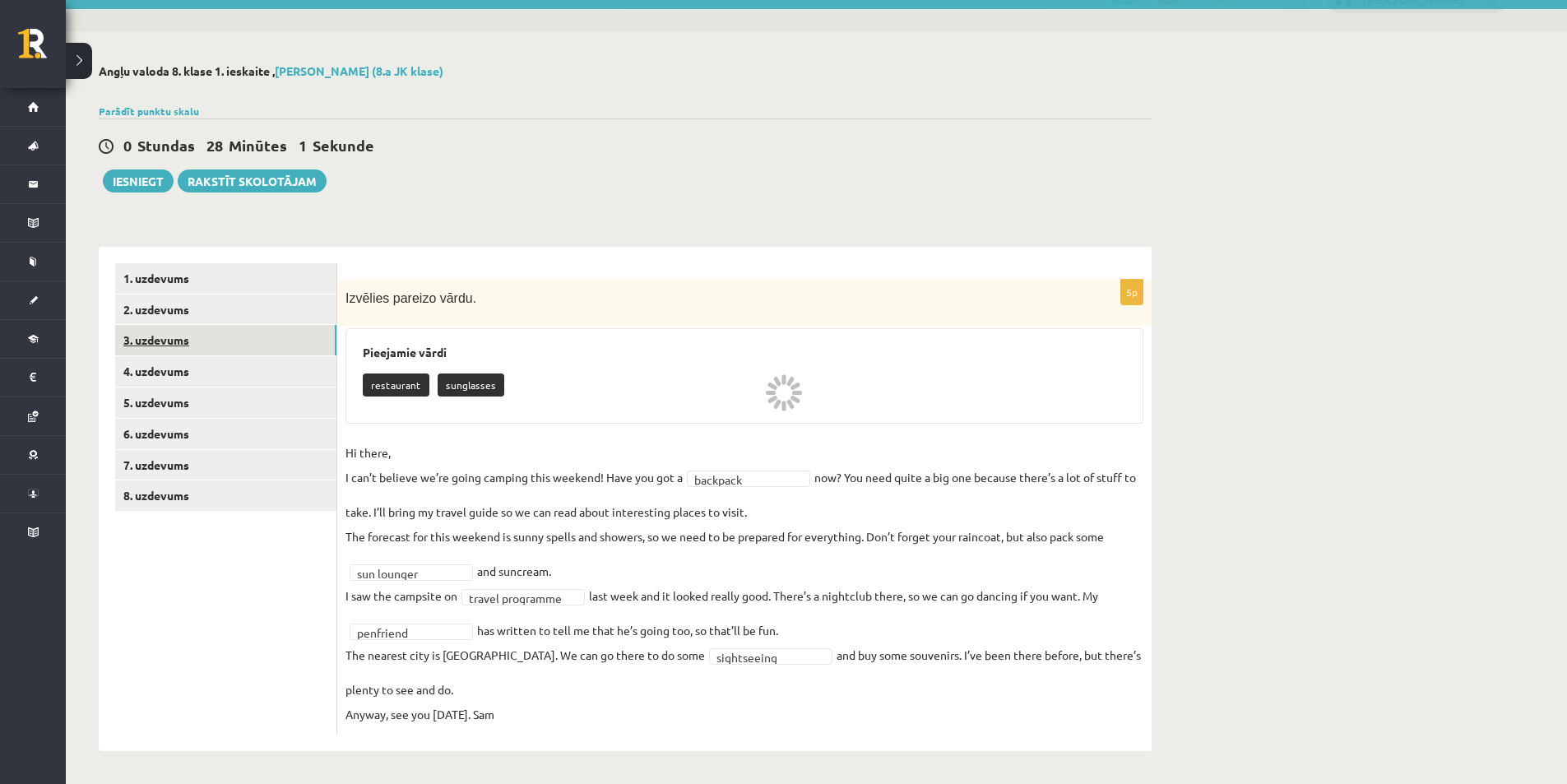
scroll to position [0, 0]
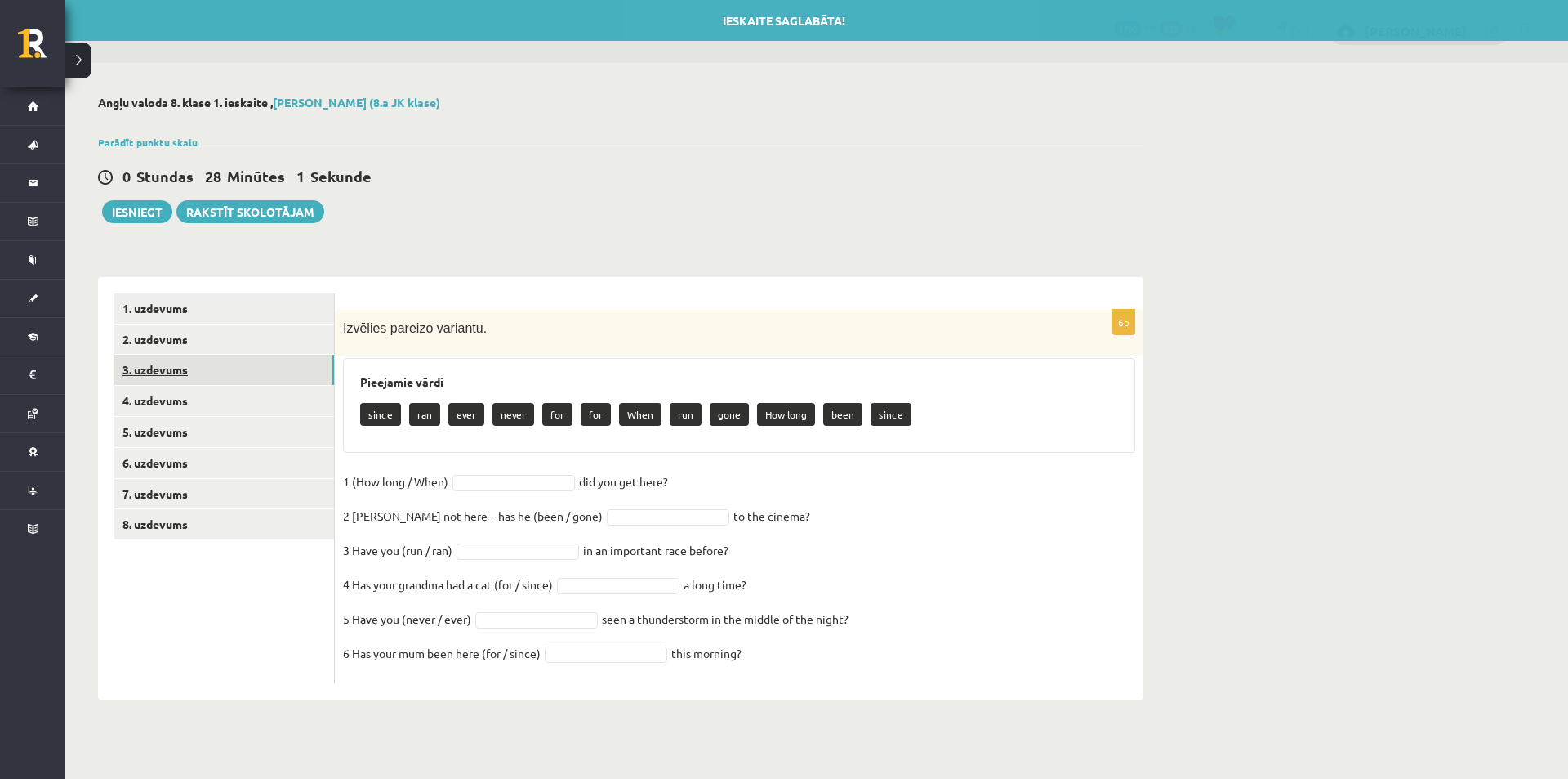
click at [184, 375] on link "3. uzdevums" at bounding box center [224, 369] width 220 height 30
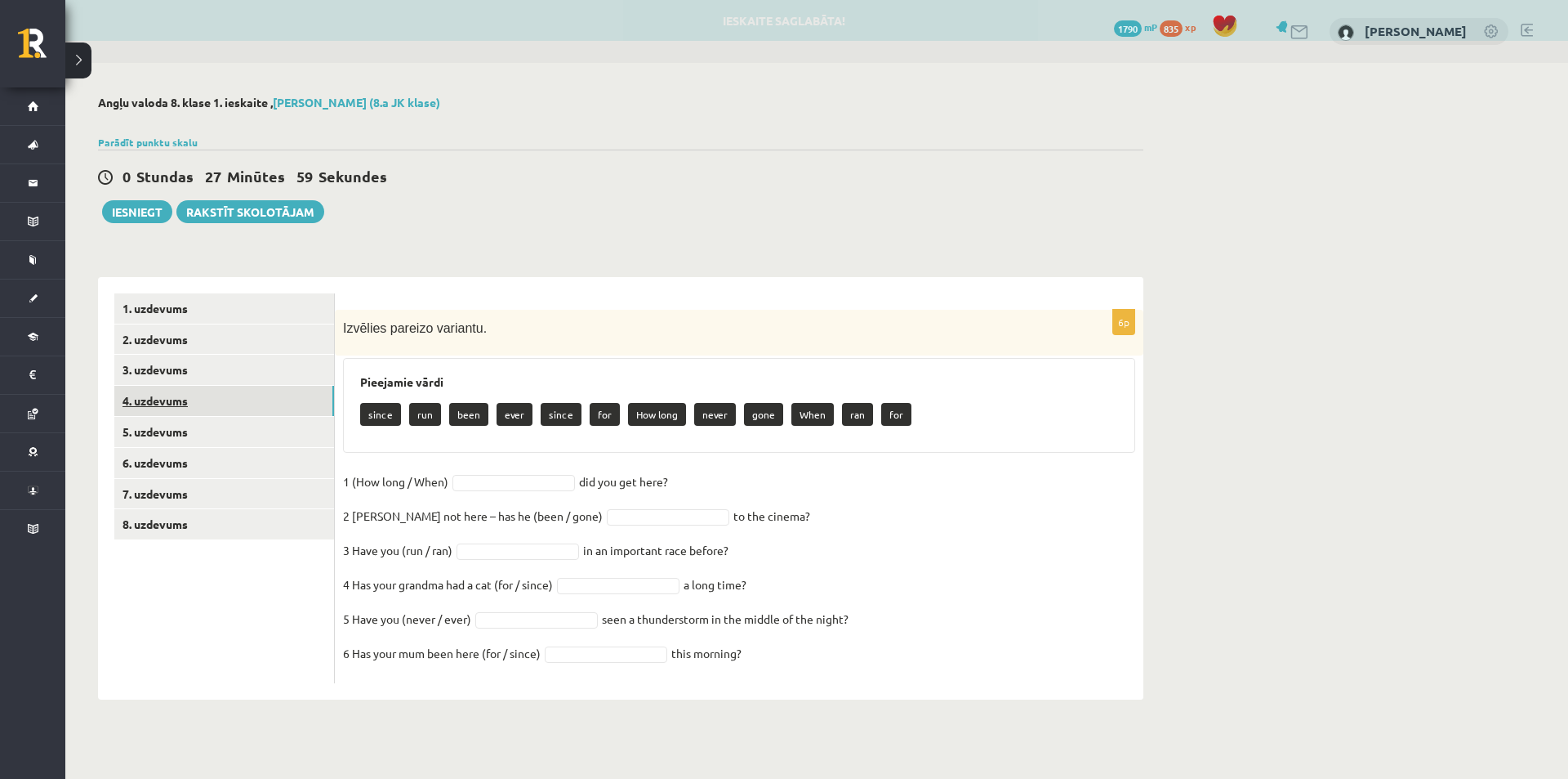
click at [189, 404] on link "4. uzdevums" at bounding box center [224, 400] width 220 height 30
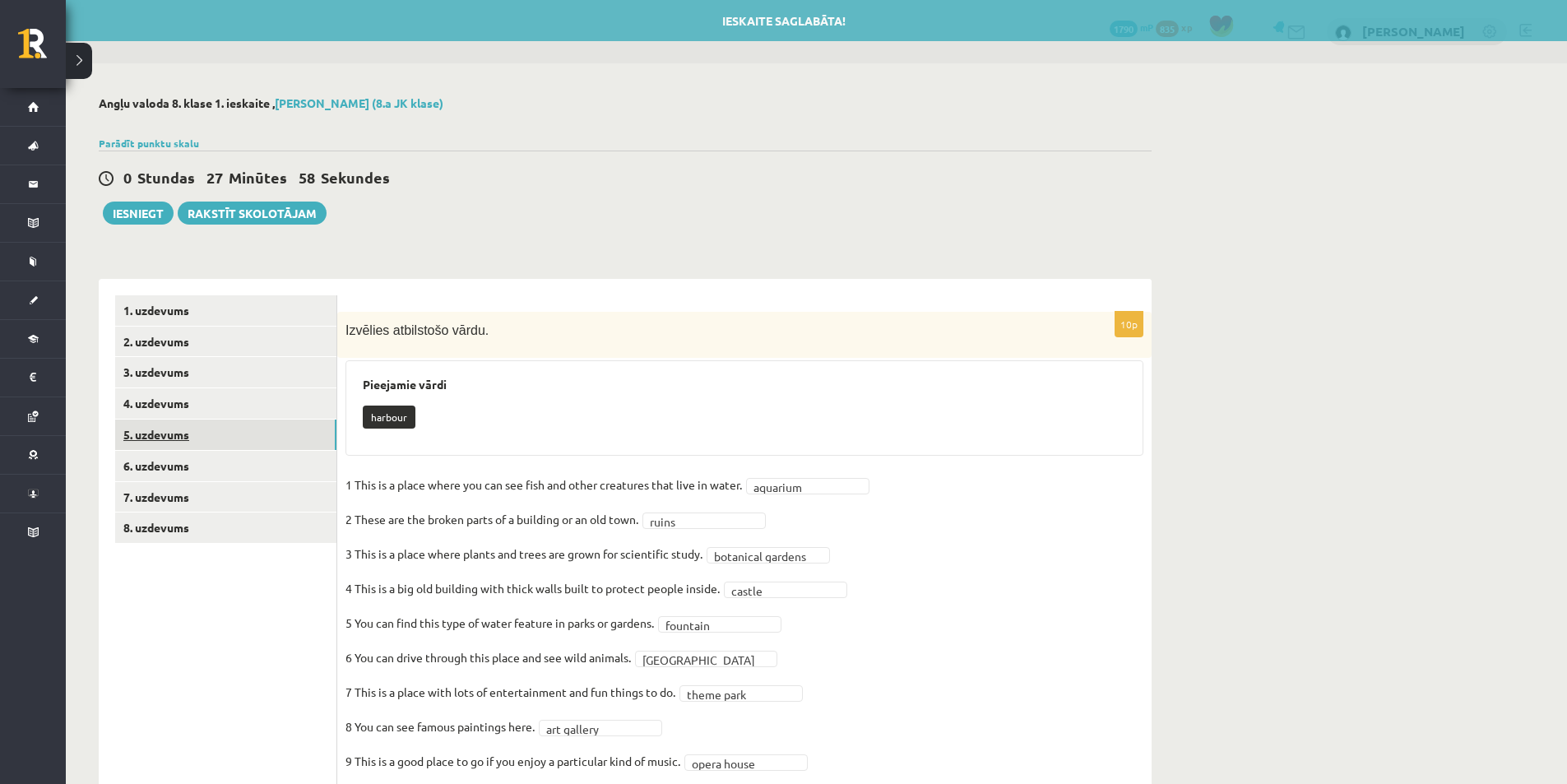
click at [191, 429] on link "5. uzdevums" at bounding box center [225, 434] width 222 height 30
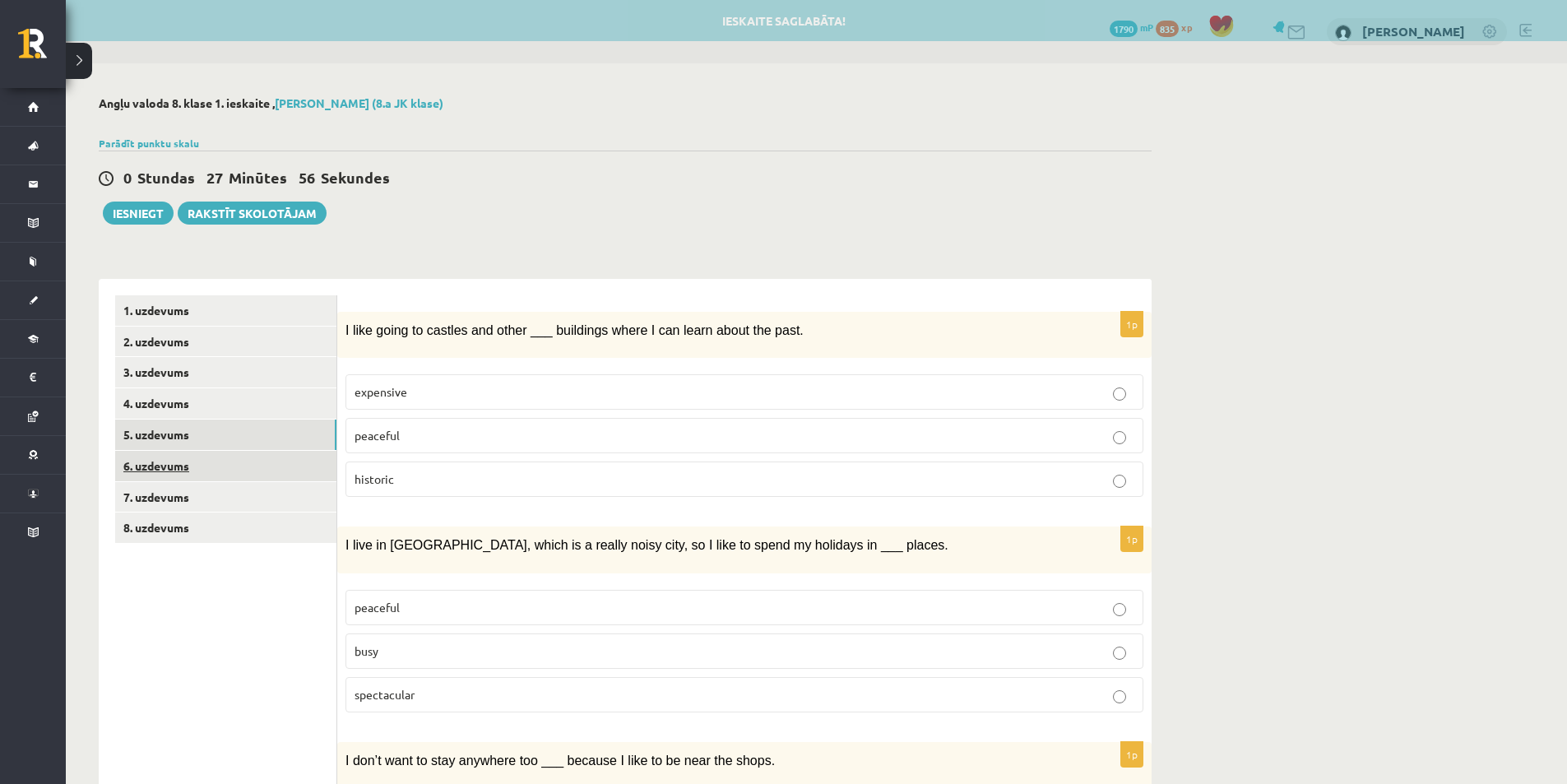
click at [240, 460] on link "6. uzdevums" at bounding box center [225, 465] width 222 height 30
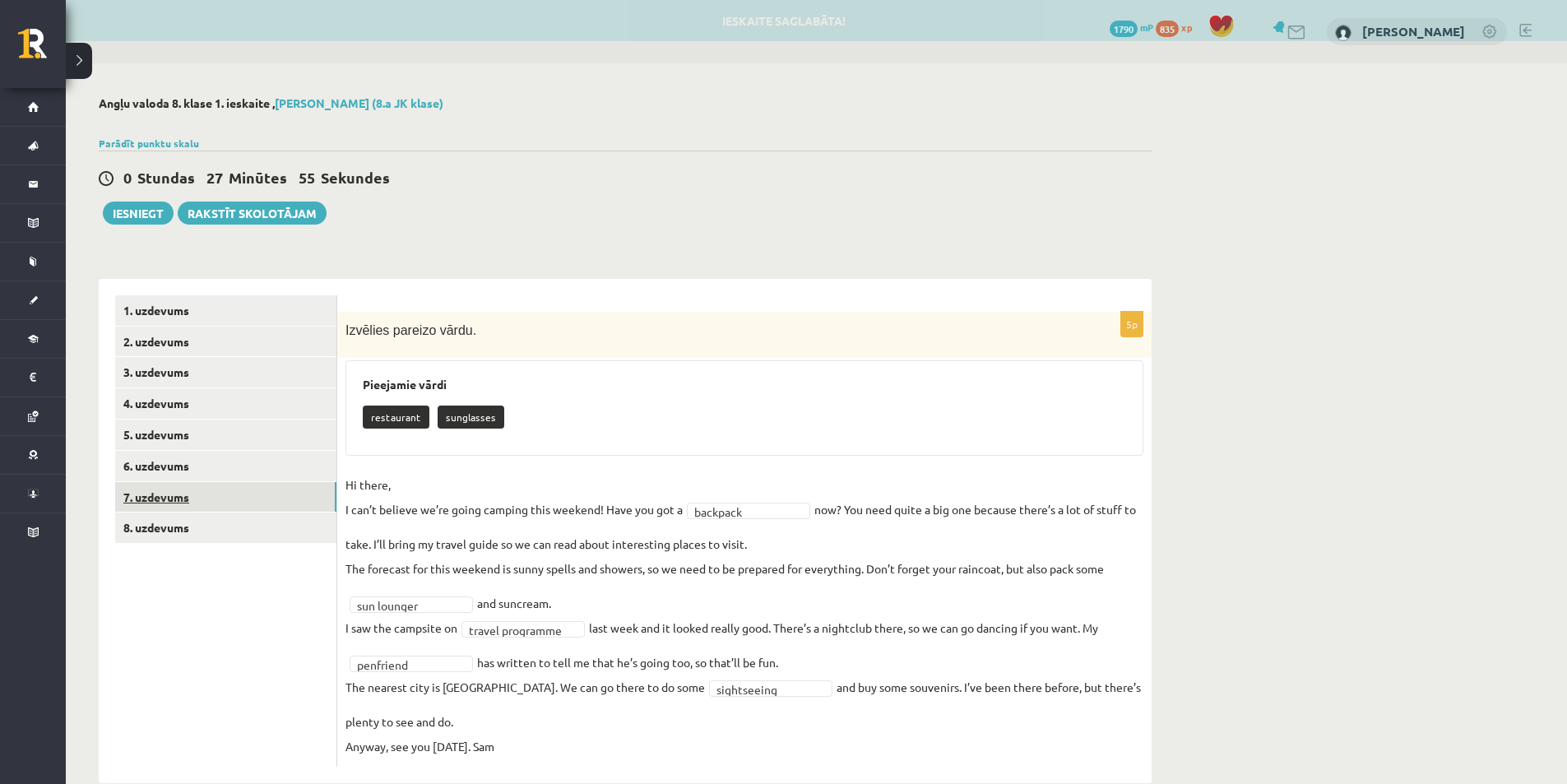
click at [233, 508] on link "7. uzdevums" at bounding box center [225, 496] width 222 height 30
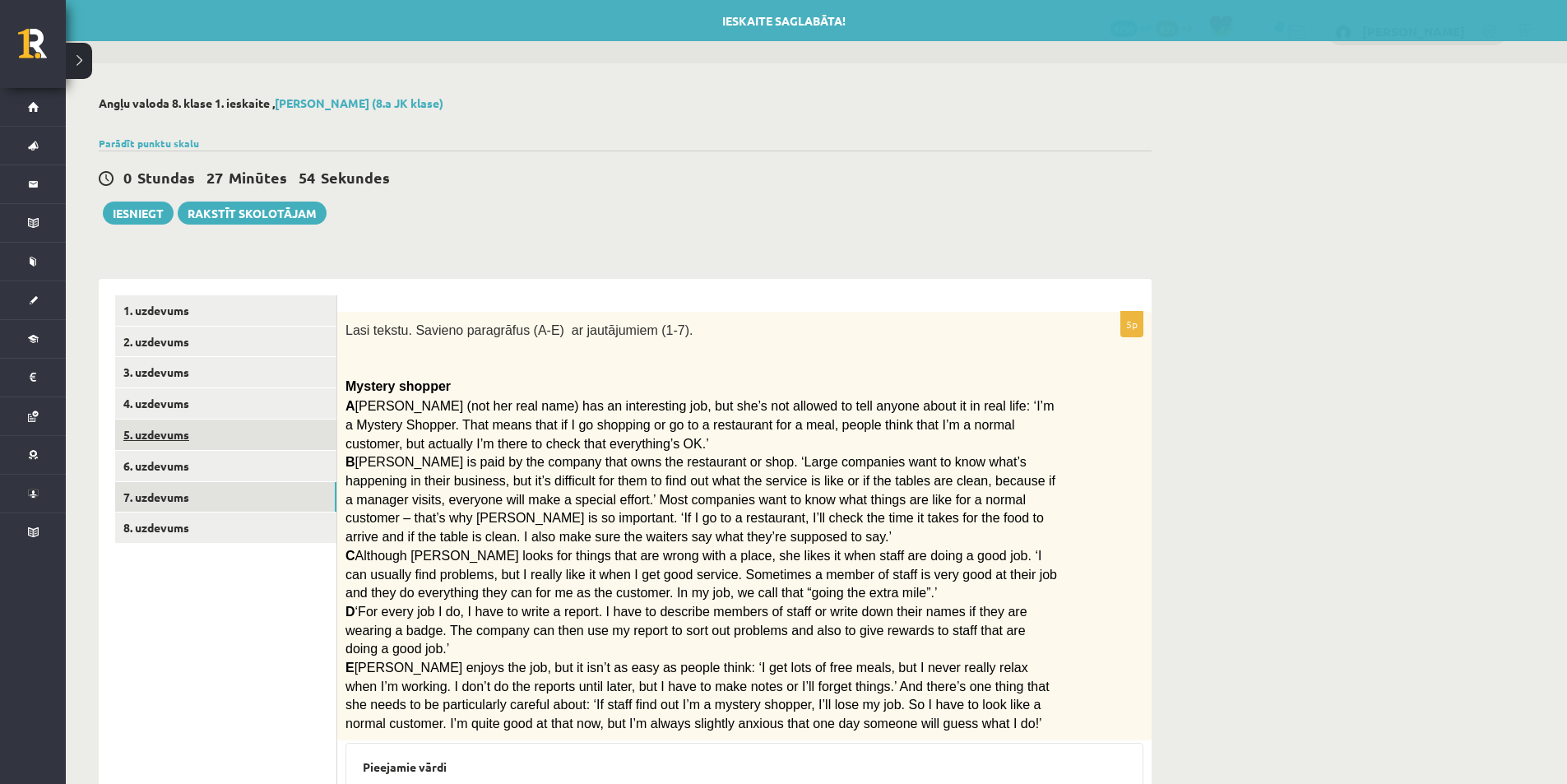
click at [192, 422] on link "5. uzdevums" at bounding box center [225, 434] width 222 height 30
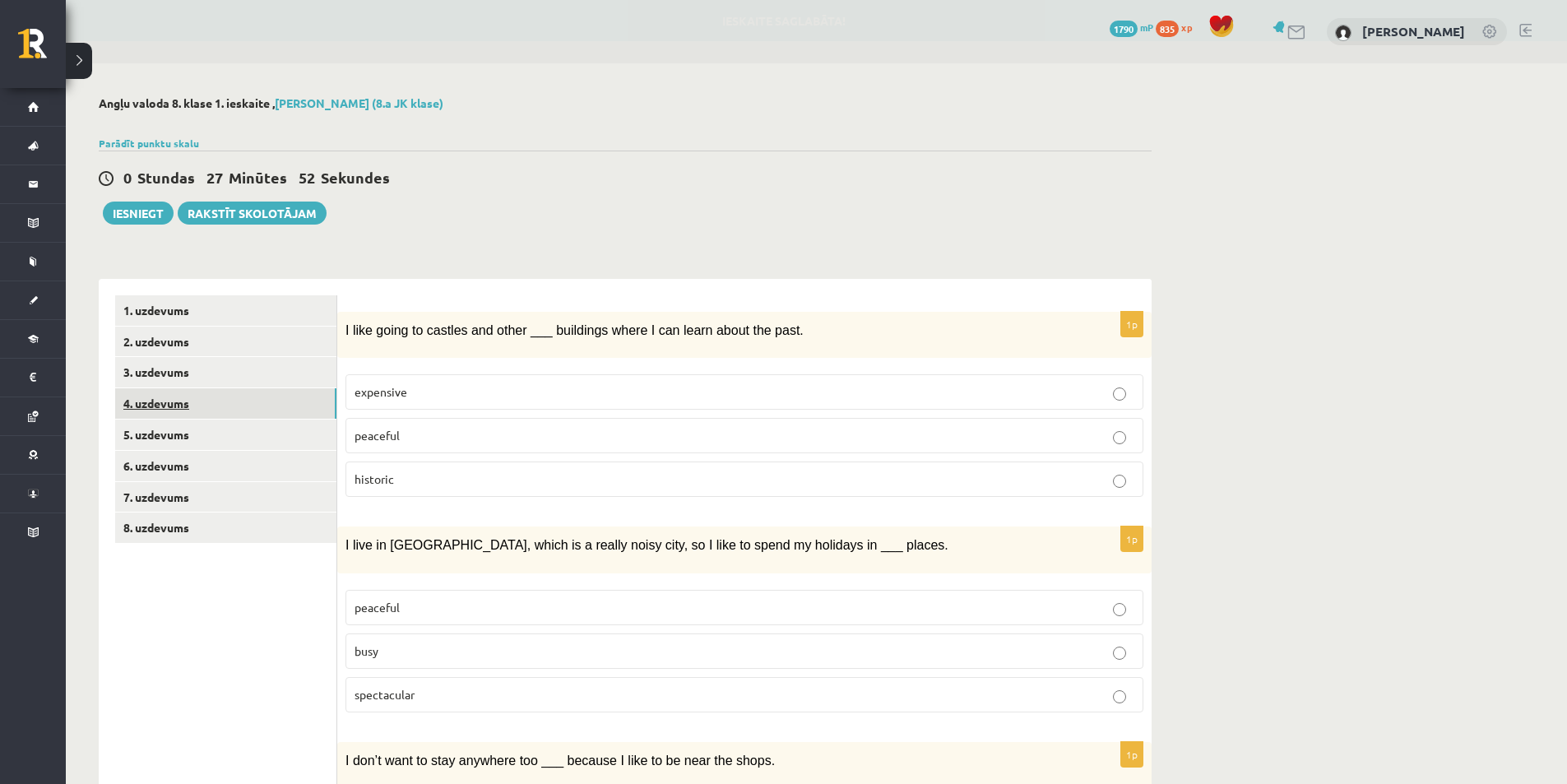
click at [191, 408] on link "4. uzdevums" at bounding box center [225, 402] width 222 height 30
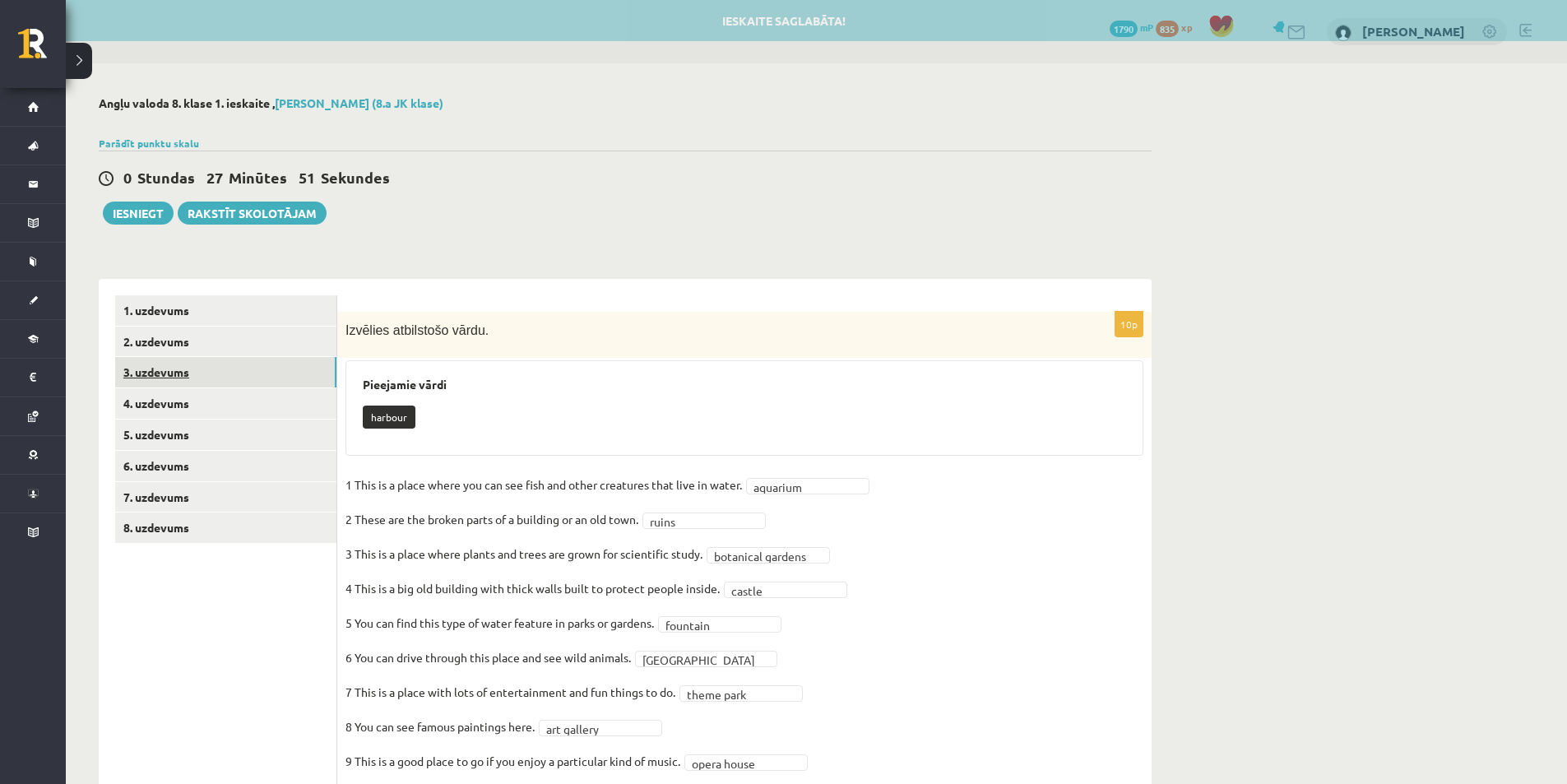
click at [191, 377] on link "3. uzdevums" at bounding box center [225, 371] width 222 height 30
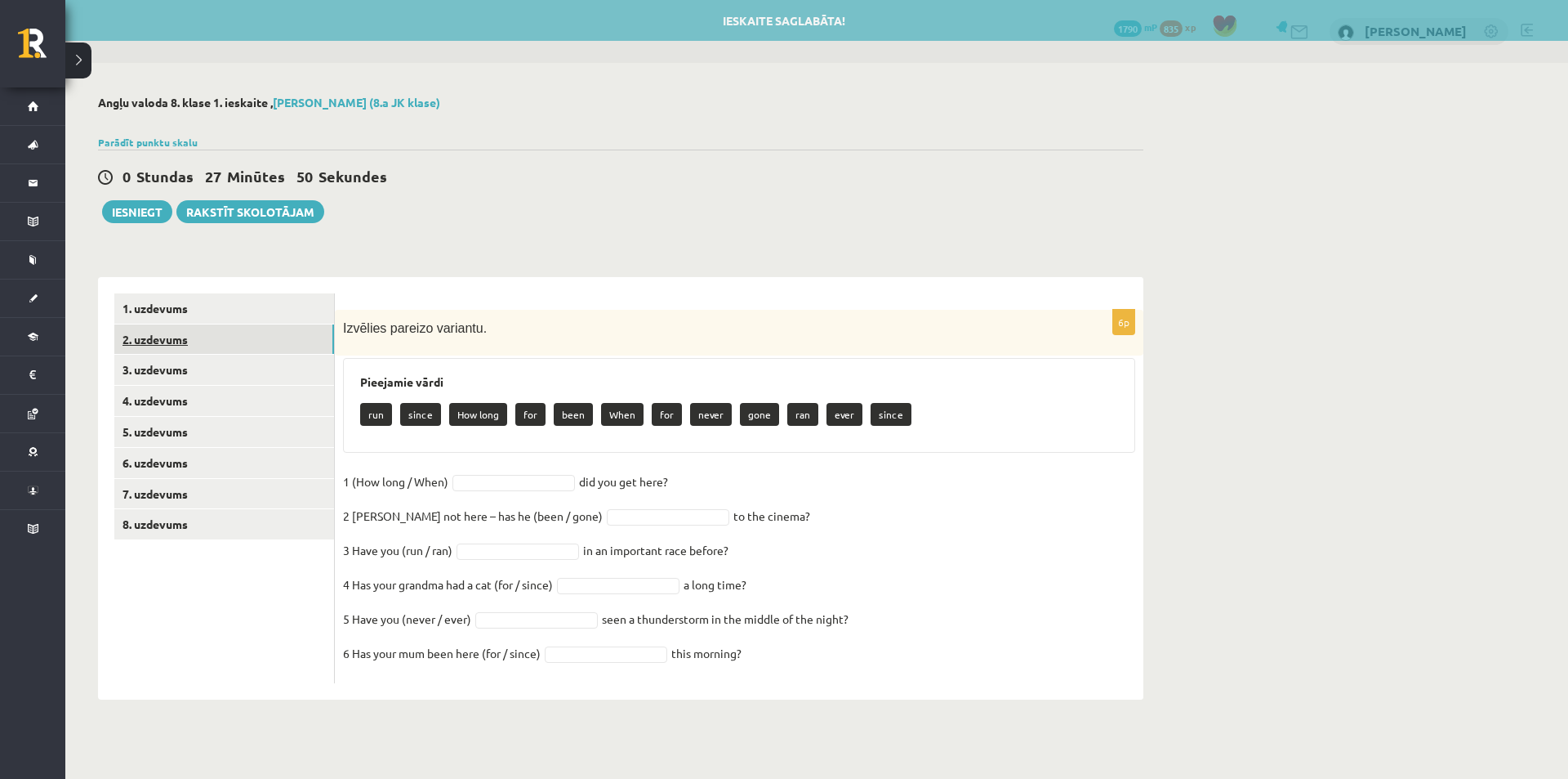
click at [189, 344] on link "2. uzdevums" at bounding box center [224, 339] width 220 height 30
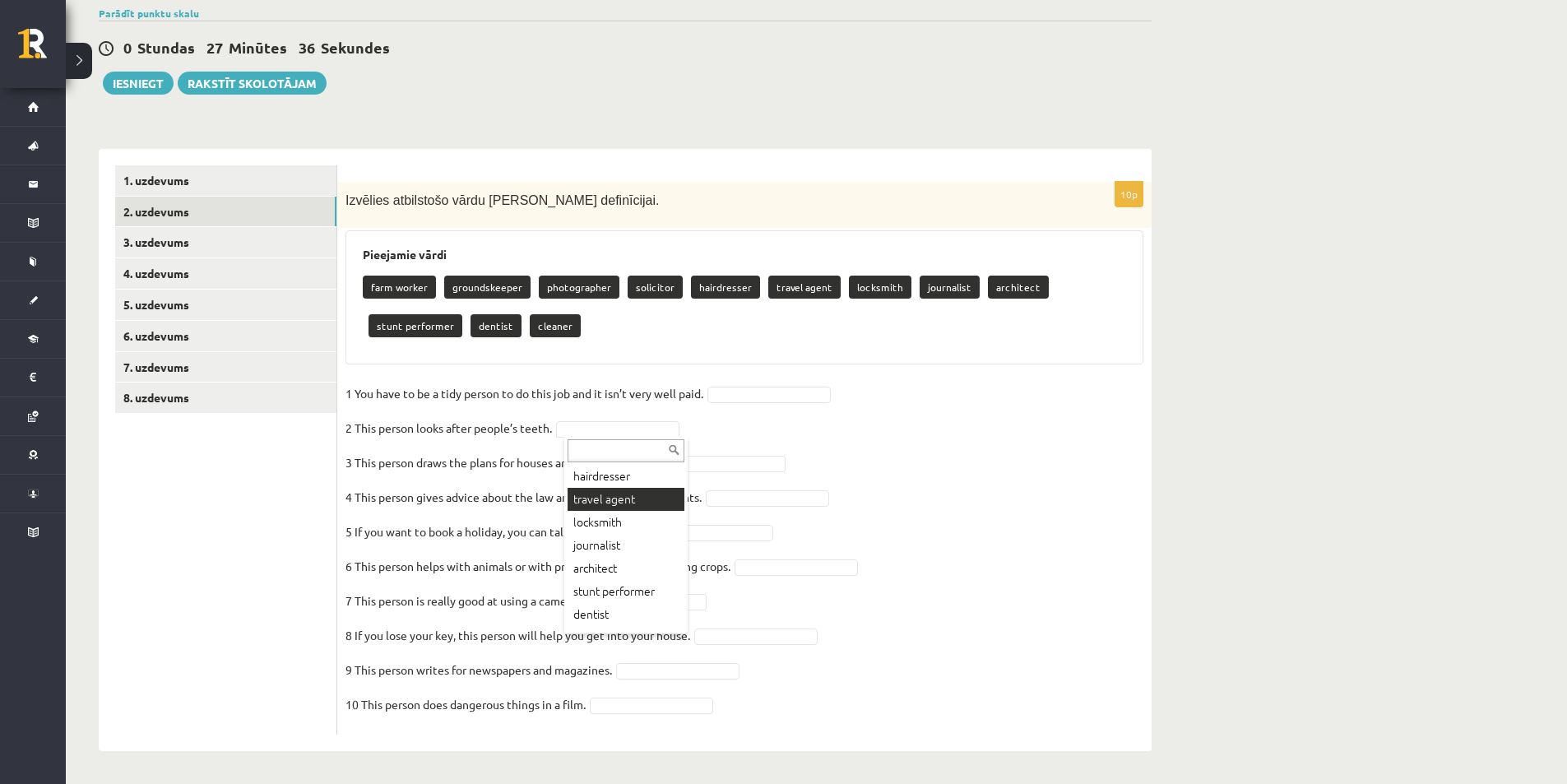
scroll to position [134, 0]
drag, startPoint x: 773, startPoint y: 450, endPoint x: 766, endPoint y: 459, distance: 11.4
click at [771, 454] on fieldset "1 You have to be a tidy person to do this job and it isn’t very well paid.   2 …" at bounding box center [744, 553] width 798 height 345
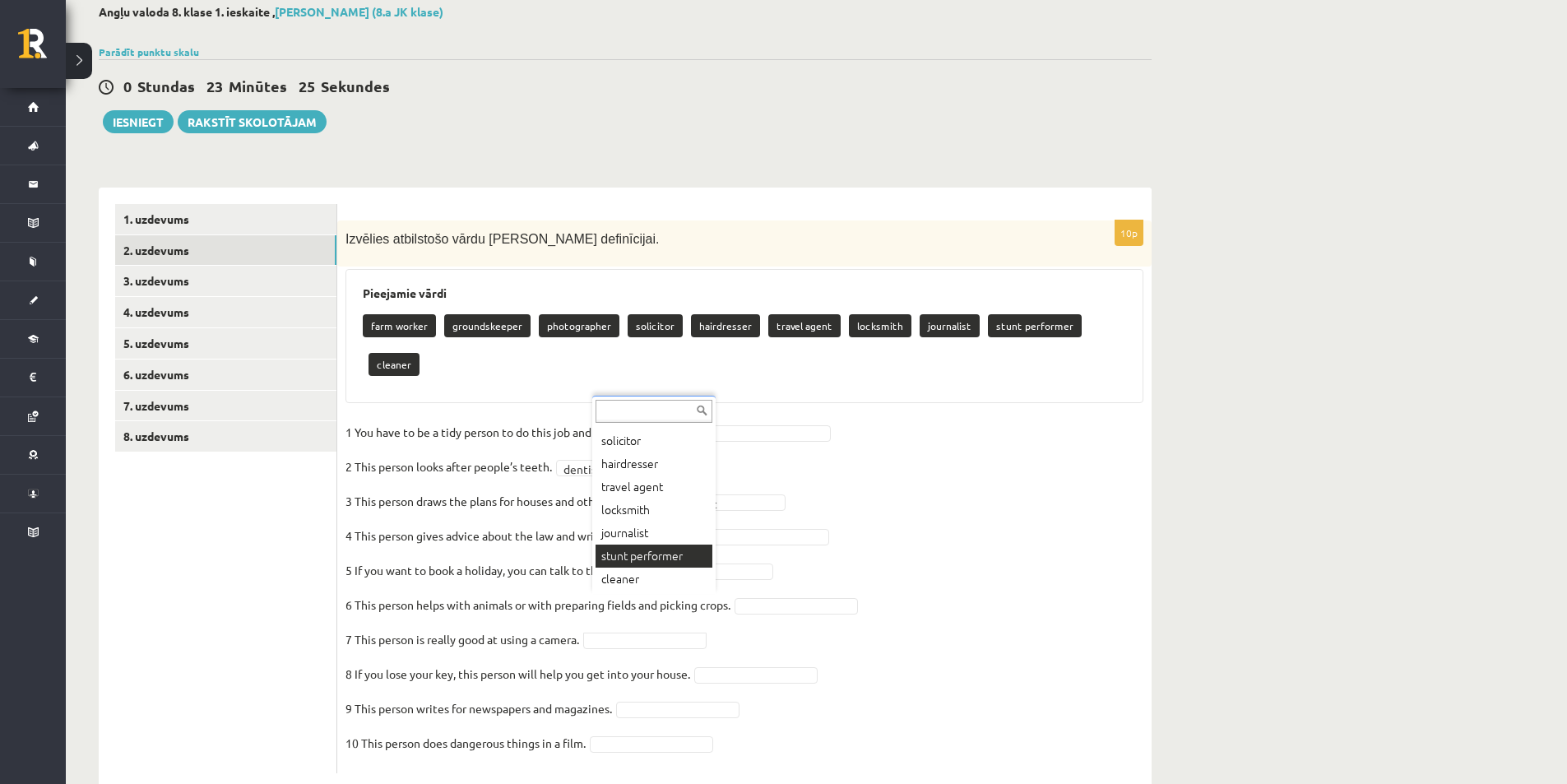
scroll to position [7, 0]
click at [661, 523] on p "4 This person gives advice about the law and writes legal documents." at bounding box center [523, 536] width 356 height 25
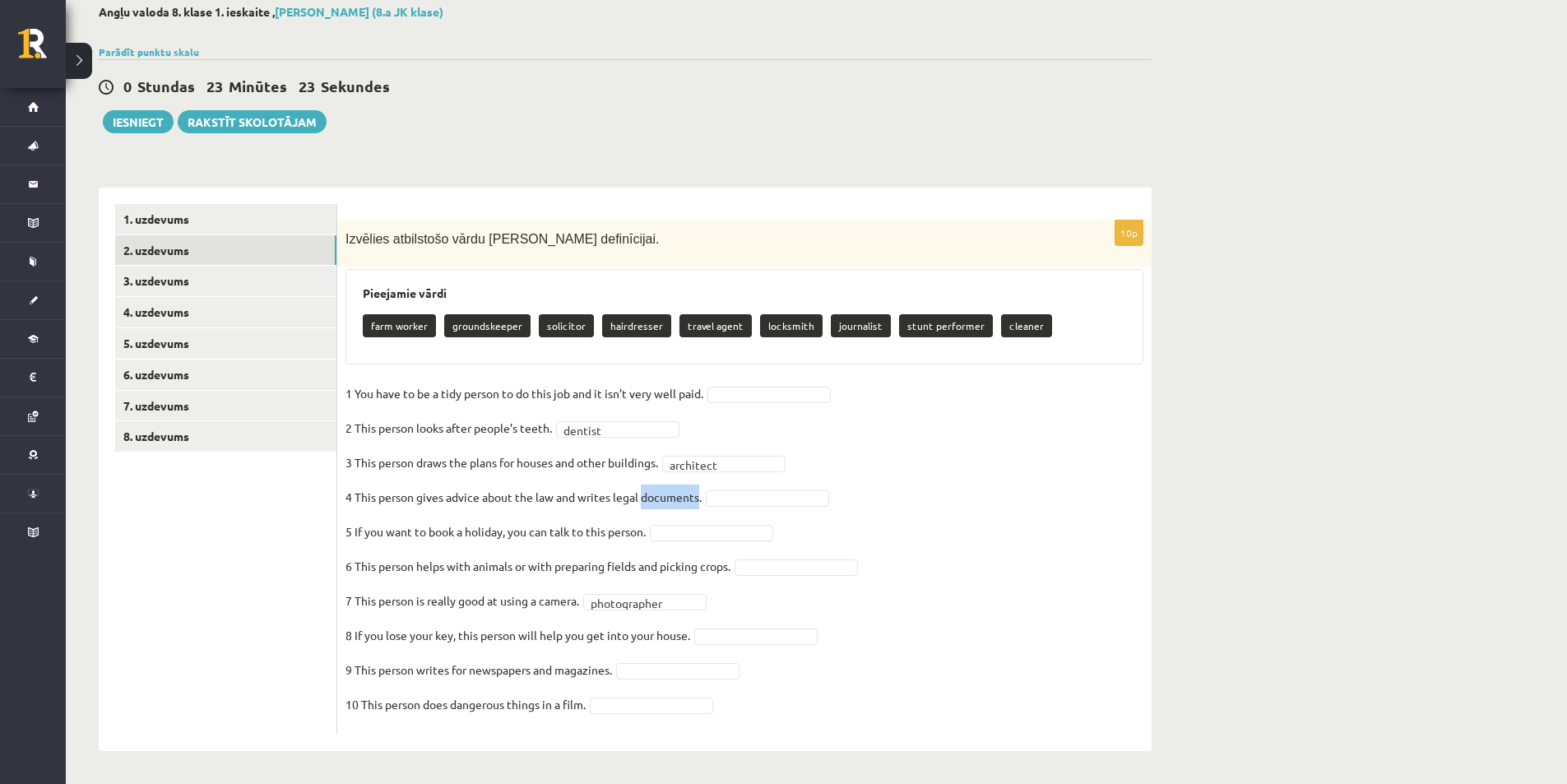
click at [1060, 606] on fieldset "**********" at bounding box center [744, 553] width 798 height 345
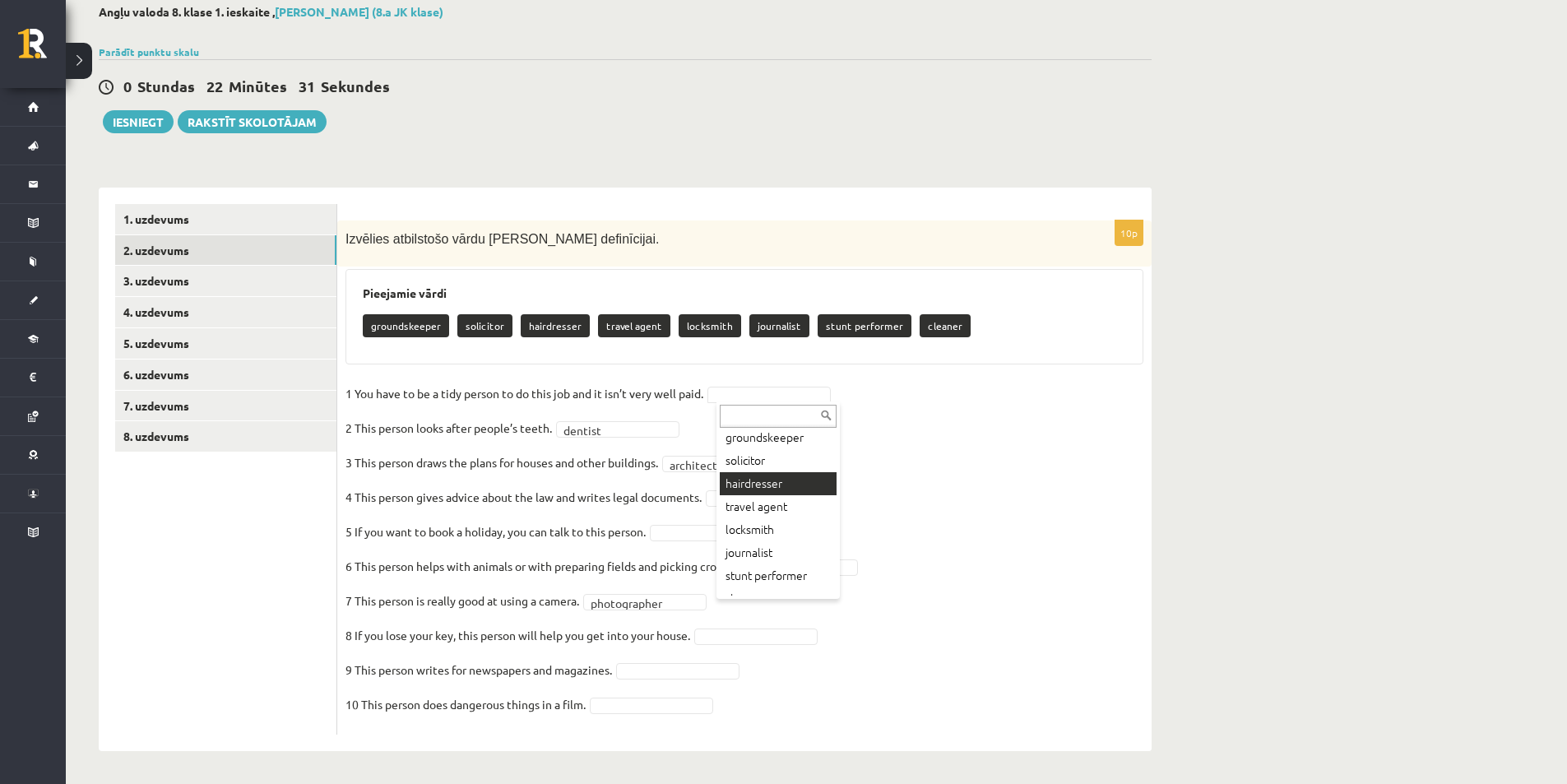
scroll to position [43, 0]
click at [785, 589] on fieldset "**********" at bounding box center [744, 553] width 798 height 345
click at [895, 526] on fieldset "**********" at bounding box center [744, 553] width 798 height 345
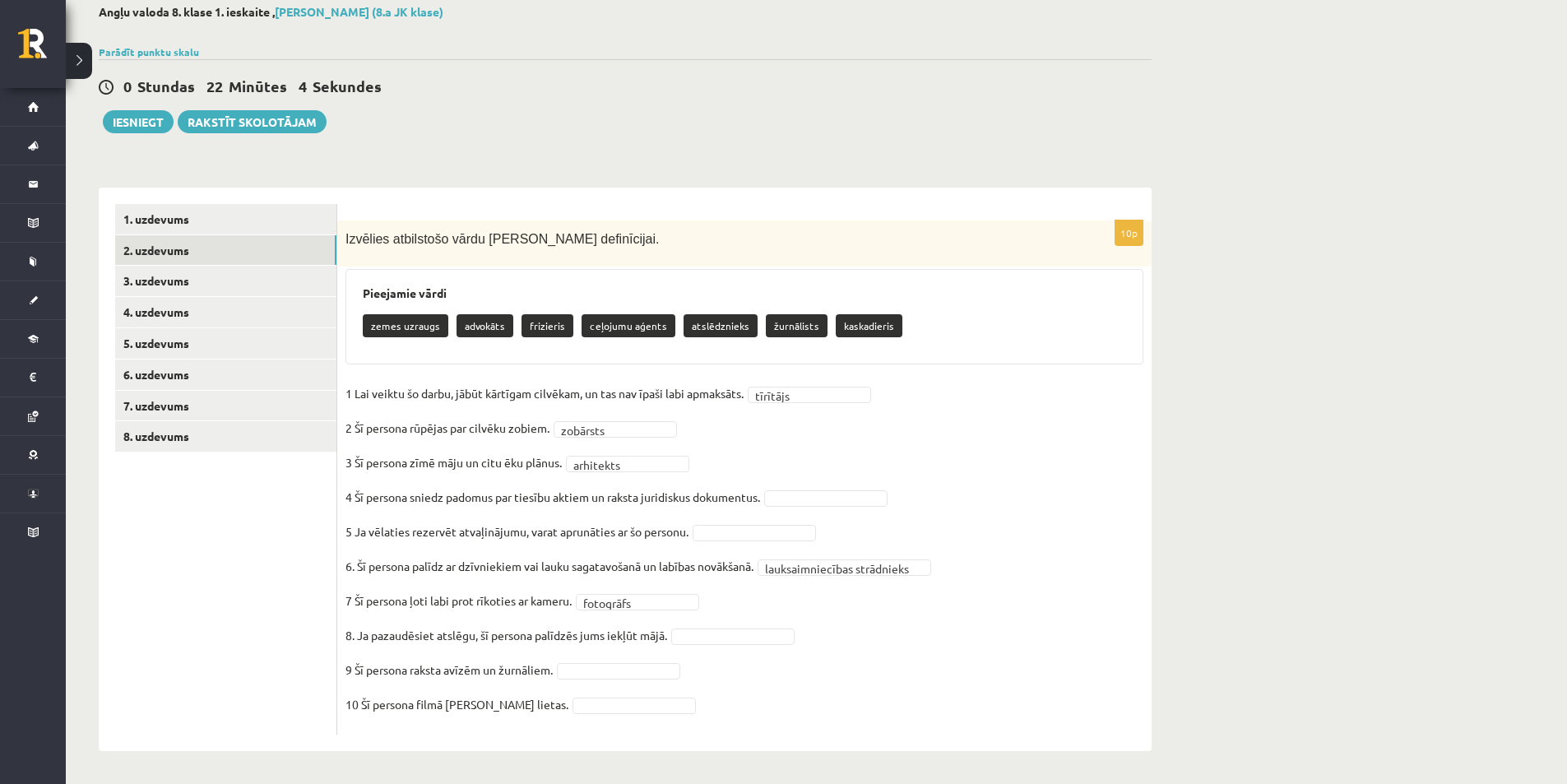
drag, startPoint x: 1257, startPoint y: 331, endPoint x: 1230, endPoint y: 353, distance: 34.8
click at [1230, 353] on div "**********" at bounding box center [816, 377] width 1501 height 811
click at [1053, 228] on p "Izvēlies atbilstošo vārdu katrai definīcijai." at bounding box center [703, 238] width 716 height 19
click at [720, 648] on fieldset "**********" at bounding box center [744, 553] width 798 height 345
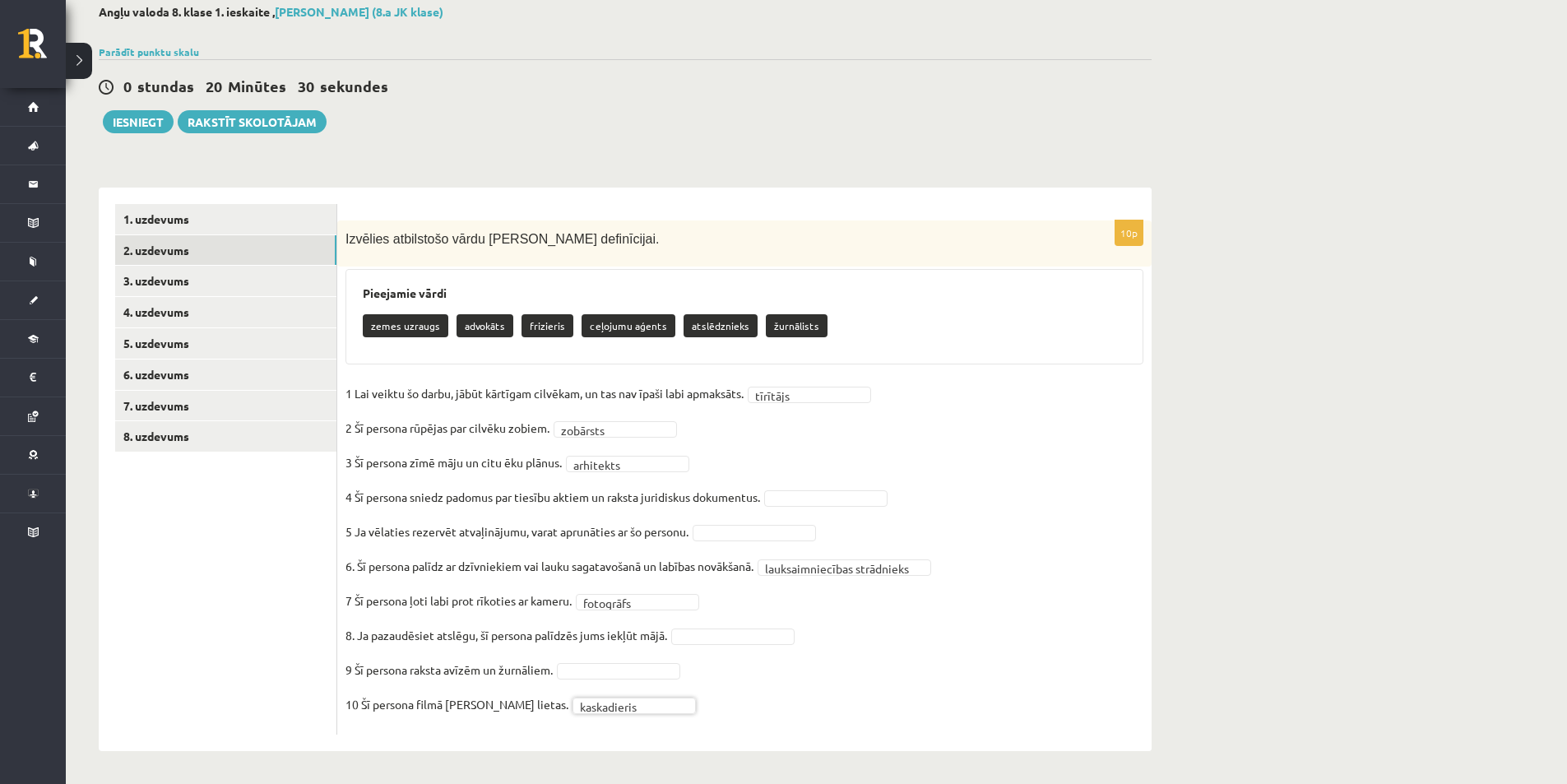
click at [720, 648] on fieldset "**********" at bounding box center [744, 553] width 798 height 345
drag, startPoint x: 377, startPoint y: 640, endPoint x: 707, endPoint y: 653, distance: 330.3
click at [707, 653] on fieldset "**********" at bounding box center [744, 553] width 798 height 345
click at [774, 675] on fieldset "**********" at bounding box center [744, 553] width 798 height 345
drag, startPoint x: 358, startPoint y: 638, endPoint x: 653, endPoint y: 641, distance: 295.0
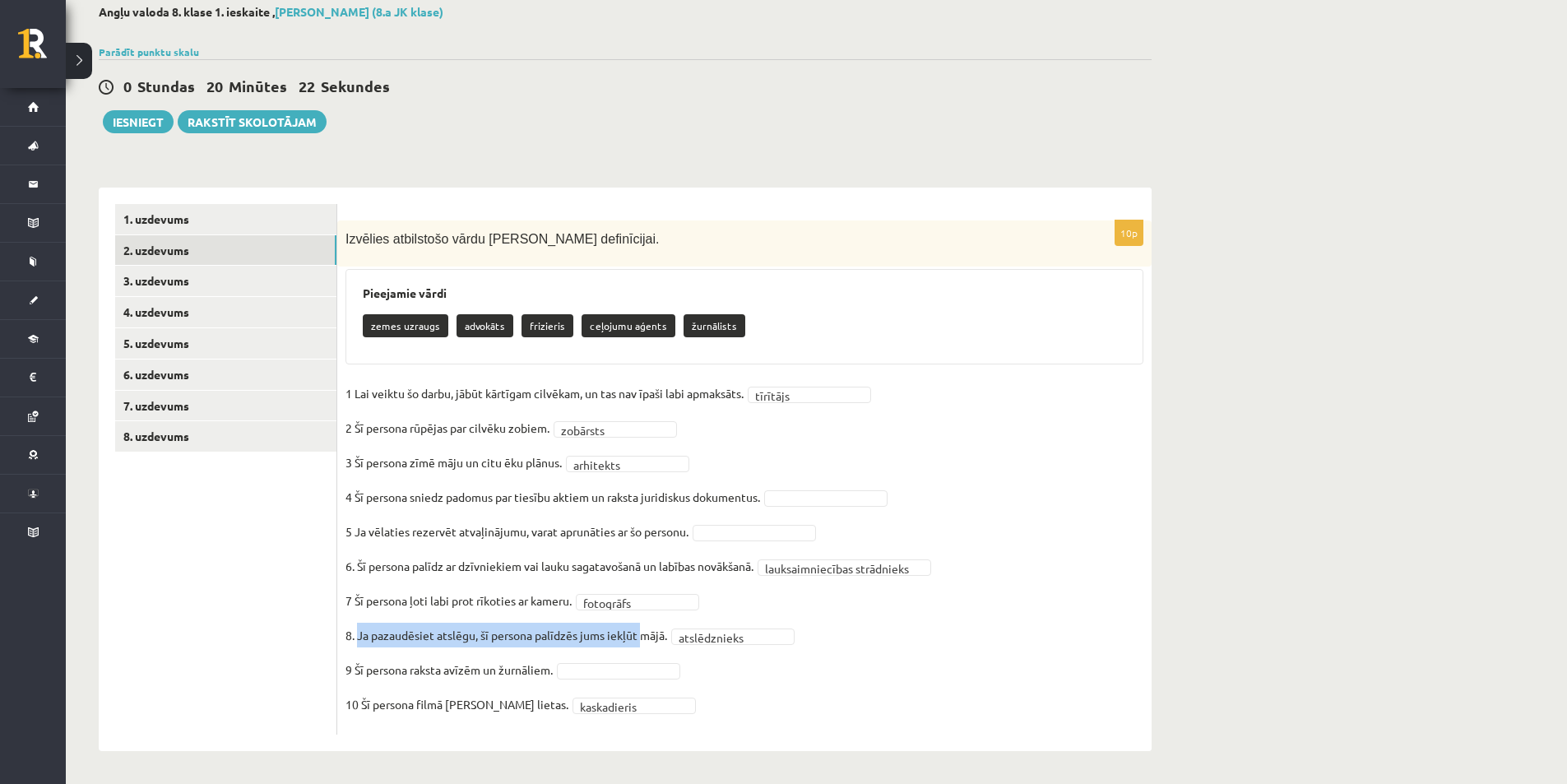
click at [653, 641] on p "8. Ja pazaudēsiet atslēgu, šī persona palīdzēs jums iekļūt mājā." at bounding box center [506, 635] width 322 height 25
drag, startPoint x: 672, startPoint y: 636, endPoint x: 648, endPoint y: 641, distance: 24.5
click at [667, 641] on font "8. Ja pazaudēsiet atslēgu, šī persona palīdzēs jums iekļūt mājā." at bounding box center [506, 634] width 322 height 15
click at [665, 641] on font "8. Ja pazaudēsiet atslēgu, šī persona palīdzēs jums iekļūt mājā." at bounding box center [506, 634] width 322 height 15
drag, startPoint x: 648, startPoint y: 641, endPoint x: 389, endPoint y: 635, distance: 259.1
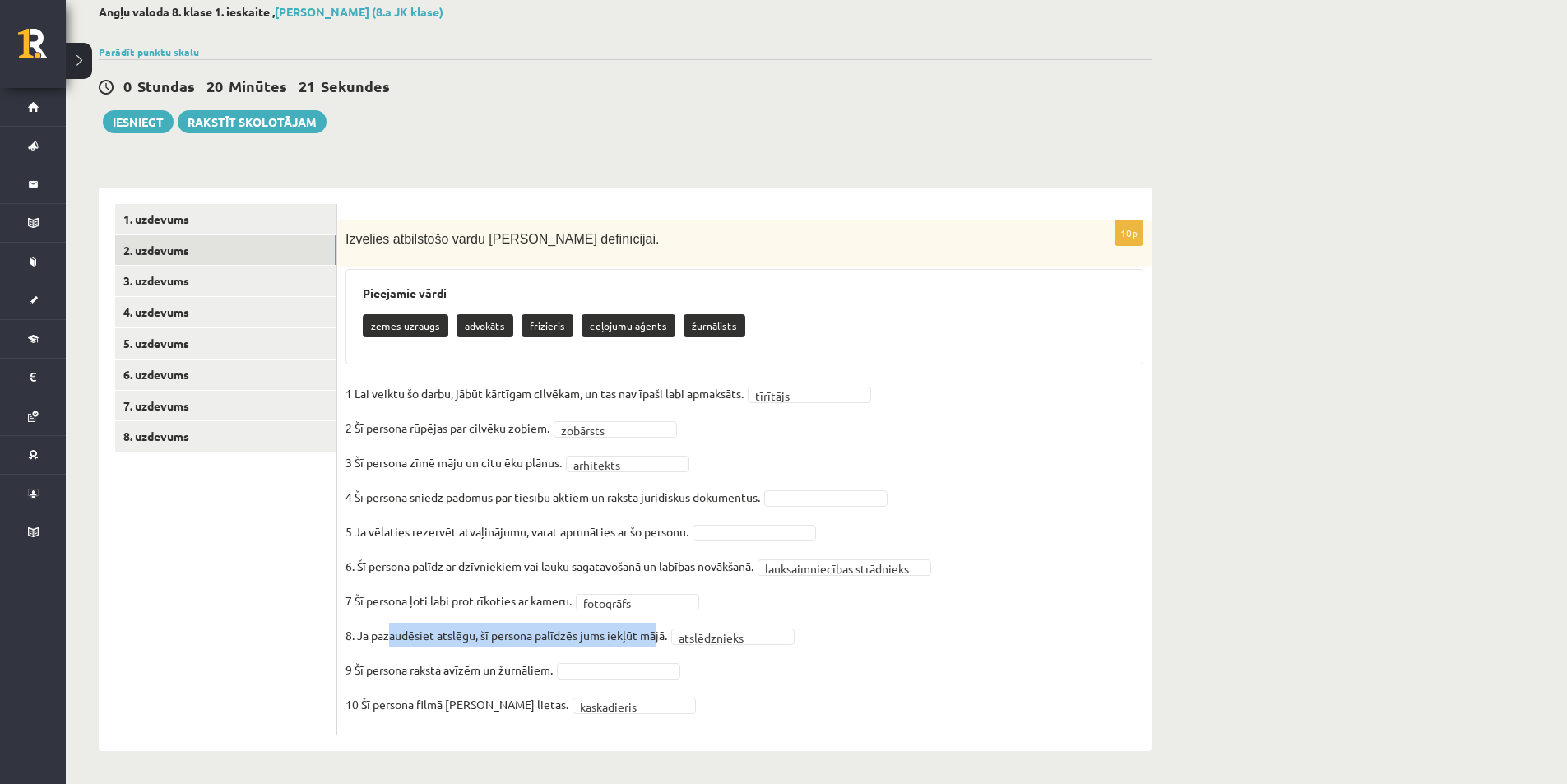
click at [390, 635] on p "8. Ja pazaudēsiet atslēgu, šī persona palīdzēs jums iekļūt mājā." at bounding box center [506, 635] width 322 height 25
click at [372, 635] on font "8. Ja pazaudēsiet atslēgu, šī persona palīdzēs jums iekļūt mājā." at bounding box center [506, 634] width 322 height 15
click at [765, 541] on fieldset "**********" at bounding box center [744, 553] width 798 height 345
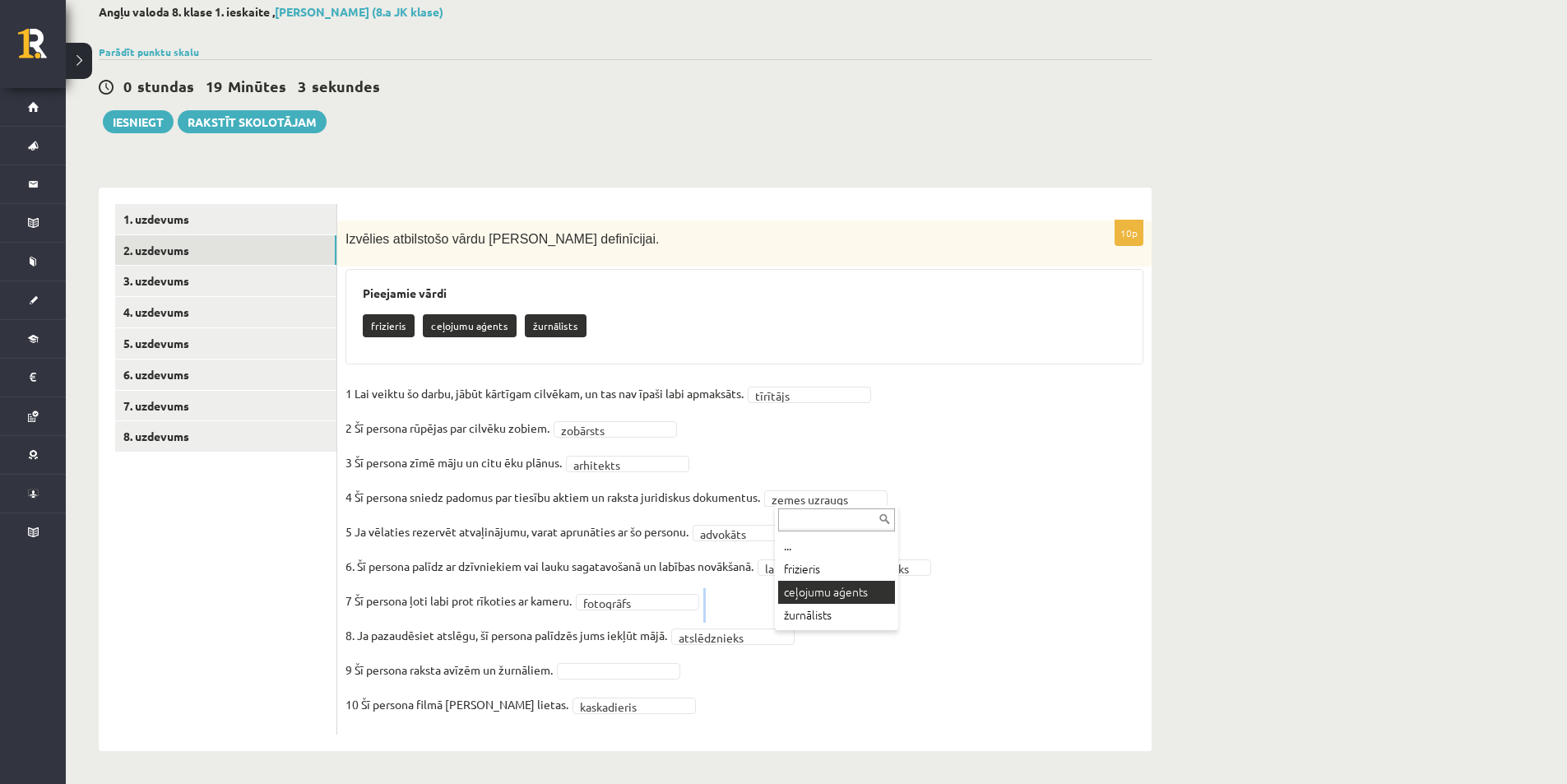
click at [817, 597] on fieldset "**********" at bounding box center [744, 553] width 798 height 345
click at [837, 598] on fieldset "**********" at bounding box center [744, 553] width 798 height 345
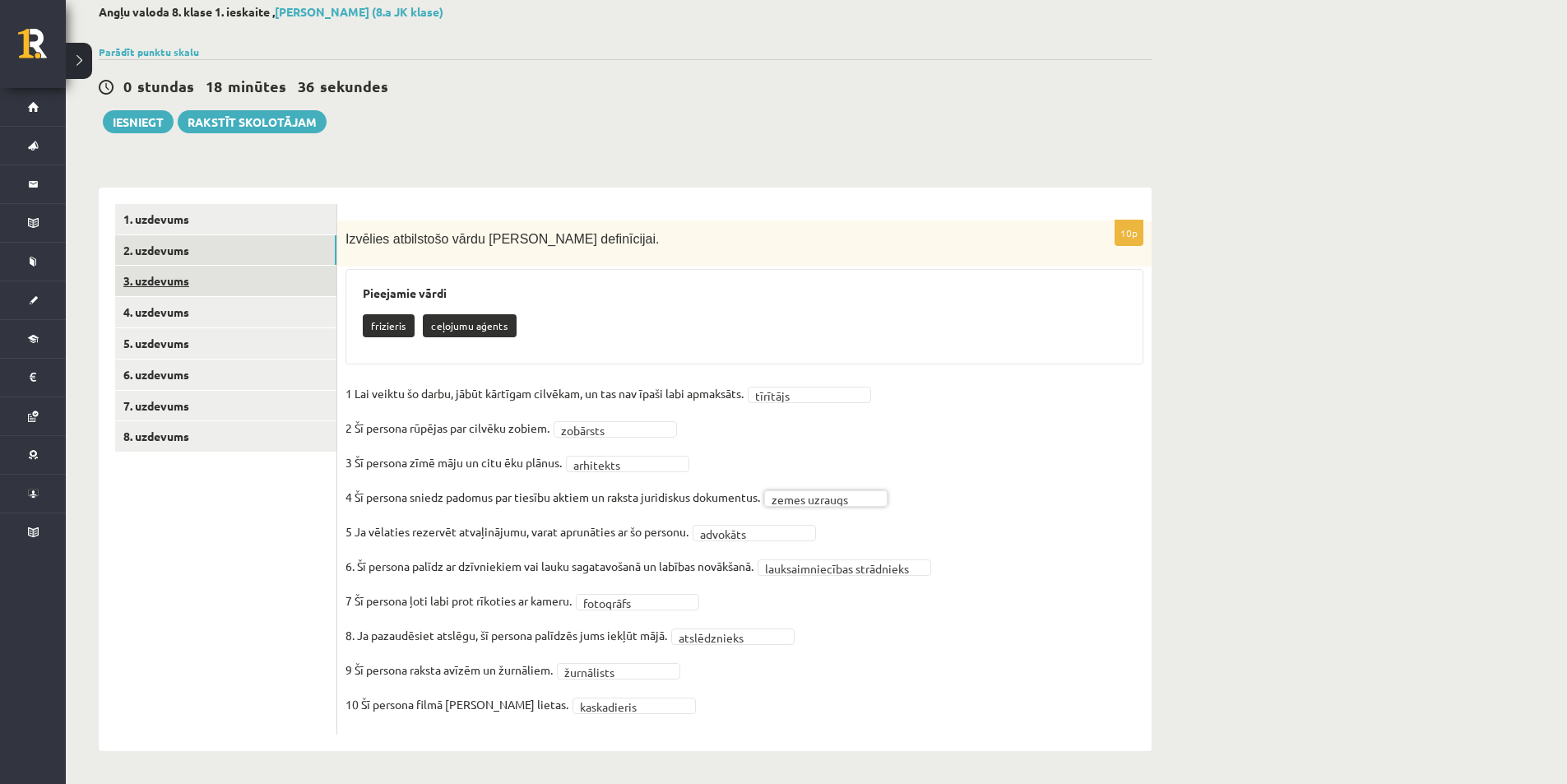
click at [246, 285] on link "3. uzdevums" at bounding box center [225, 280] width 222 height 30
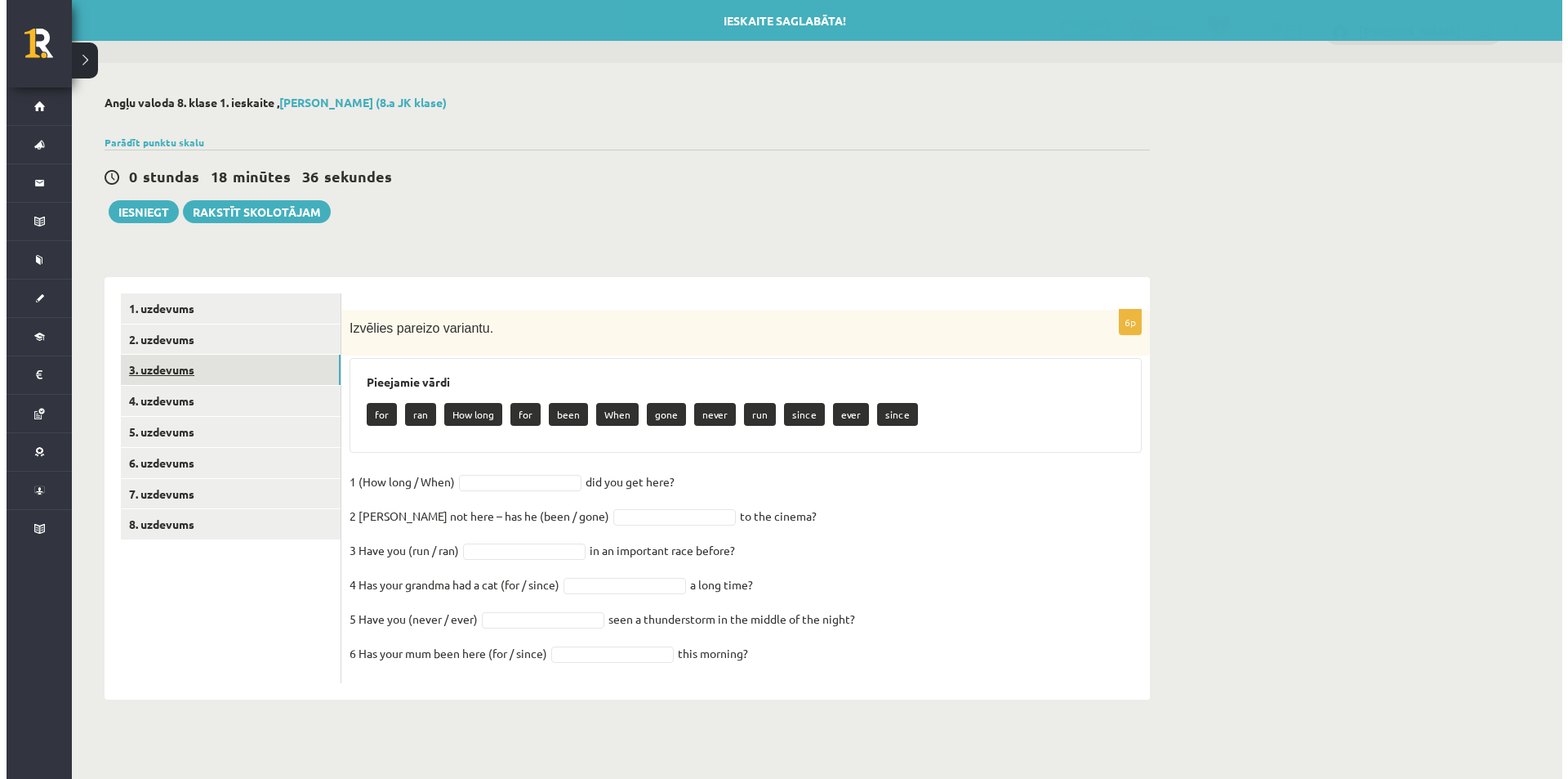
scroll to position [0, 0]
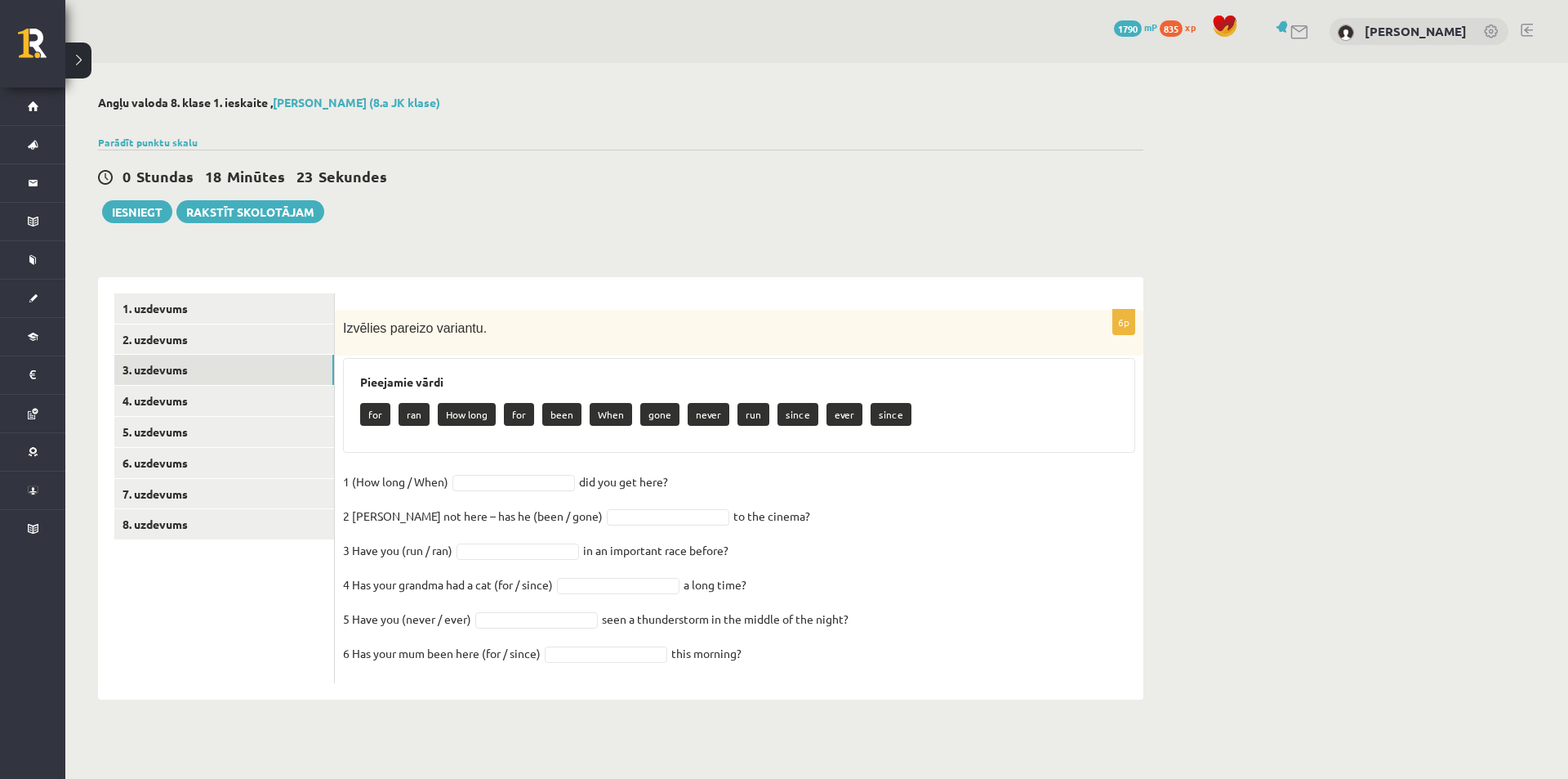
click at [1211, 407] on div "**********" at bounding box center [816, 397] width 1503 height 669
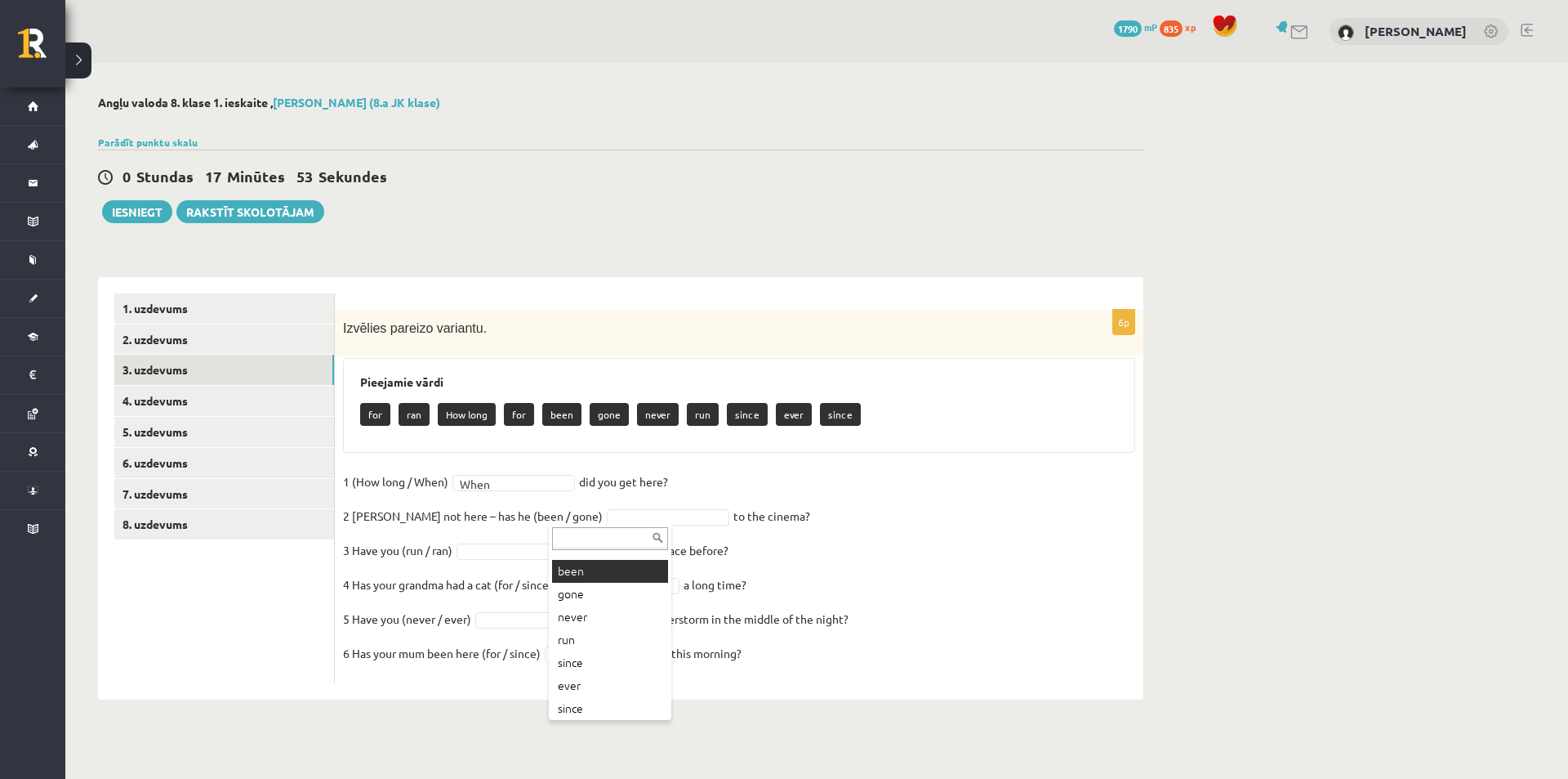
scroll to position [111, 0]
click at [500, 542] on fieldset "1 (How long / When) When **** did you get here?   2 Sam’s not here – has he (be…" at bounding box center [738, 572] width 792 height 206
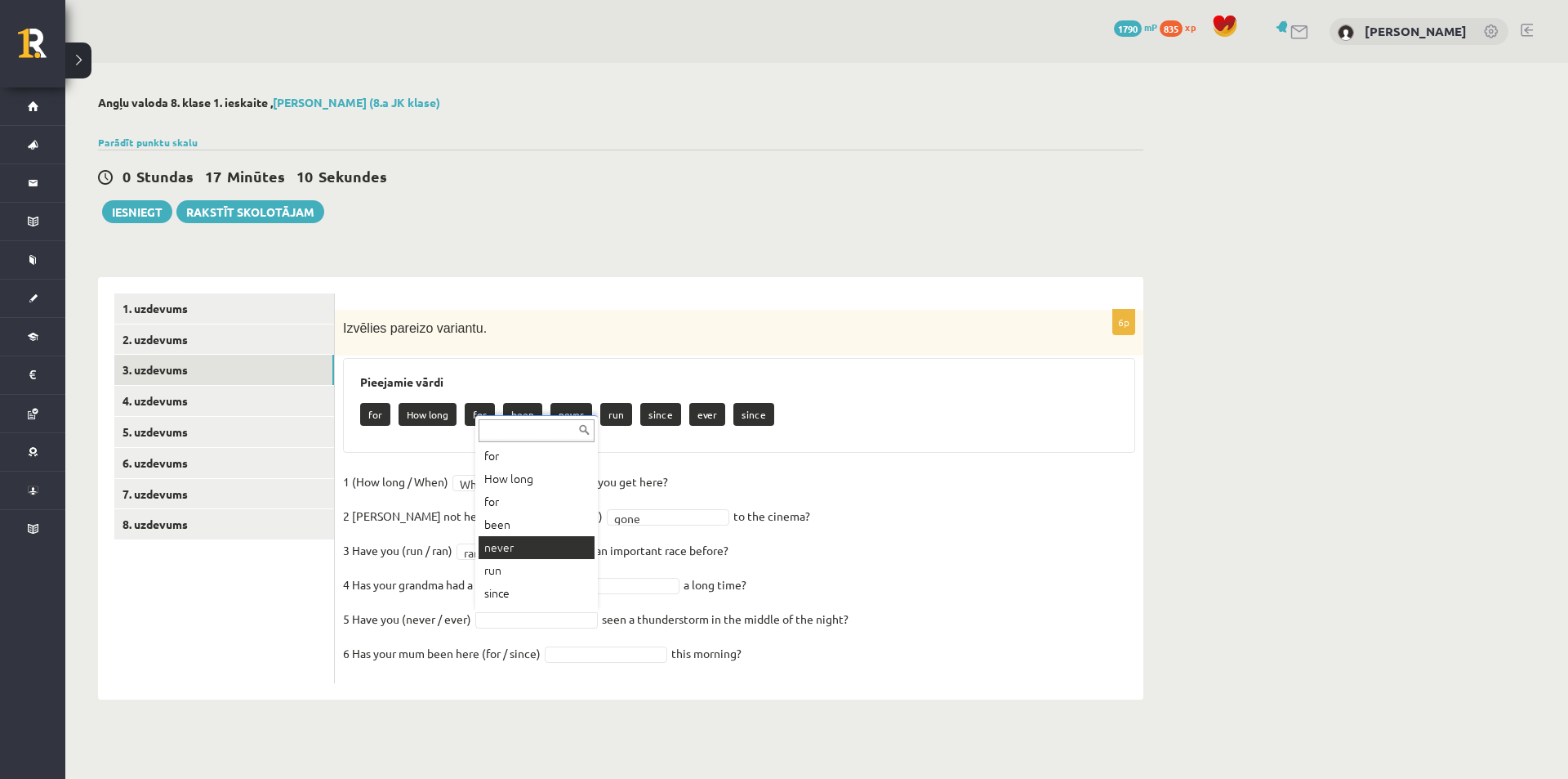
scroll to position [65, 0]
click at [487, 566] on fieldset "1 (How long / When) When **** did you get here?   2 Sam’s not here – has he (be…" at bounding box center [738, 572] width 792 height 206
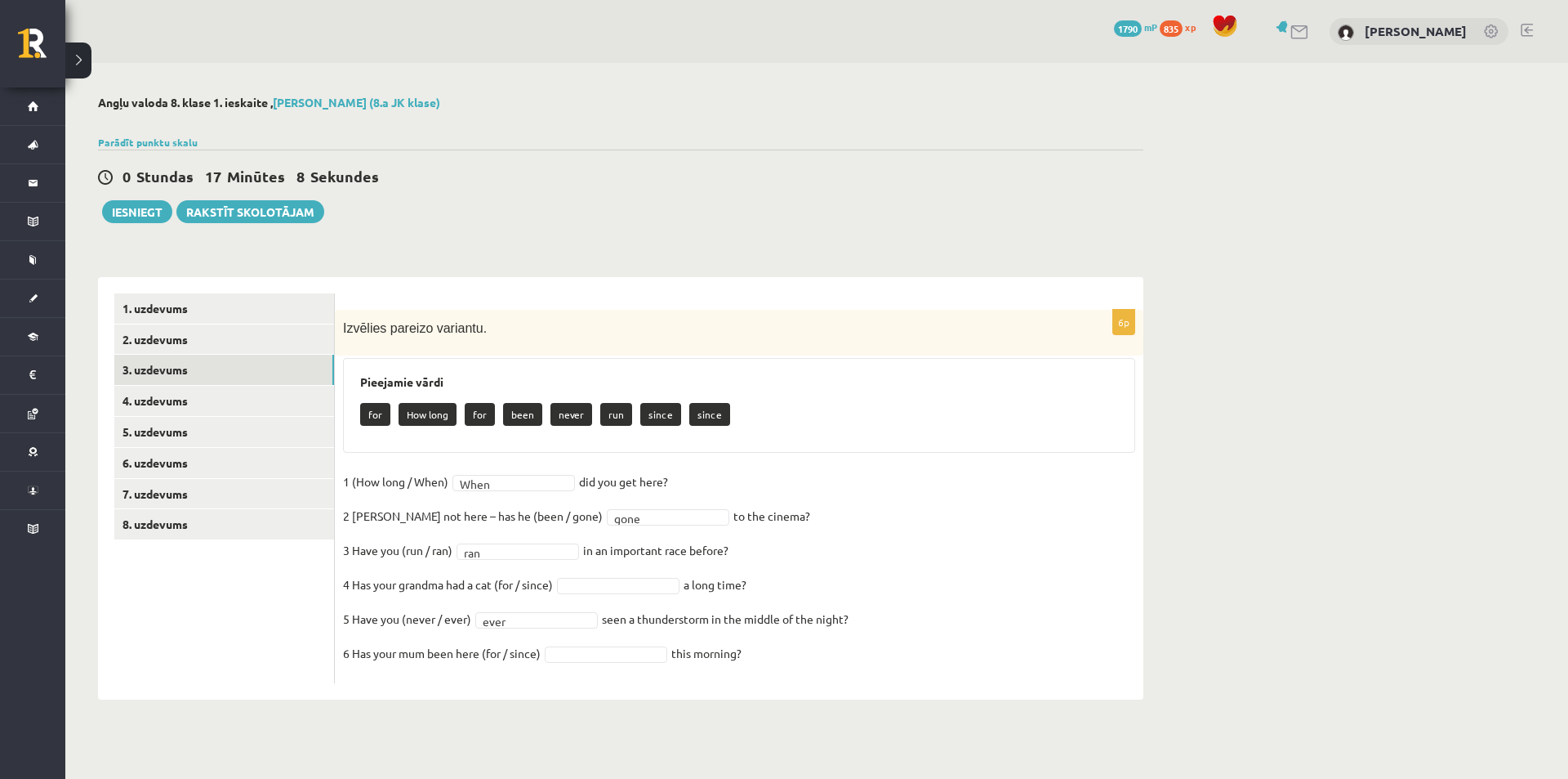
click at [805, 724] on div "**********" at bounding box center [620, 397] width 1111 height 669
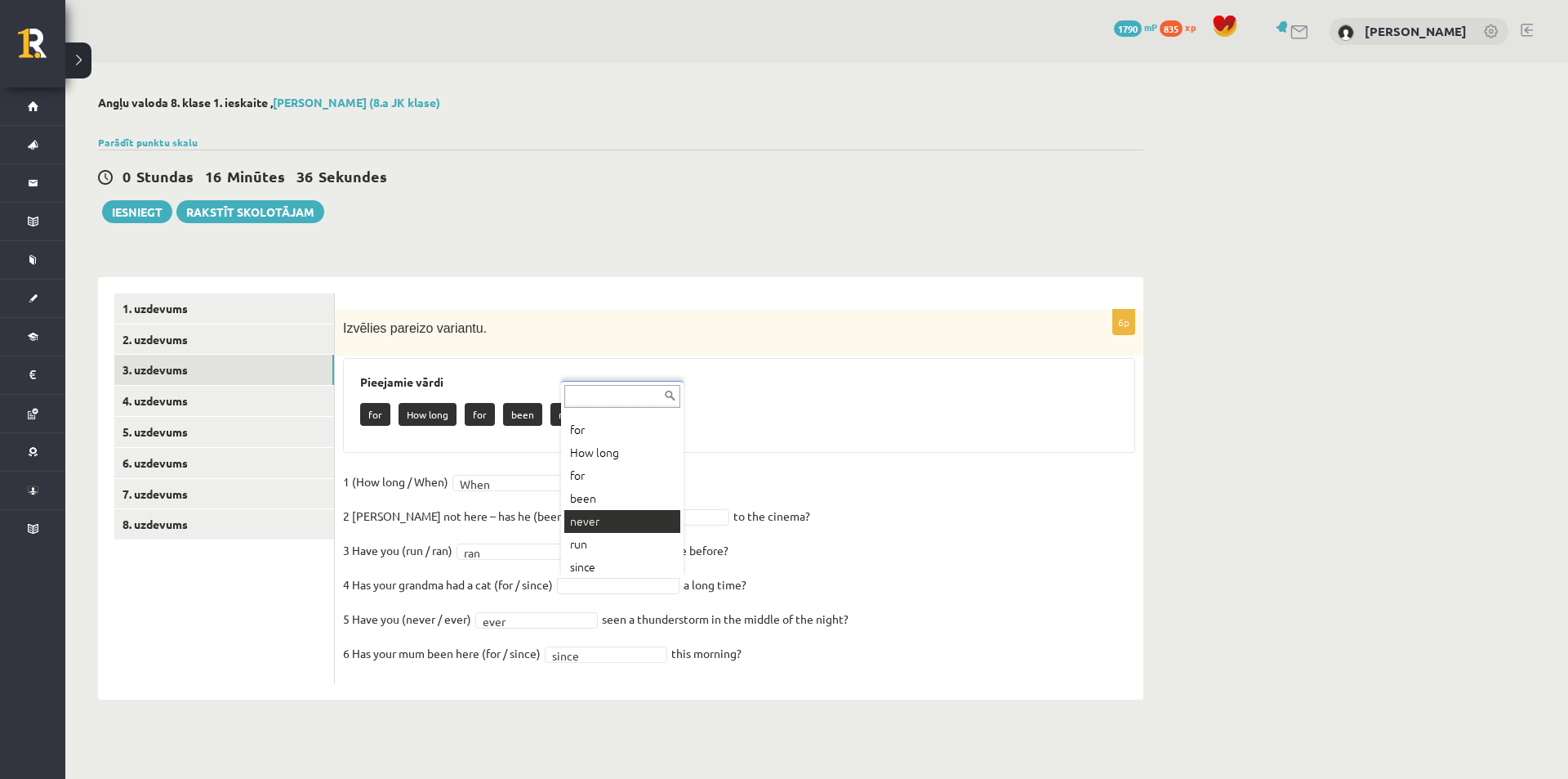
scroll to position [19, 0]
click at [634, 575] on div "... for How long for been never run since" at bounding box center [622, 478] width 123 height 197
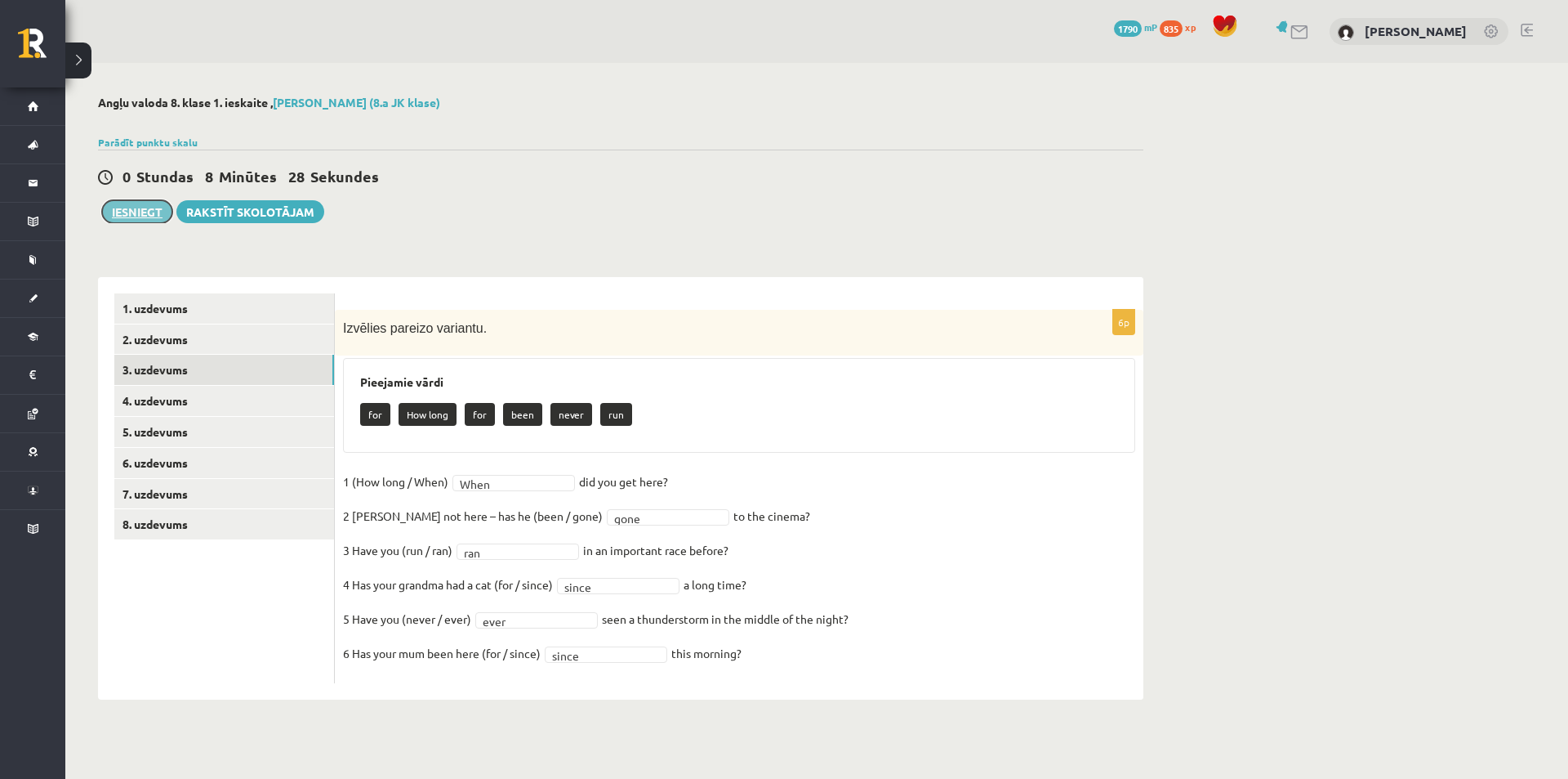
click at [141, 214] on button "Iesniegt" at bounding box center [136, 211] width 70 height 23
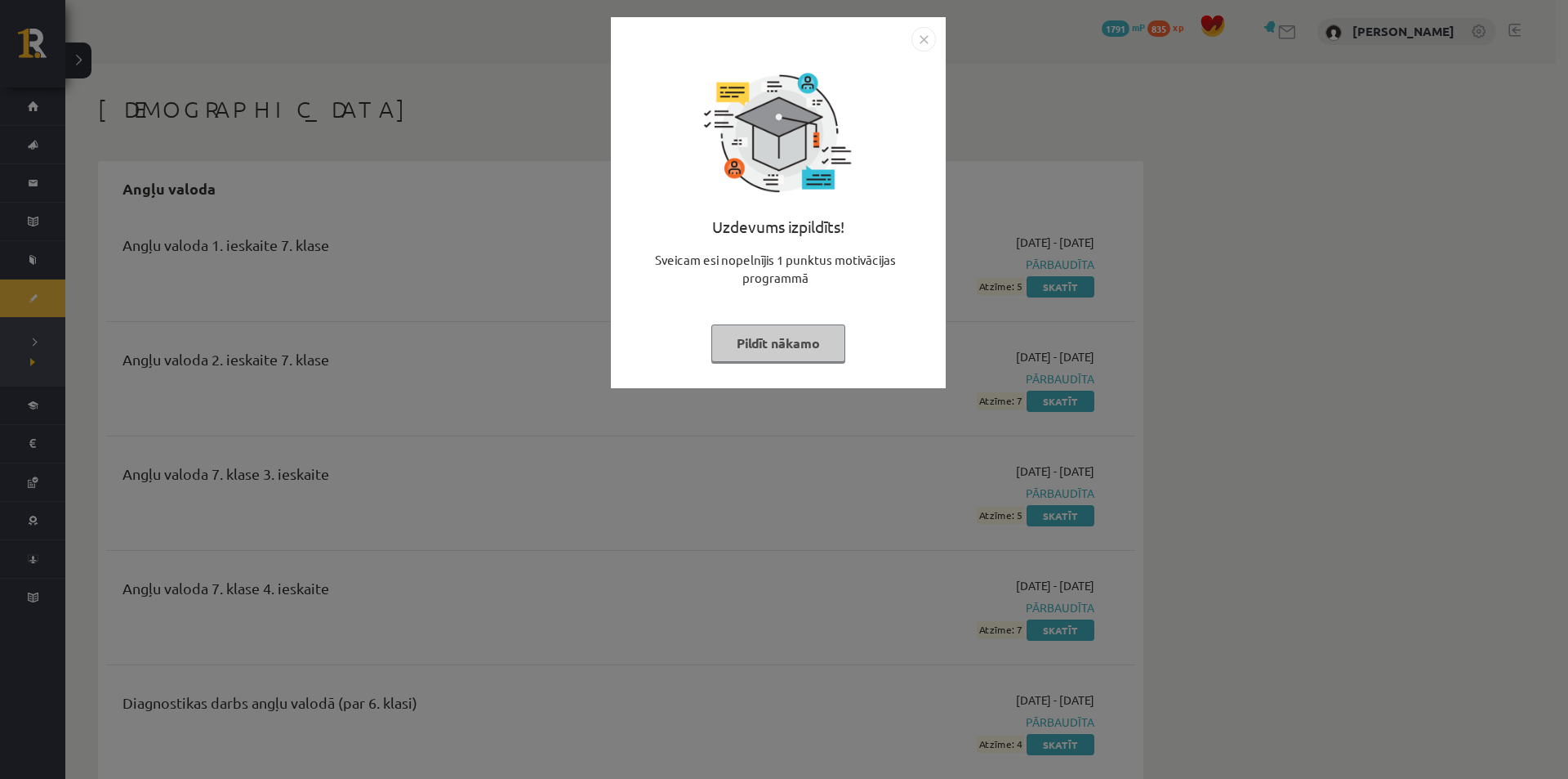
click at [804, 336] on button "Pildīt nākamo" at bounding box center [778, 343] width 133 height 37
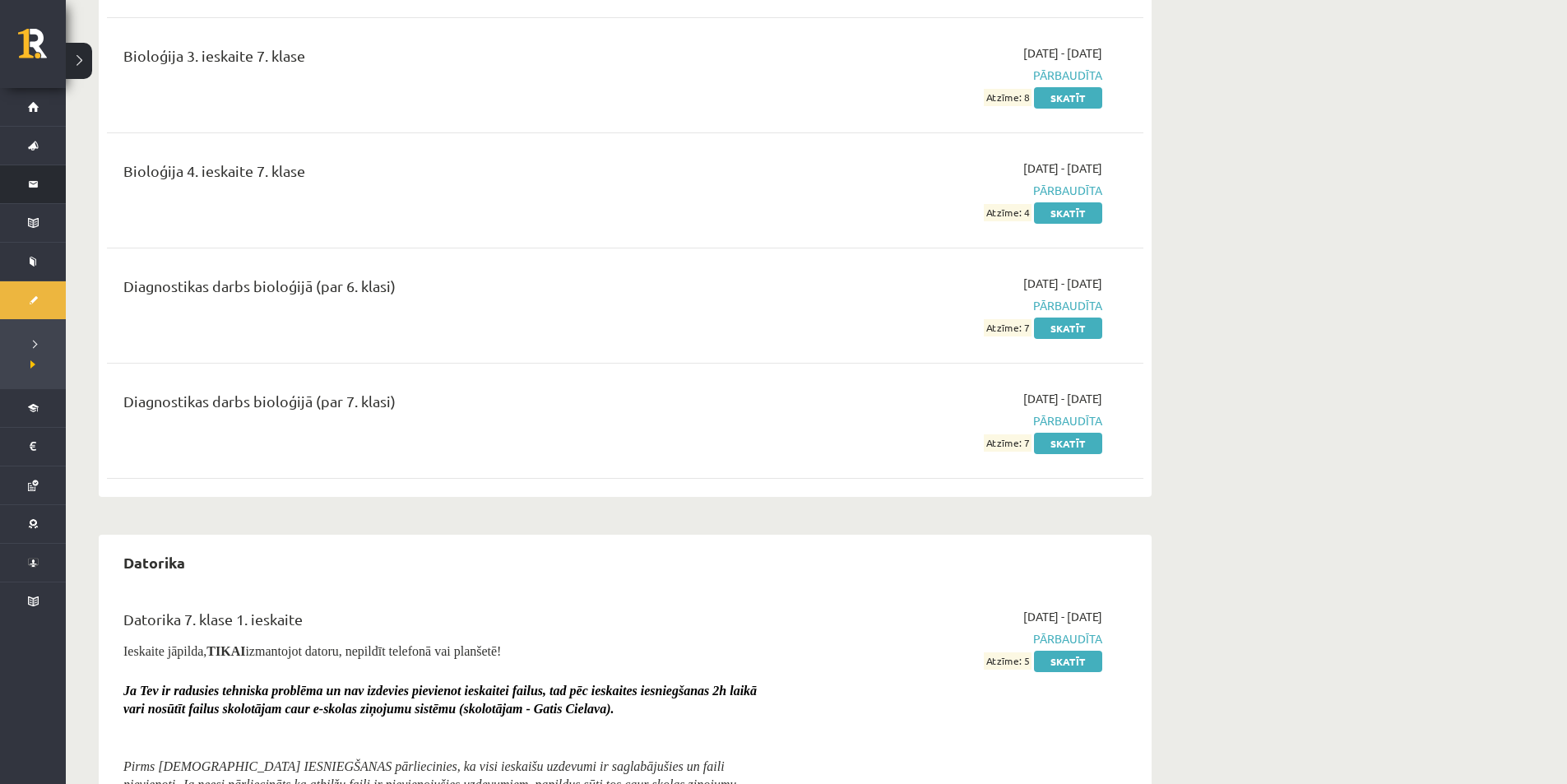
scroll to position [1316, 0]
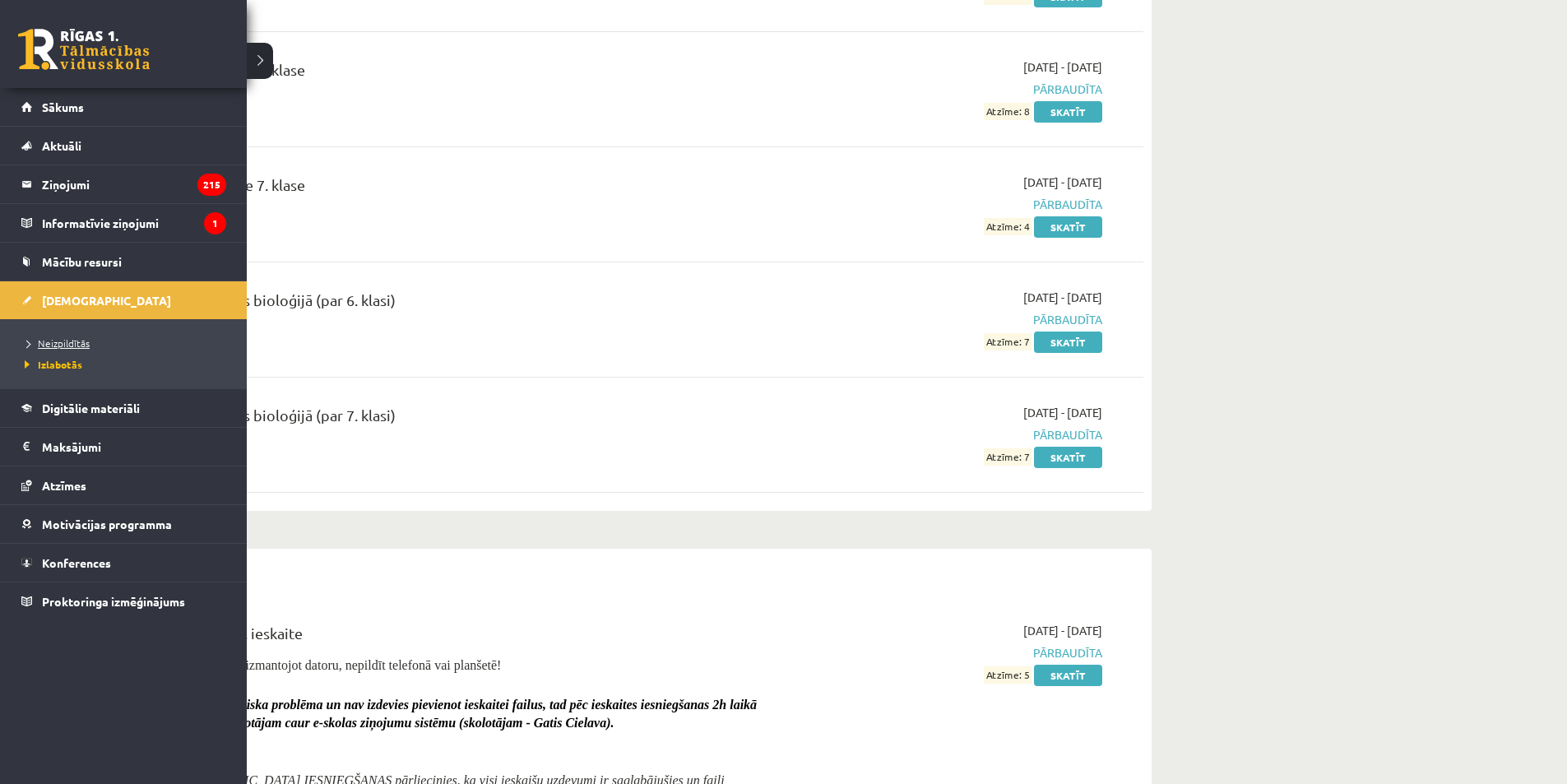
click at [73, 336] on link "Neizpildītās" at bounding box center [125, 342] width 210 height 15
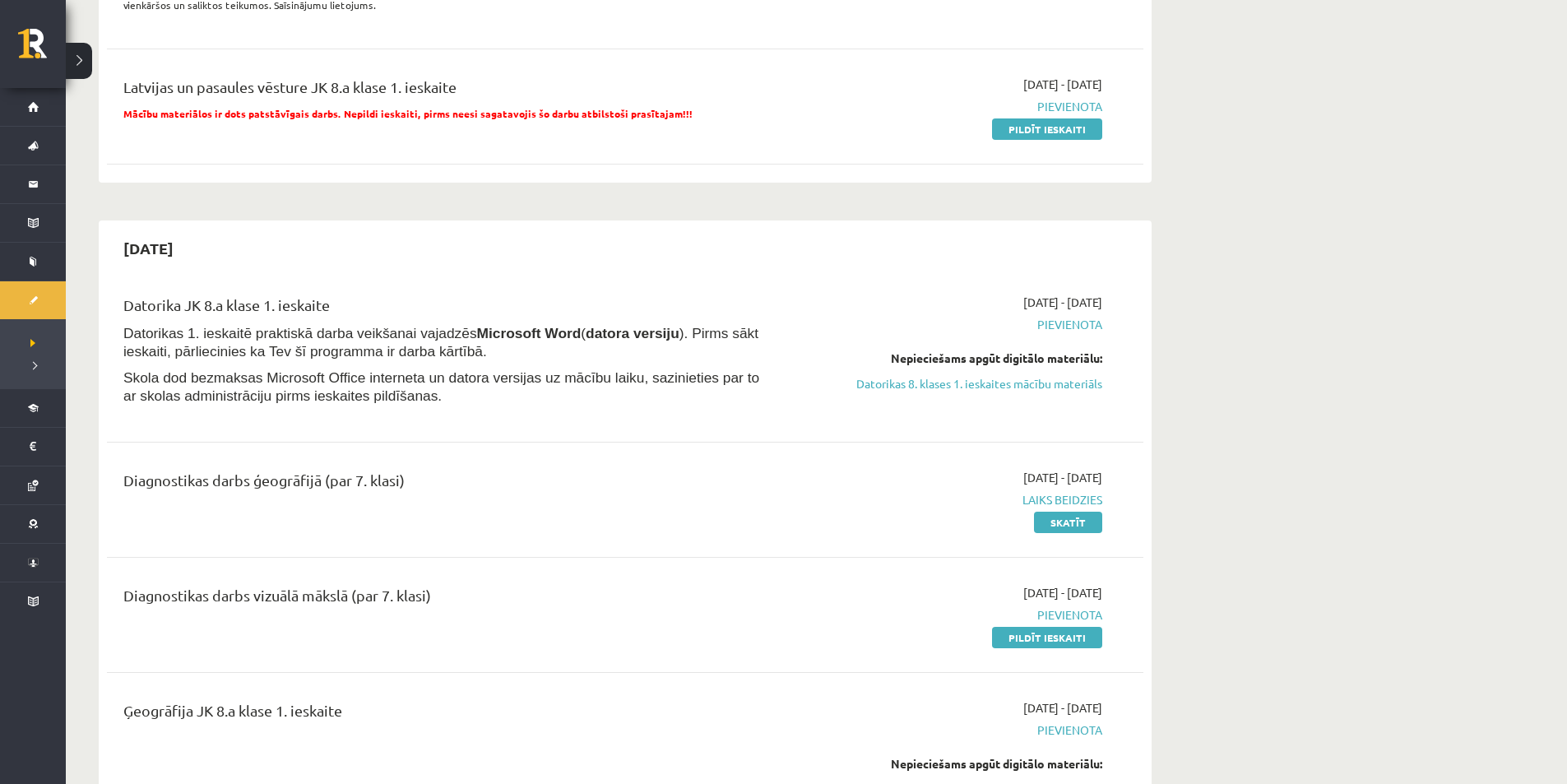
scroll to position [740, 0]
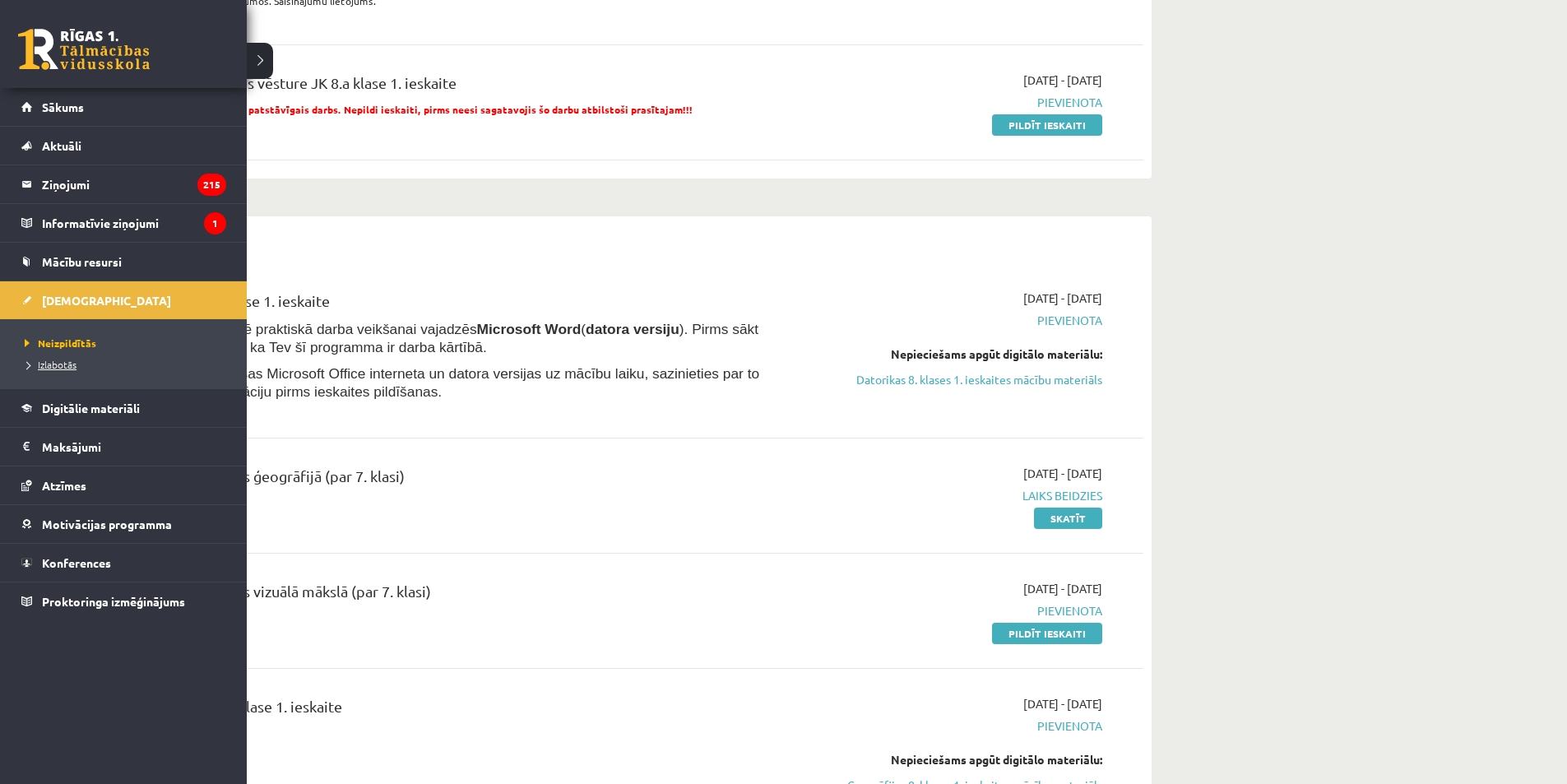
click at [52, 365] on span "Izlabotās" at bounding box center [48, 364] width 56 height 14
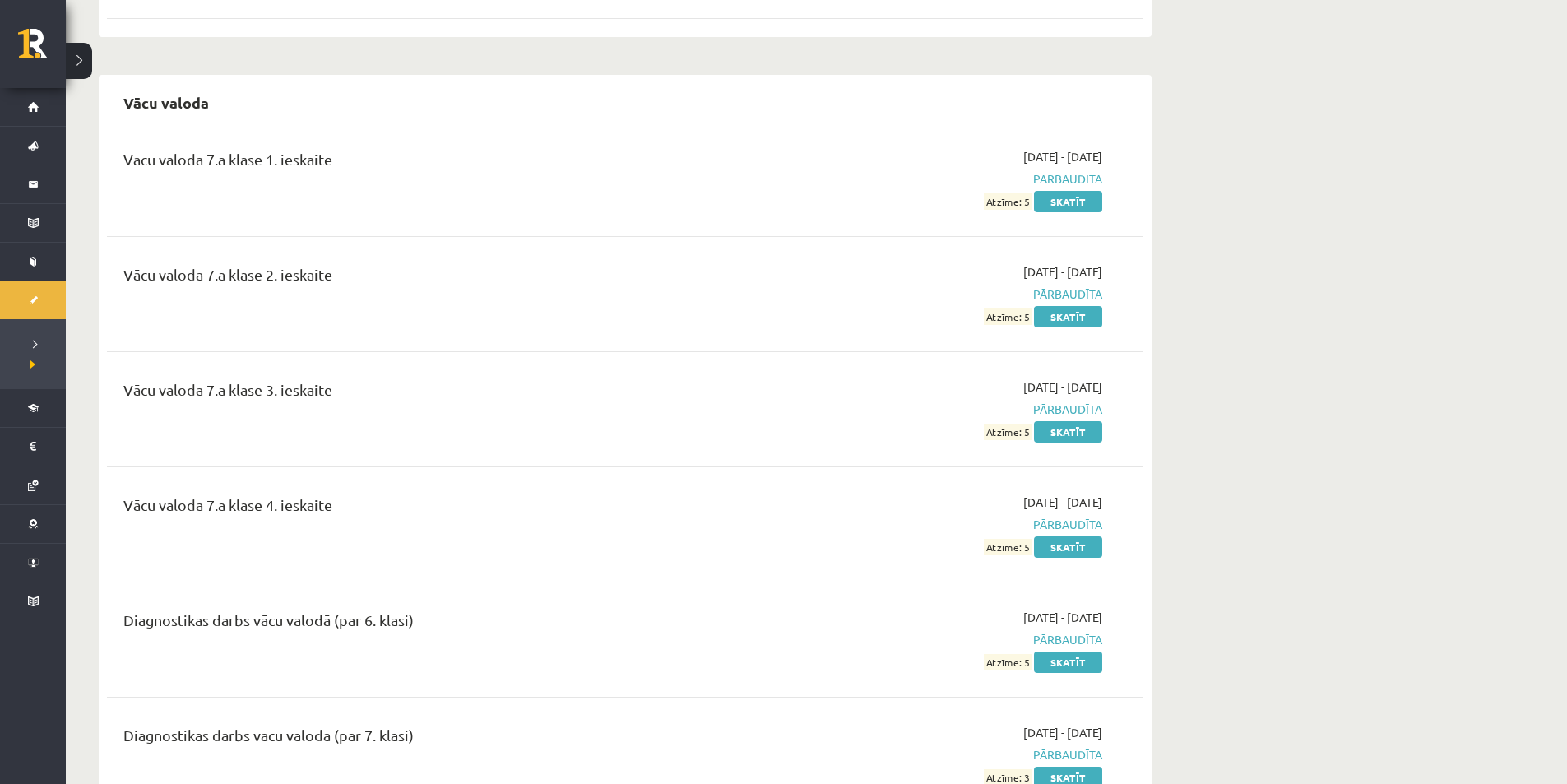
scroll to position [12085, 0]
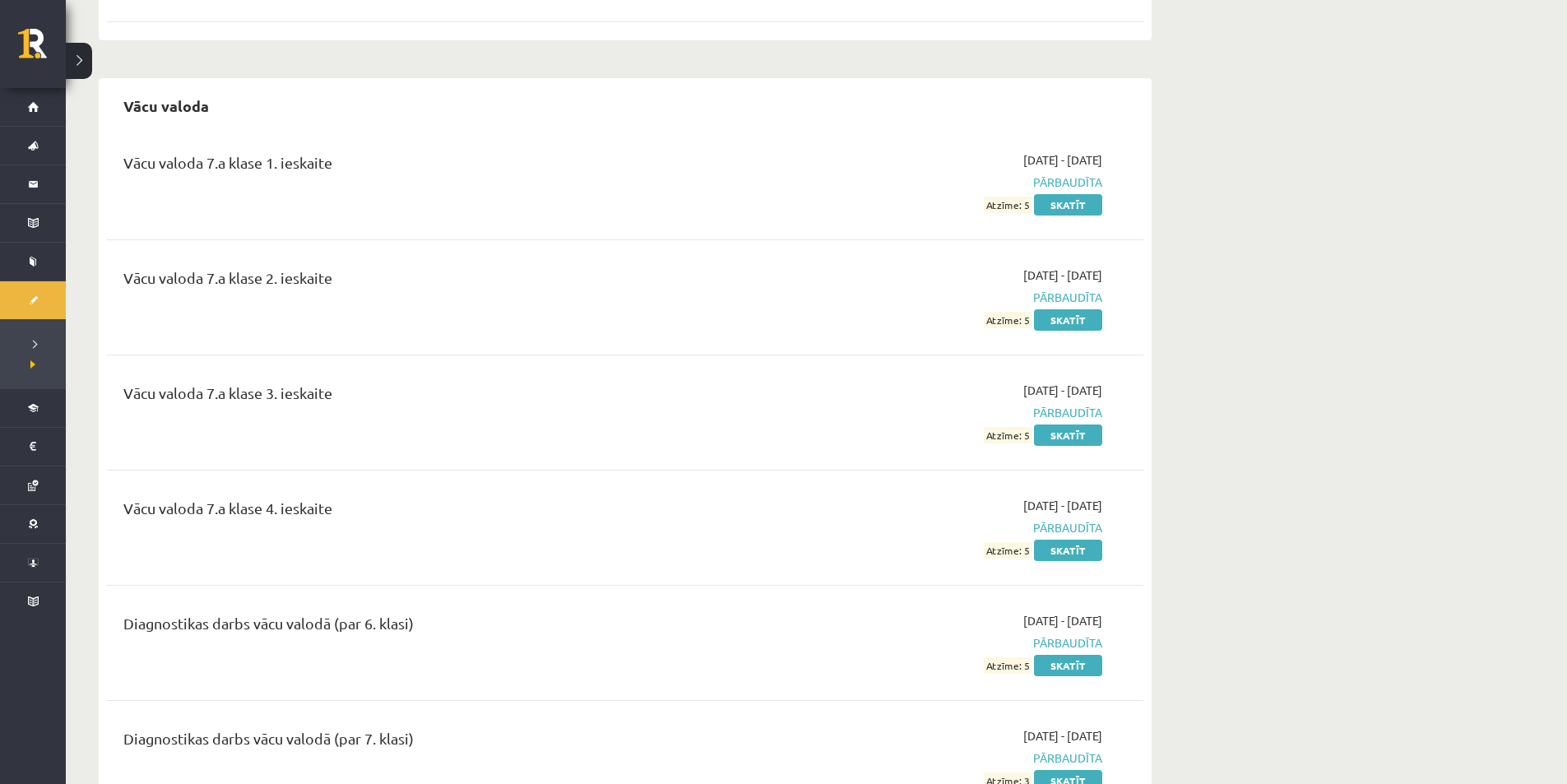
drag, startPoint x: 1032, startPoint y: 653, endPoint x: 1005, endPoint y: 653, distance: 27.0
click at [1017, 772] on span "Atzīme: 3" at bounding box center [1007, 781] width 47 height 17
drag, startPoint x: 1005, startPoint y: 653, endPoint x: 989, endPoint y: 653, distance: 16.0
drag, startPoint x: 989, startPoint y: 653, endPoint x: 1247, endPoint y: 682, distance: 259.6
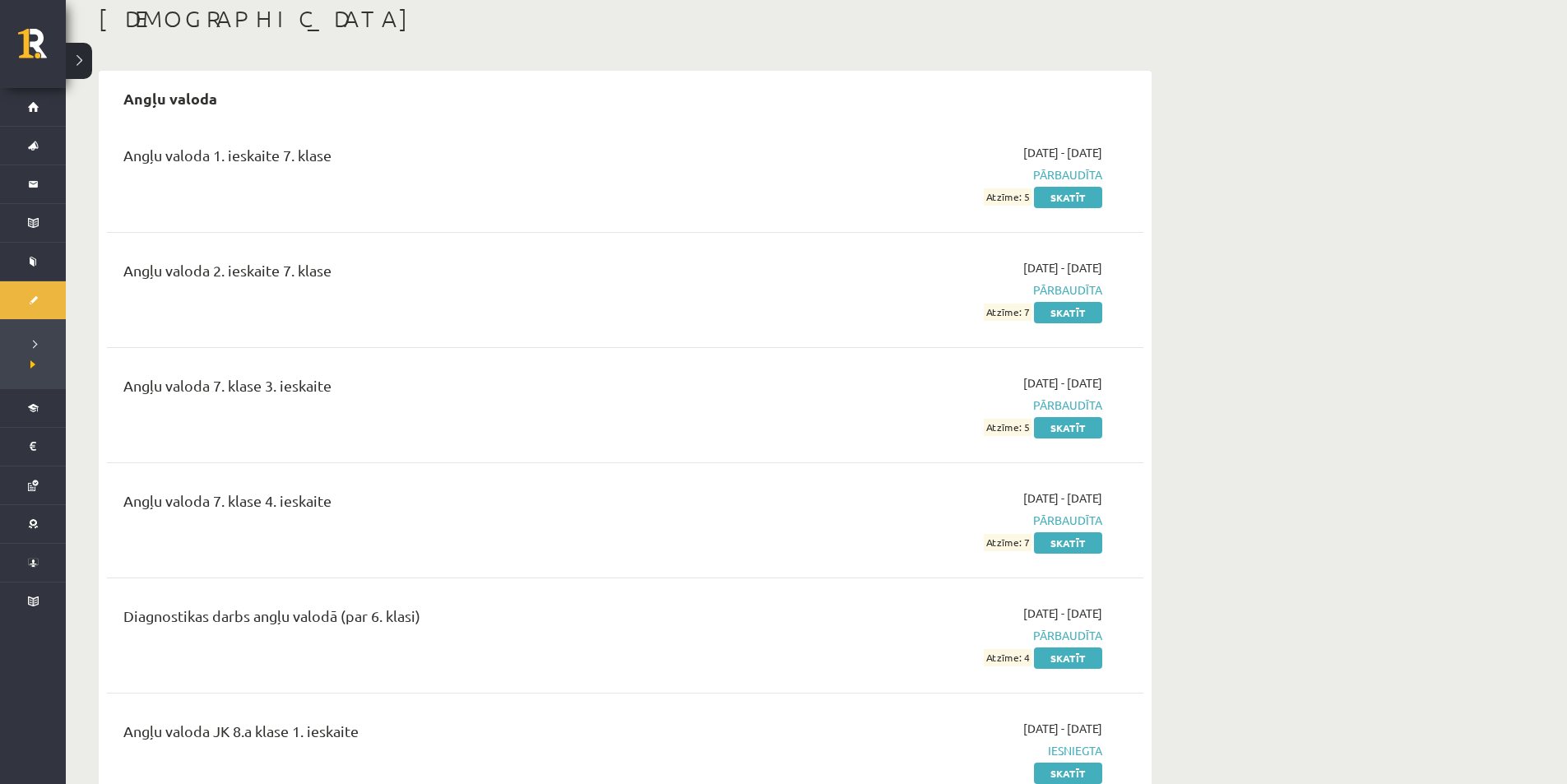
scroll to position [82, 0]
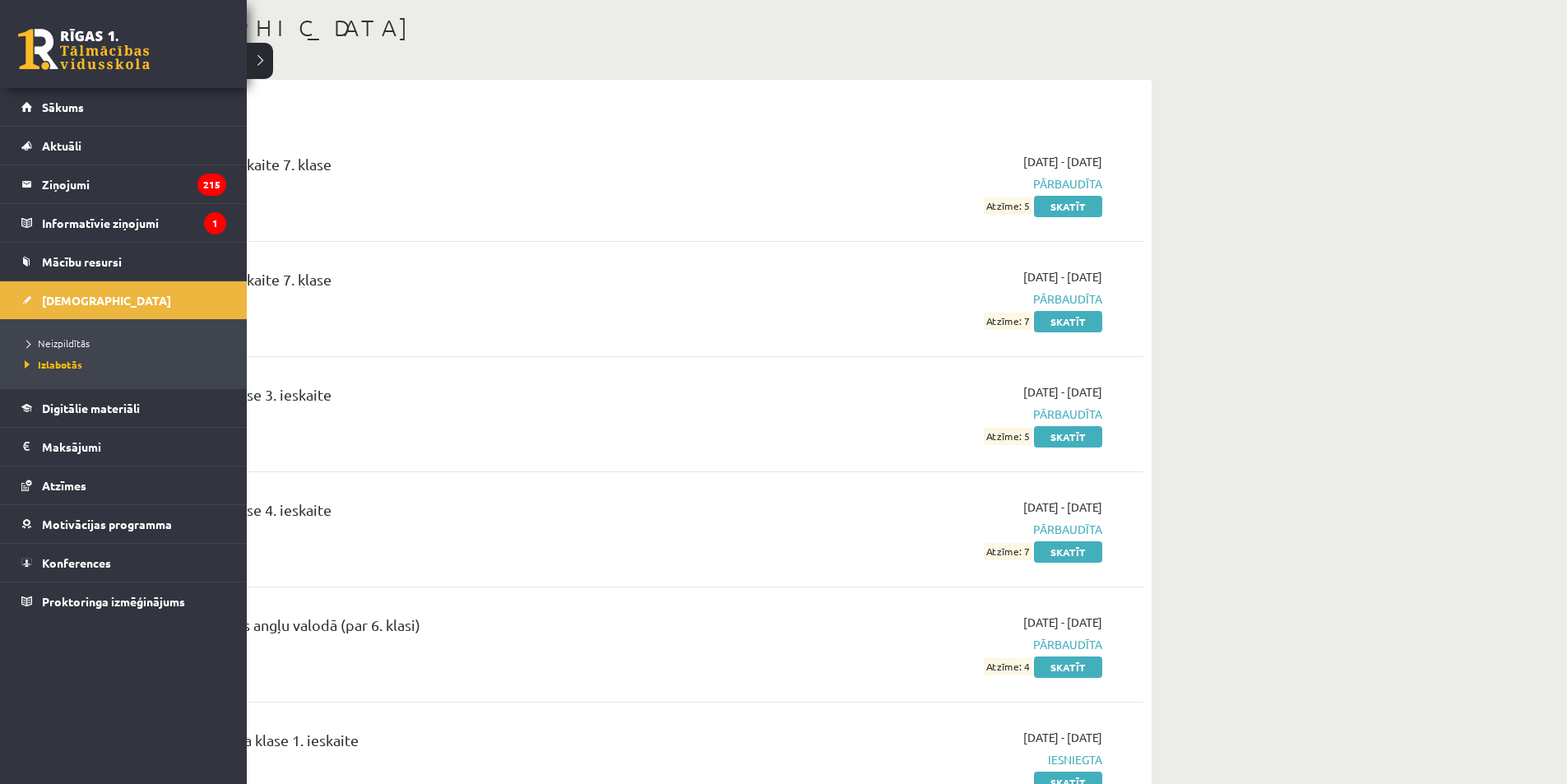
click at [57, 350] on li "Neizpildītās" at bounding box center [125, 343] width 210 height 21
click at [69, 337] on span "Neizpildītās" at bounding box center [58, 343] width 75 height 14
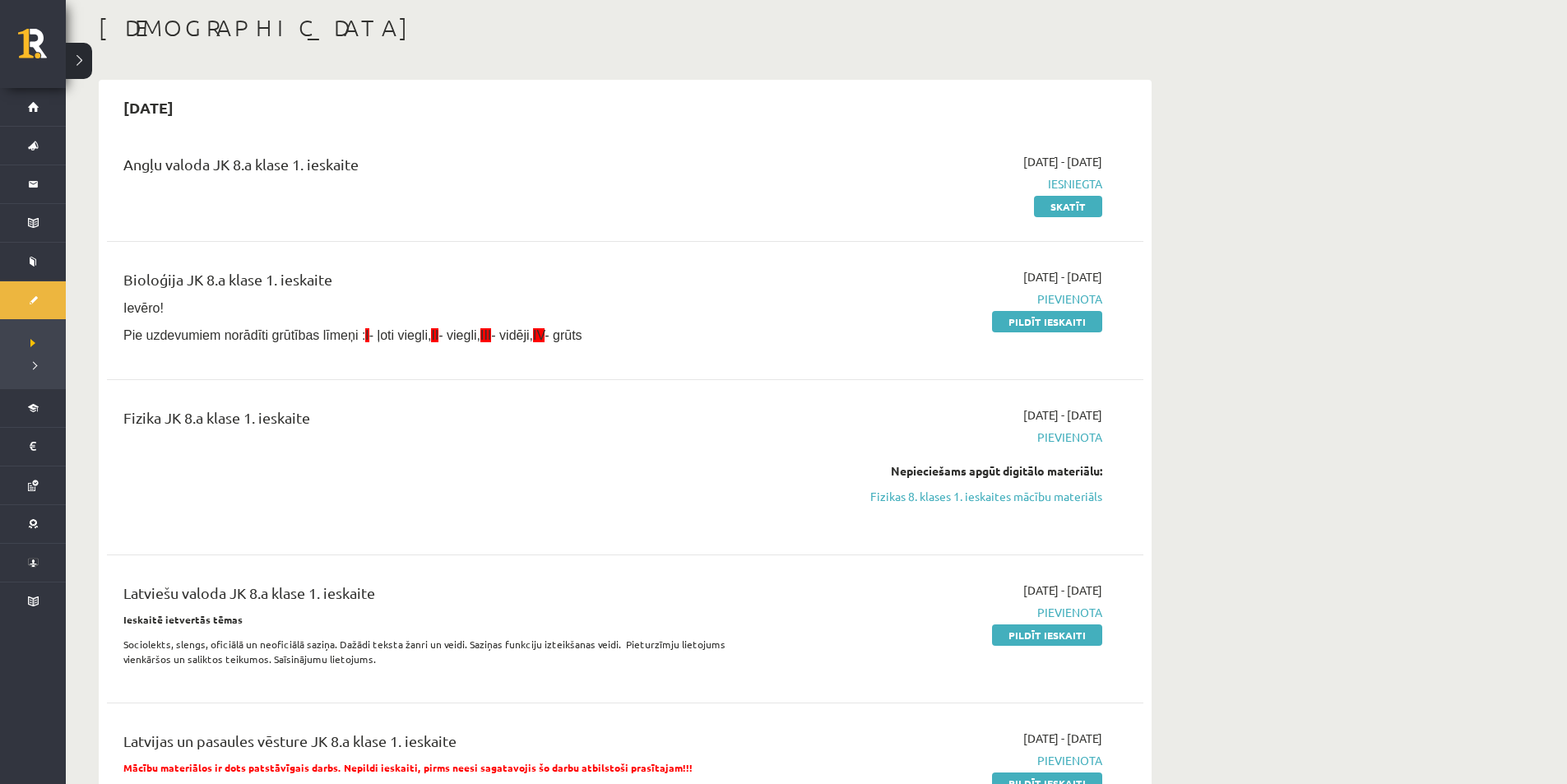
scroll to position [164, 0]
